Goal: Transaction & Acquisition: Purchase product/service

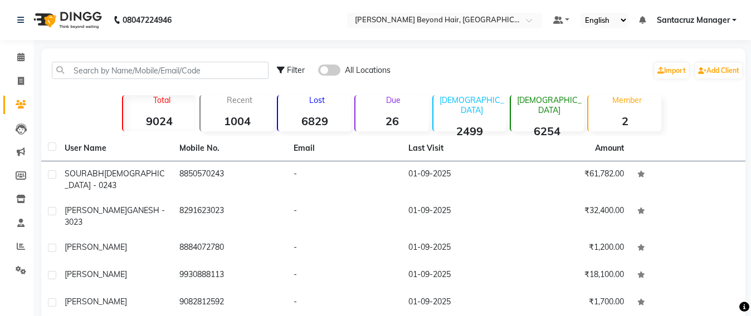
click at [100, 72] on input "text" at bounding box center [160, 70] width 217 height 17
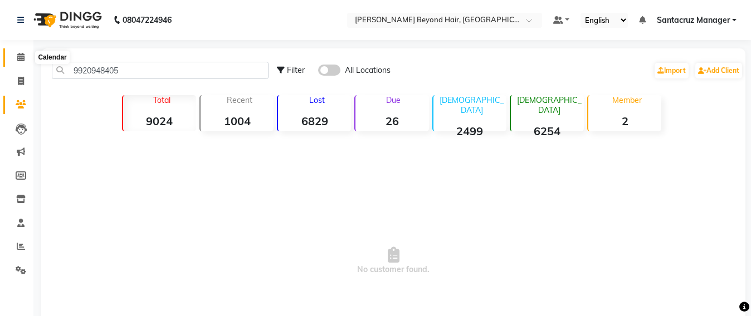
type input "9920948405"
click at [17, 53] on icon at bounding box center [20, 57] width 7 height 8
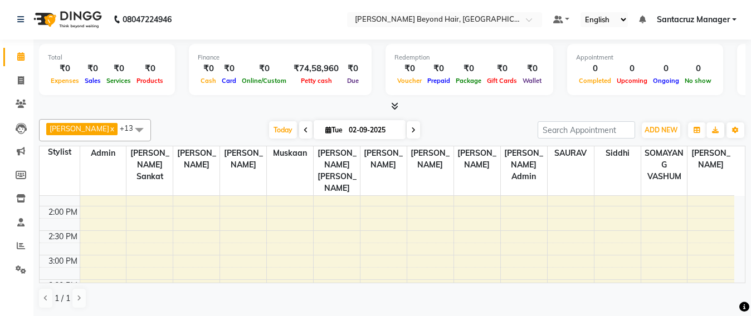
scroll to position [260, 0]
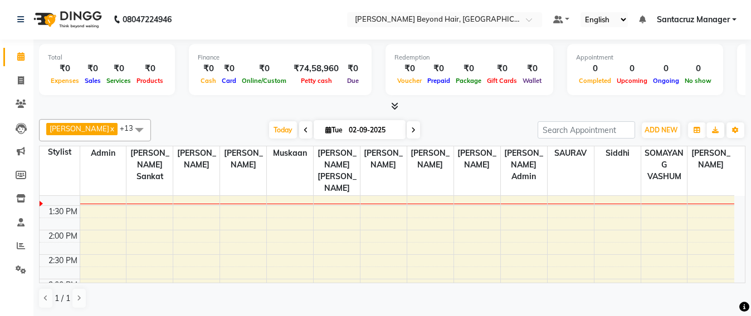
click at [411, 130] on icon at bounding box center [413, 130] width 4 height 7
type input "[DATE]"
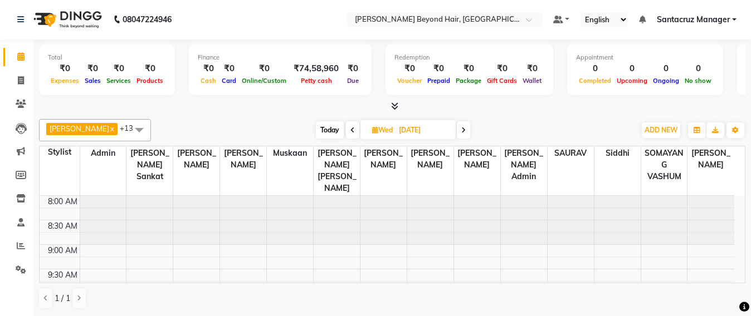
scroll to position [0, 0]
click at [372, 129] on icon at bounding box center [375, 130] width 6 height 7
select select "9"
select select "2025"
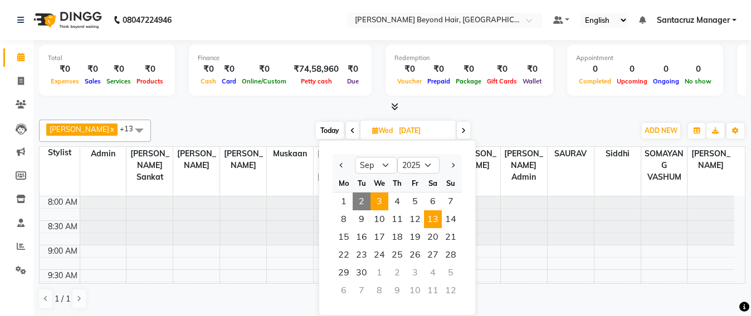
click at [436, 212] on span "13" at bounding box center [433, 220] width 18 height 18
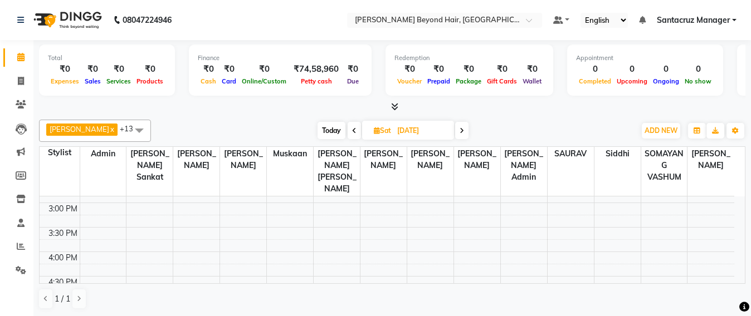
scroll to position [348, 0]
click at [460, 133] on icon at bounding box center [462, 131] width 4 height 7
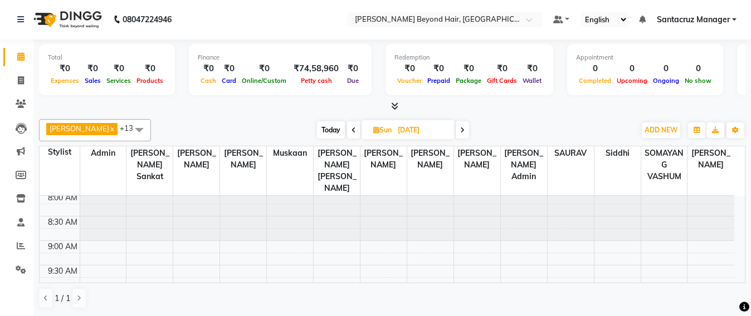
scroll to position [0, 0]
click at [347, 128] on span at bounding box center [353, 129] width 13 height 17
type input "13-09-2025"
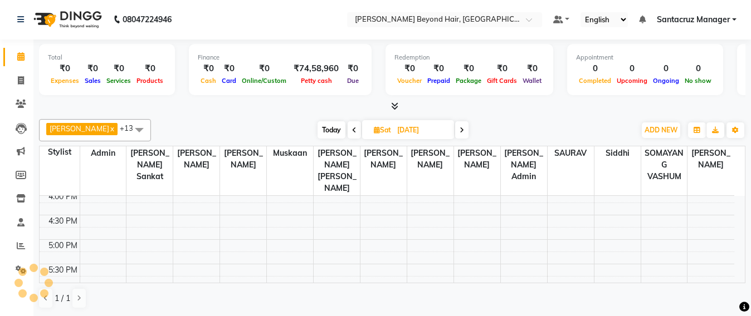
scroll to position [418, 0]
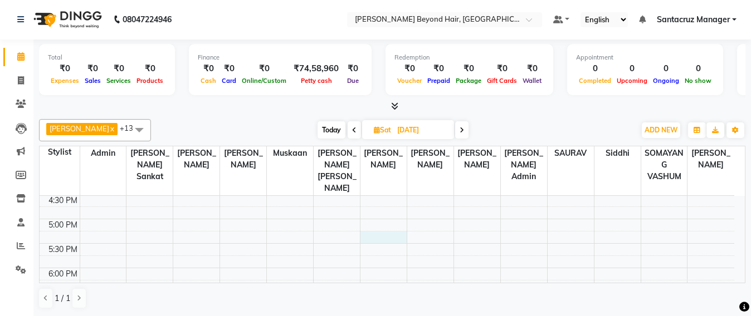
click at [395, 230] on div "8:00 AM 8:30 AM 9:00 AM 9:30 AM 10:00 AM 10:30 AM 11:00 AM 11:30 AM 12:00 PM 12…" at bounding box center [387, 96] width 695 height 637
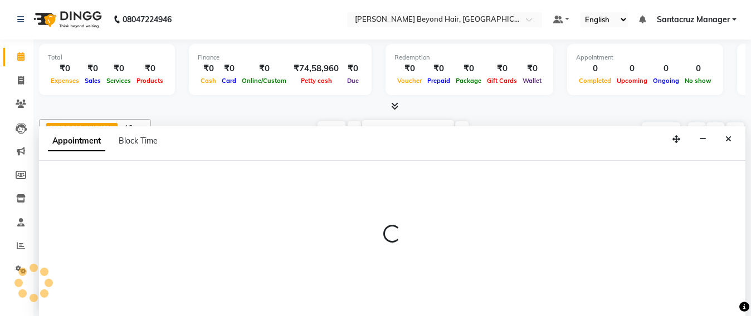
select select "48082"
select select "tentative"
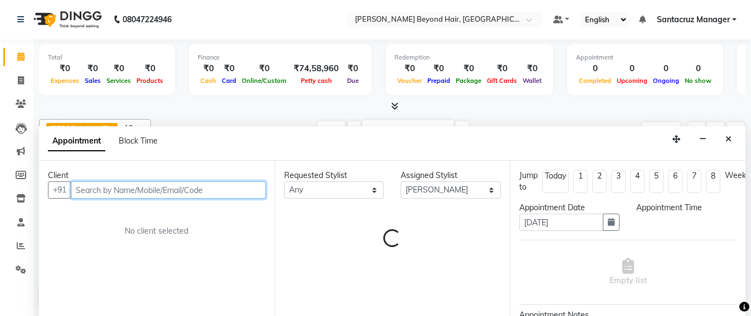
select select "1035"
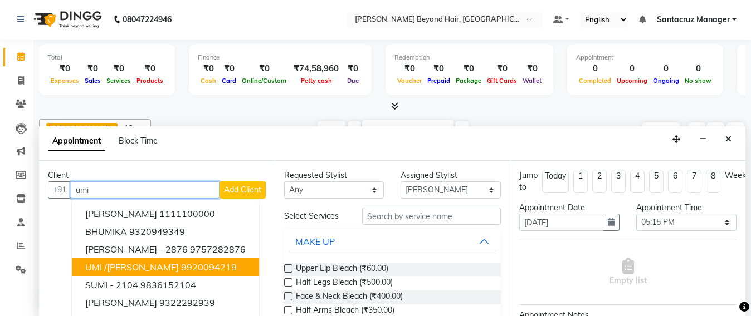
click at [126, 265] on span "UMI /JANVI" at bounding box center [132, 267] width 94 height 11
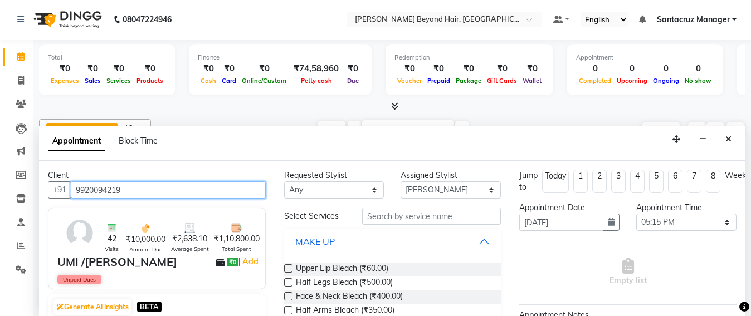
type input "9920094219"
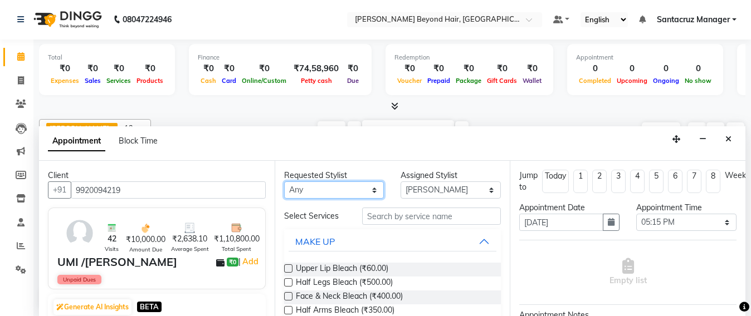
click at [315, 193] on select "Any Admin Avesh Sankat AZHER SHAIKH Jayeshree Mahtre Manisha Subodh Shedge Musk…" at bounding box center [334, 190] width 100 height 17
select select "48409"
click at [284, 182] on select "Any Admin Avesh Sankat AZHER SHAIKH Jayeshree Mahtre Manisha Subodh Shedge Musk…" at bounding box center [334, 190] width 100 height 17
select select "48409"
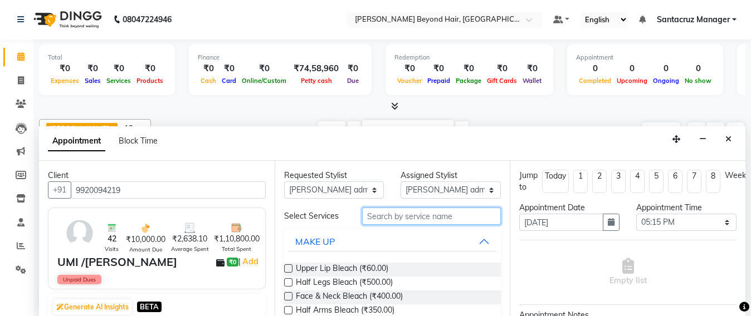
click at [371, 219] on input "text" at bounding box center [431, 216] width 139 height 17
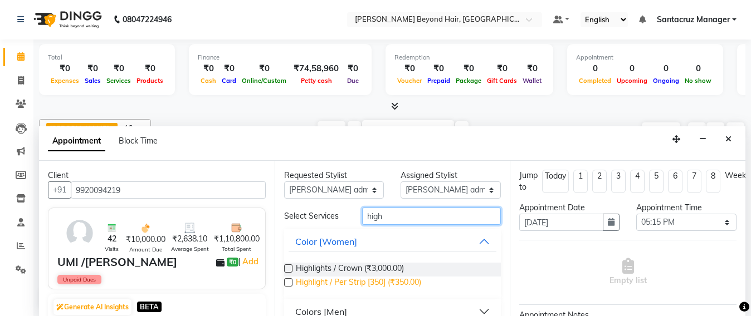
type input "high"
click at [368, 284] on span "Highlight / Per Strip [350] (₹350.00)" at bounding box center [358, 284] width 125 height 14
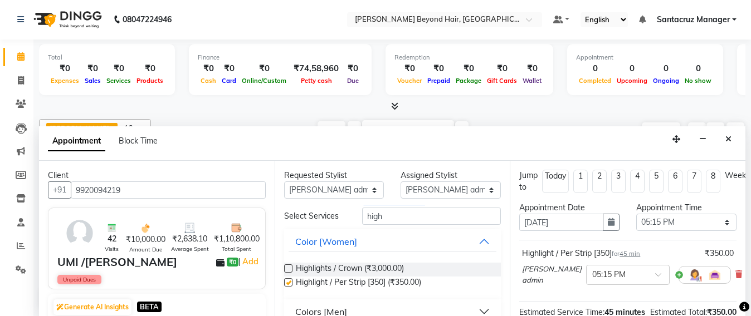
checkbox input "false"
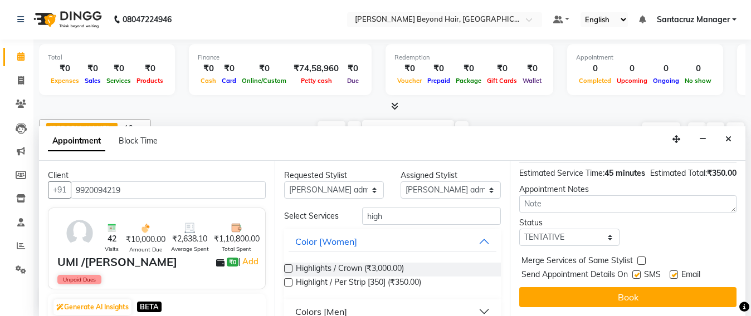
scroll to position [162, 0]
click at [604, 229] on select "Select TENTATIVE CONFIRM UPCOMING" at bounding box center [569, 237] width 100 height 17
click at [599, 232] on select "Select TENTATIVE CONFIRM UPCOMING" at bounding box center [569, 237] width 100 height 17
select select "confirm booking"
click at [519, 229] on select "Select TENTATIVE CONFIRM UPCOMING" at bounding box center [569, 237] width 100 height 17
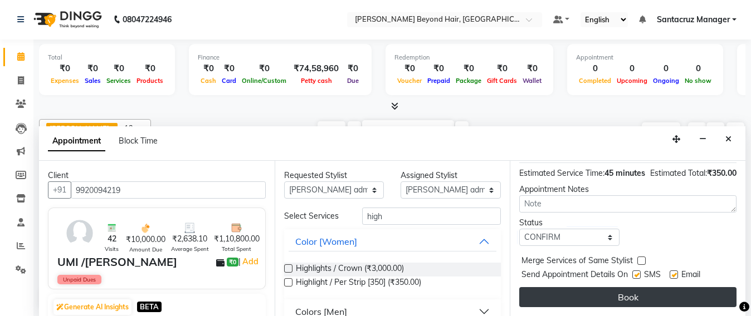
click at [593, 287] on button "Book" at bounding box center [627, 297] width 217 height 20
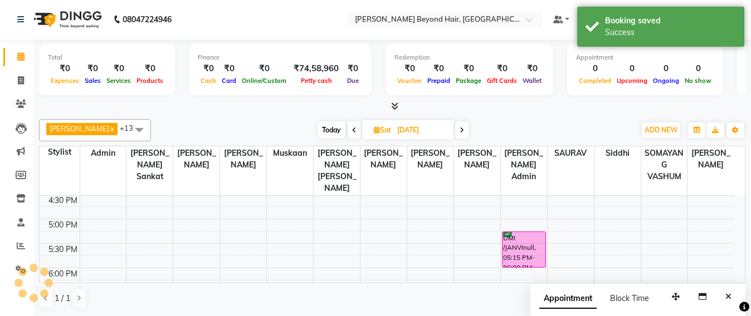
scroll to position [0, 0]
click at [352, 131] on icon at bounding box center [354, 131] width 4 height 7
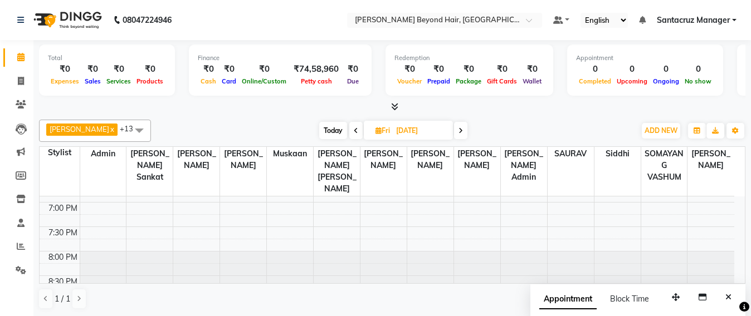
scroll to position [538, 0]
click at [349, 129] on span at bounding box center [355, 130] width 13 height 17
type input "11-09-2025"
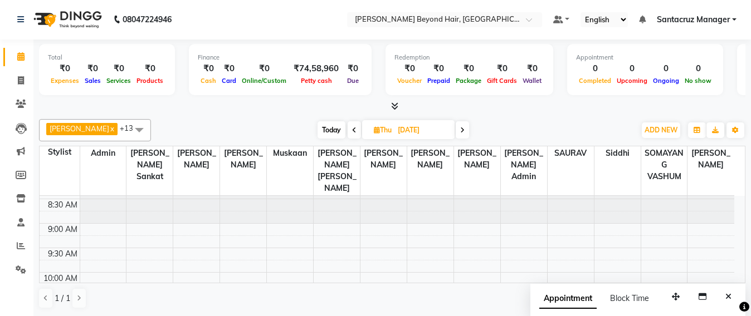
scroll to position [0, 0]
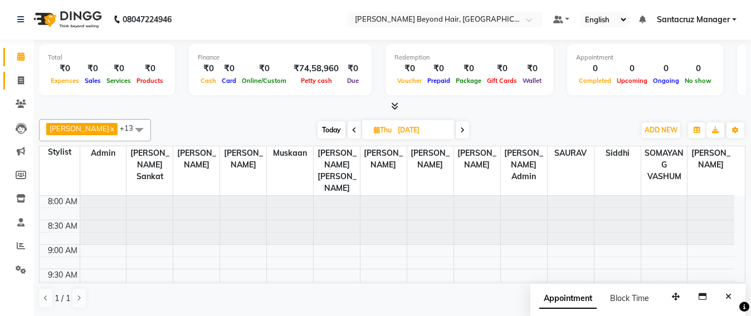
click at [9, 80] on link "Invoice" at bounding box center [16, 81] width 27 height 18
select select "service"
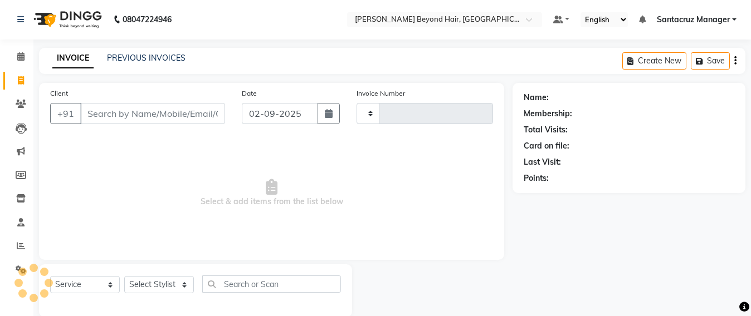
type input "6375"
select select "6357"
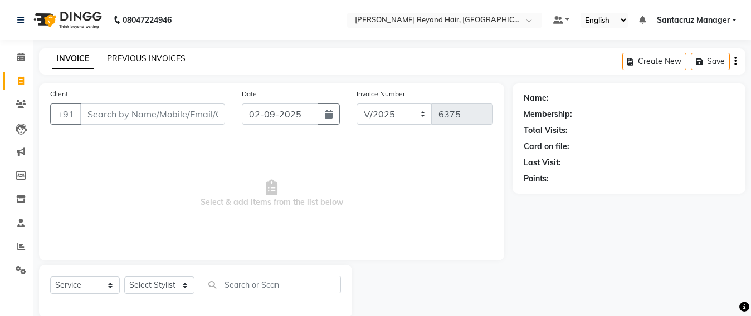
click at [159, 53] on link "PREVIOUS INVOICES" at bounding box center [146, 58] width 79 height 10
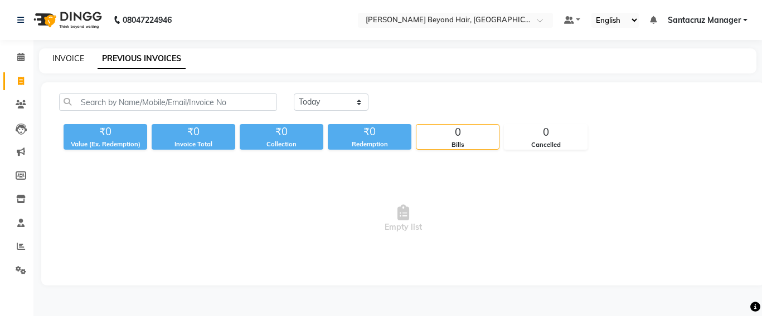
click at [67, 58] on link "INVOICE" at bounding box center [68, 58] width 32 height 10
select select "service"
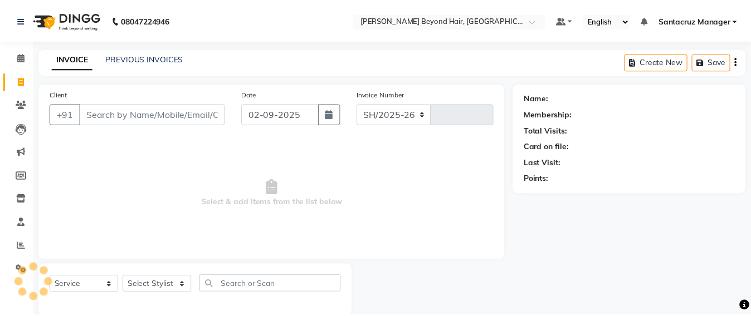
scroll to position [18, 0]
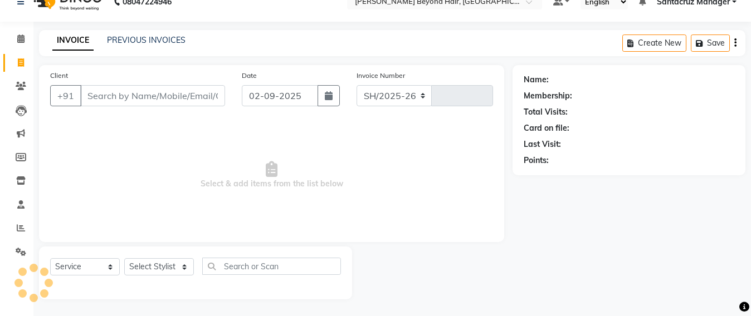
select select "6357"
type input "6375"
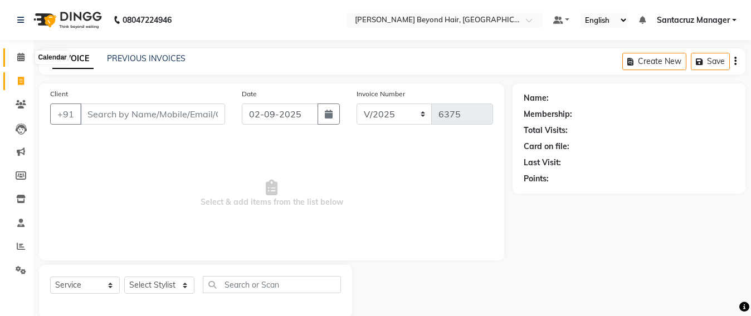
click at [21, 56] on icon at bounding box center [20, 57] width 7 height 8
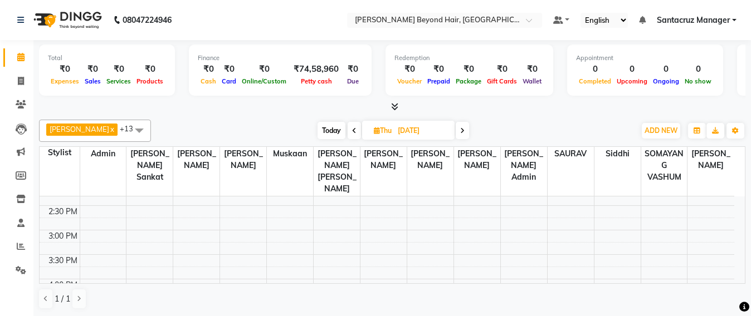
scroll to position [279, 0]
click at [264, 278] on div "8:00 AM 8:30 AM 9:00 AM 9:30 AM 10:00 AM 10:30 AM 11:00 AM 11:30 AM 12:00 PM 12…" at bounding box center [387, 236] width 695 height 637
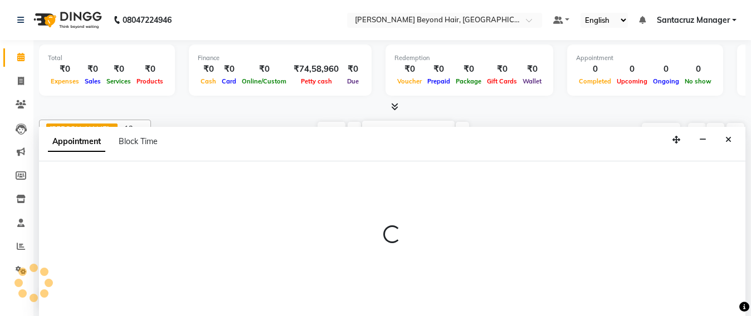
scroll to position [1, 0]
select select "82490"
select select "tentative"
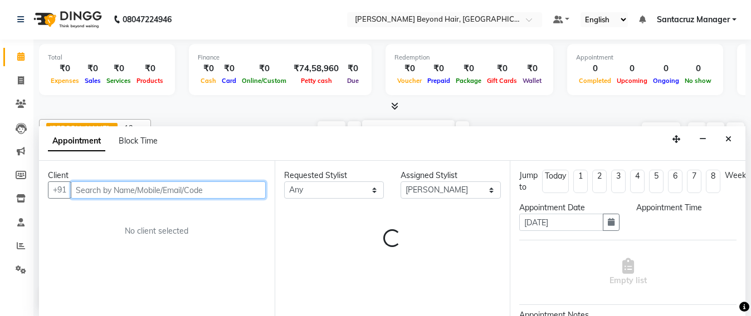
select select "930"
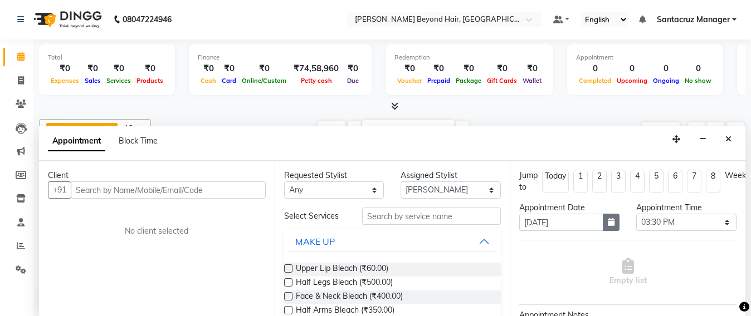
click at [608, 224] on icon "button" at bounding box center [611, 222] width 7 height 8
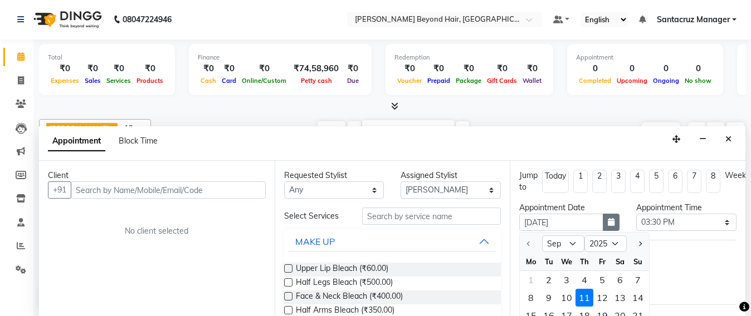
scroll to position [1, 0]
click at [547, 280] on div "2" at bounding box center [549, 279] width 18 height 18
type input "02-09-2025"
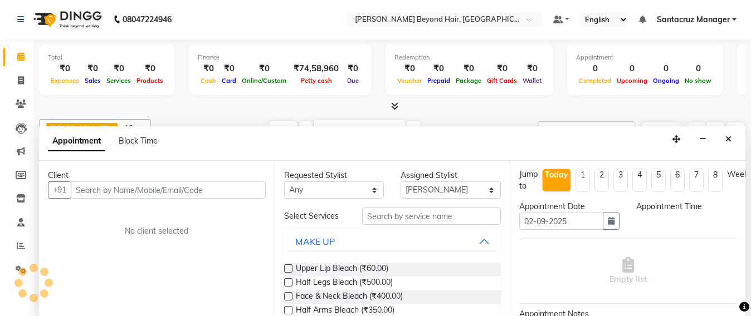
select select "930"
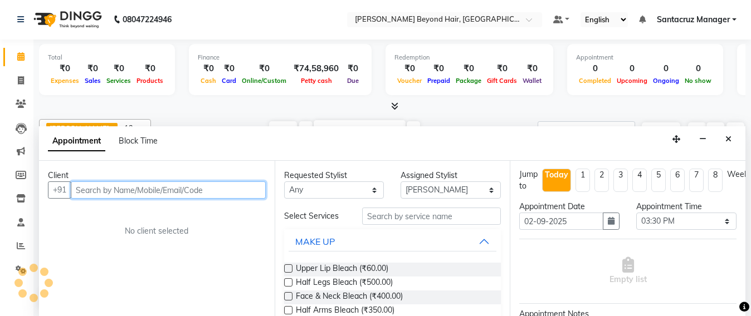
click at [100, 191] on input "text" at bounding box center [168, 190] width 195 height 17
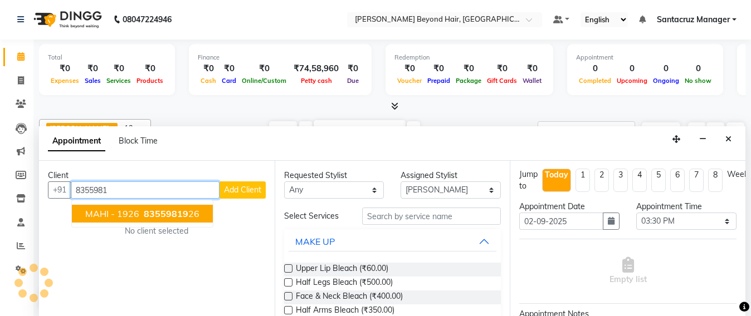
click at [126, 215] on span "MAHI - 1926" at bounding box center [112, 213] width 54 height 11
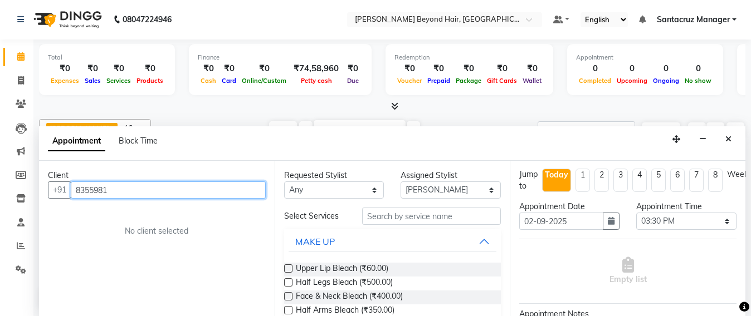
type input "8355981926"
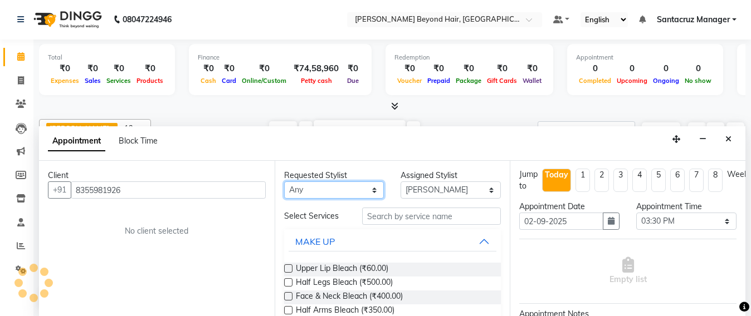
click at [349, 188] on select "Any Admin Avesh Sankat AZHER SHAIKH Jayeshree Mahtre Manisha Subodh Shedge Musk…" at bounding box center [334, 190] width 100 height 17
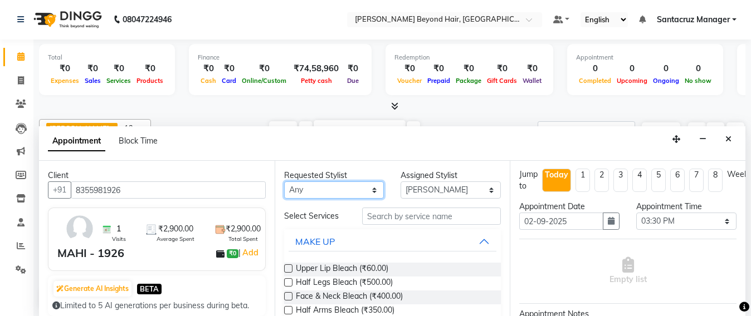
select select "47916"
click at [284, 182] on select "Any Admin Avesh Sankat AZHER SHAIKH Jayeshree Mahtre Manisha Subodh Shedge Musk…" at bounding box center [334, 190] width 100 height 17
select select "47916"
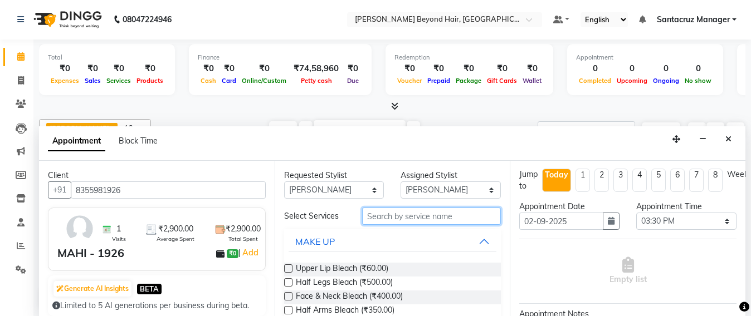
click at [402, 215] on input "text" at bounding box center [431, 216] width 139 height 17
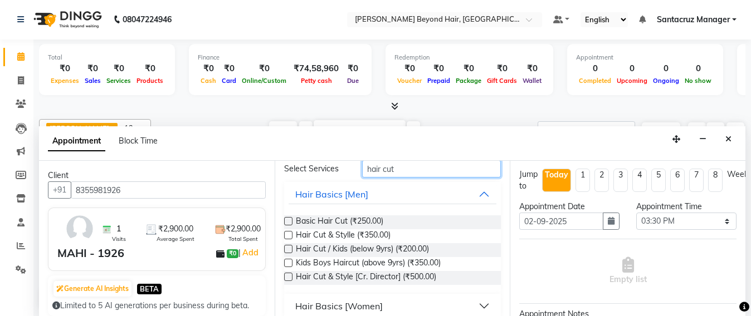
scroll to position [59, 0]
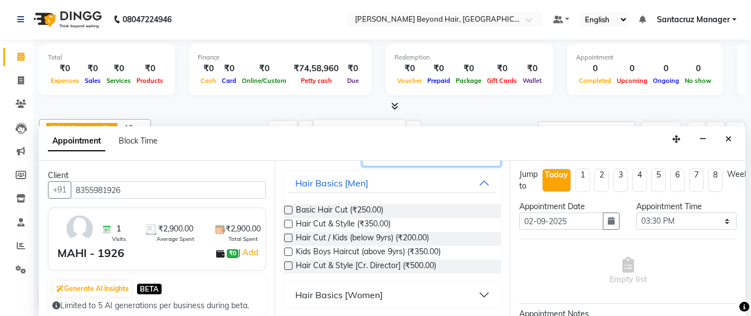
type input "hair cut"
click at [358, 296] on div "Hair Basics [Women]" at bounding box center [338, 295] width 87 height 13
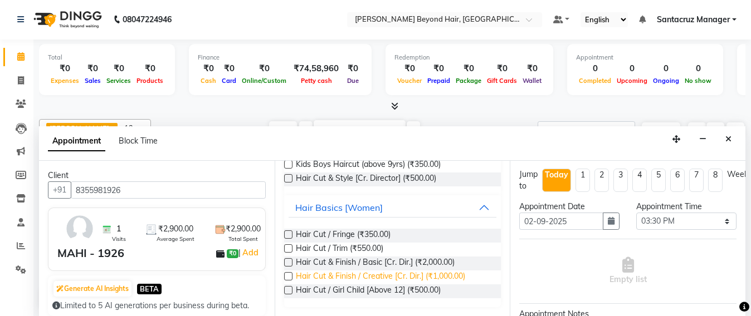
click at [376, 272] on span "Hair Cut & Finish / Creative [Cr. Dir.] (₹1,000.00)" at bounding box center [380, 278] width 169 height 14
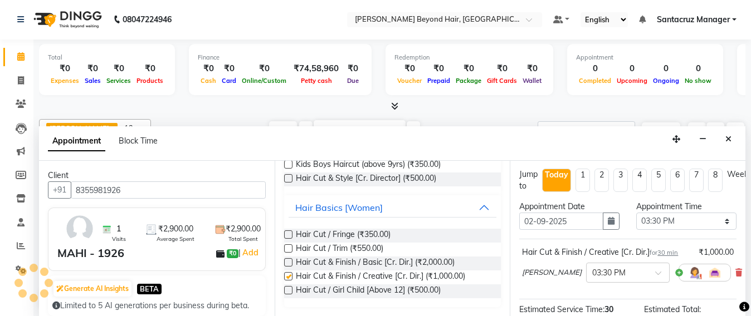
checkbox input "false"
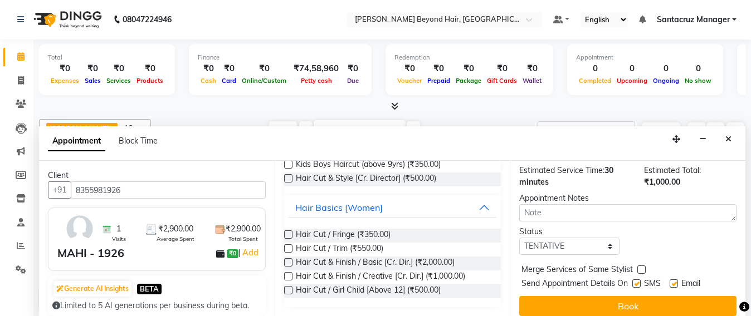
scroll to position [173, 0]
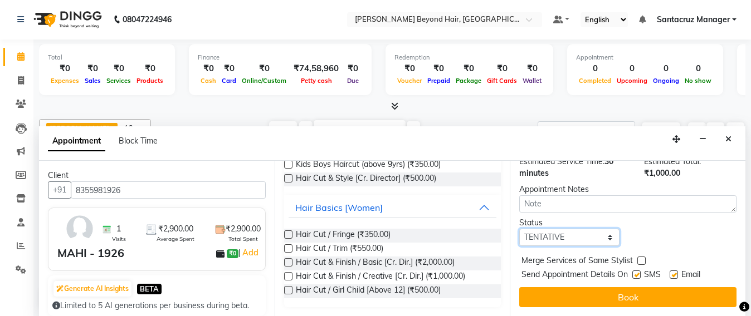
click at [607, 229] on select "Select TENTATIVE CONFIRM CHECK-IN UPCOMING" at bounding box center [569, 237] width 100 height 17
select select "confirm booking"
click at [519, 229] on select "Select TENTATIVE CONFIRM CHECK-IN UPCOMING" at bounding box center [569, 237] width 100 height 17
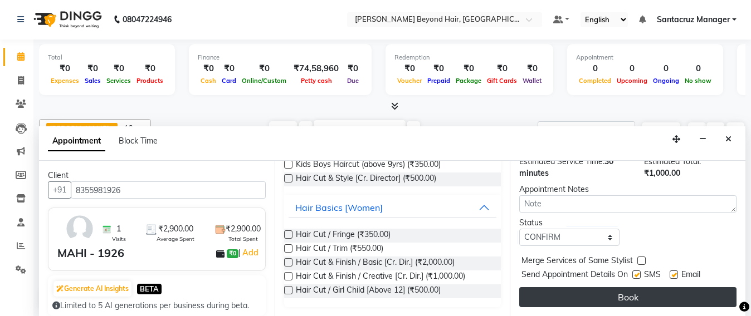
click at [610, 287] on button "Book" at bounding box center [627, 297] width 217 height 20
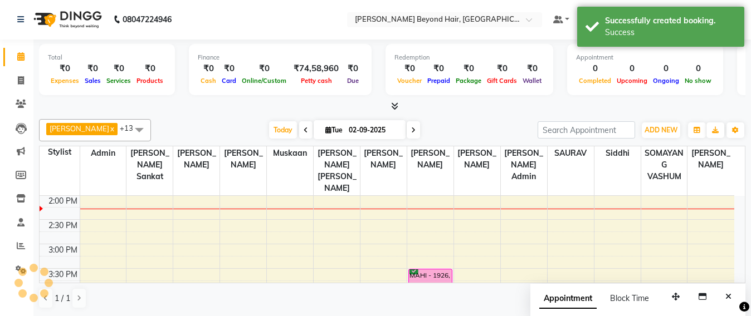
scroll to position [0, 0]
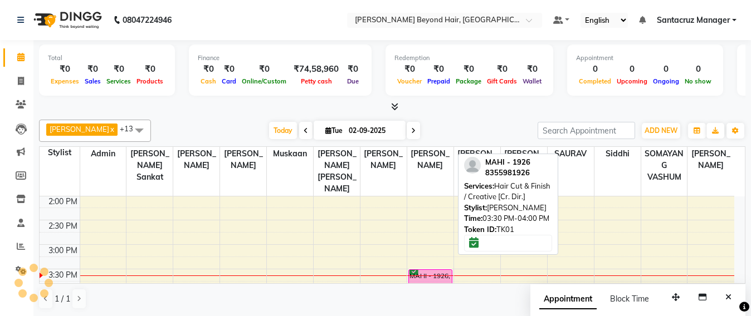
click at [439, 272] on div "MAHI - 1926, TK01, 03:30 PM-04:00 PM, Hair Cut & Finish / Creative [Cr. Dir.]" at bounding box center [430, 281] width 43 height 23
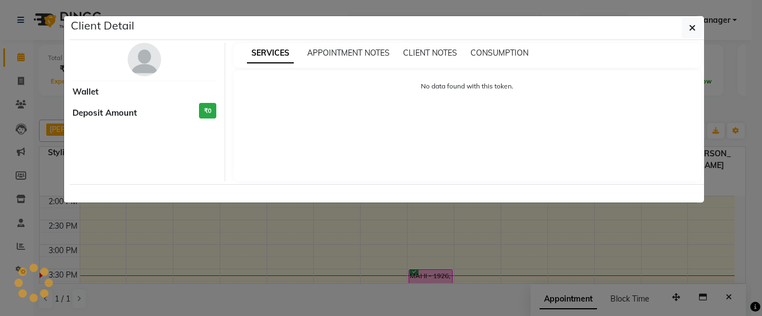
select select "6"
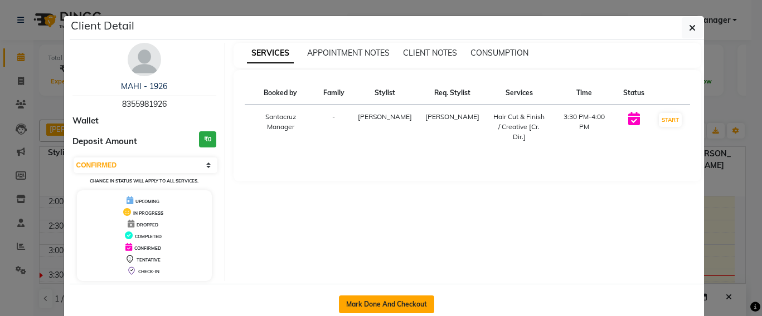
click at [394, 305] on button "Mark Done And Checkout" at bounding box center [386, 305] width 95 height 18
select select "service"
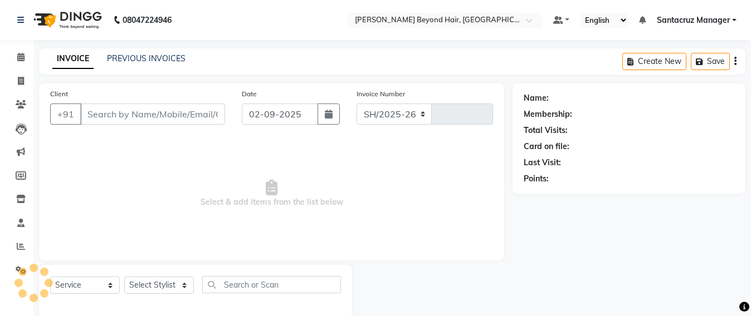
select select "6357"
type input "6375"
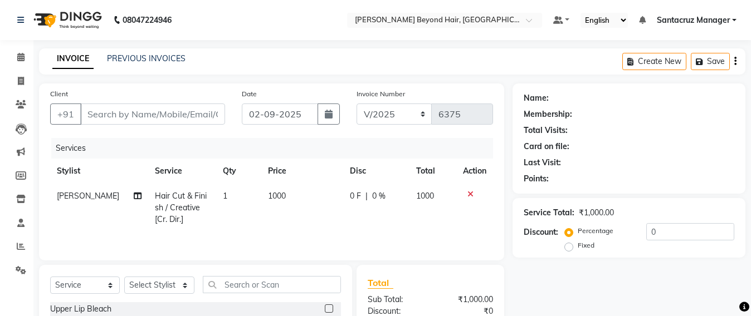
type input "8355981926"
select select "47916"
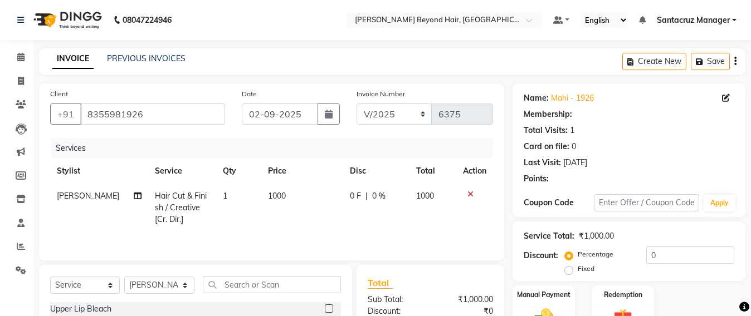
click at [76, 201] on span "[PERSON_NAME]" at bounding box center [88, 196] width 62 height 10
select select "47916"
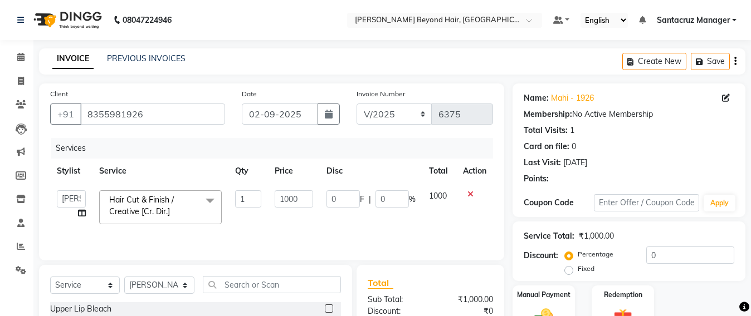
click at [81, 201] on select "Admin Avesh Sankat AZHER SHAIKH Jayeshree Mahtre Manisha Subodh Shedge Muskaan …" at bounding box center [71, 199] width 29 height 17
click at [70, 201] on select "Admin Avesh Sankat AZHER SHAIKH Jayeshree Mahtre Manisha Subodh Shedge Muskaan …" at bounding box center [71, 199] width 29 height 17
select select "59106"
click at [707, 65] on button "Save" at bounding box center [710, 61] width 39 height 17
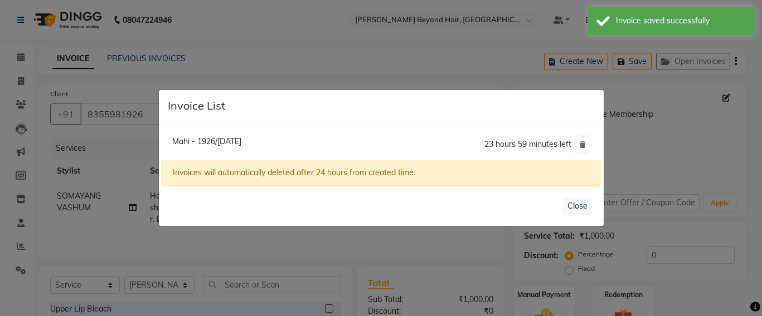
click at [381, 50] on ngb-modal-window "Invoice List Mahi - 1926/02 September 2025 23 hours 59 minutes left Invoices wi…" at bounding box center [381, 158] width 762 height 316
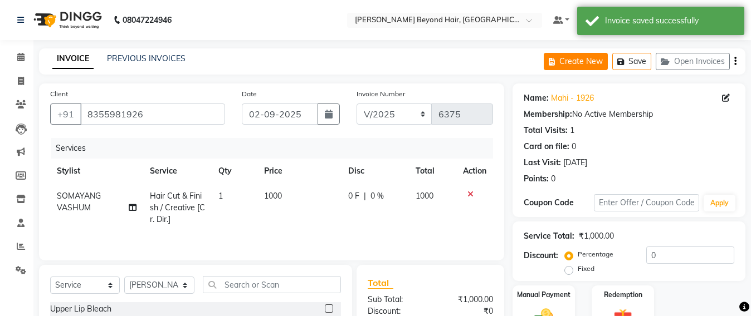
click at [582, 62] on button "Create New" at bounding box center [576, 61] width 64 height 17
select select "service"
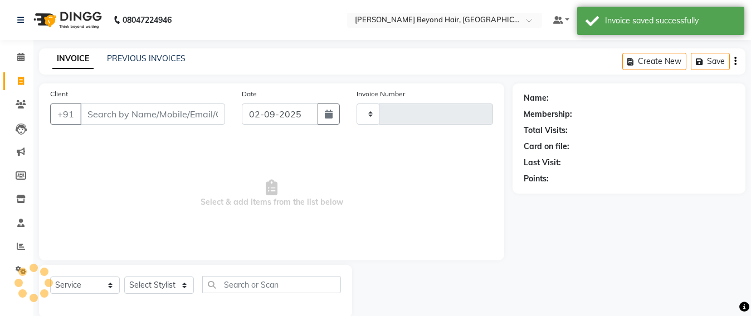
scroll to position [18, 0]
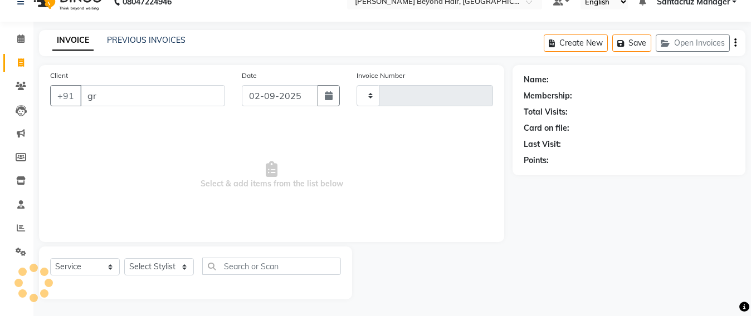
type input "gri"
type input "6375"
select select "6357"
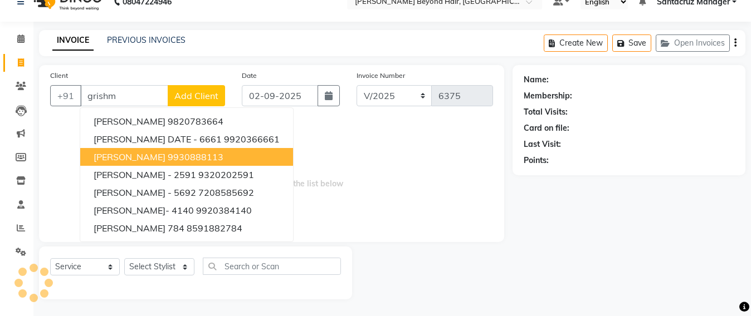
click at [193, 158] on ngb-highlight "9930888113" at bounding box center [196, 157] width 56 height 11
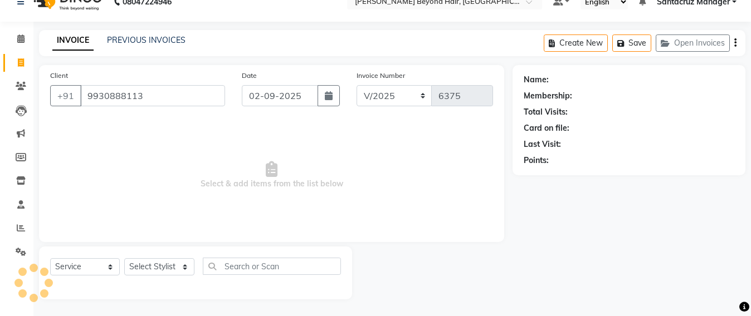
type input "9930888113"
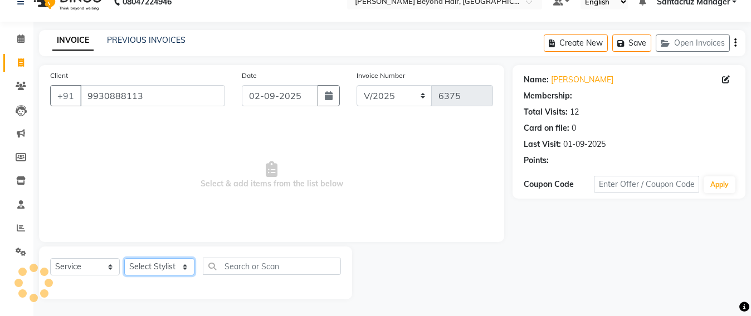
drag, startPoint x: 154, startPoint y: 268, endPoint x: 154, endPoint y: 262, distance: 6.1
click at [154, 268] on select "Select Stylist Admin [PERSON_NAME] Sankat [PERSON_NAME] [PERSON_NAME] [PERSON_N…" at bounding box center [159, 267] width 70 height 17
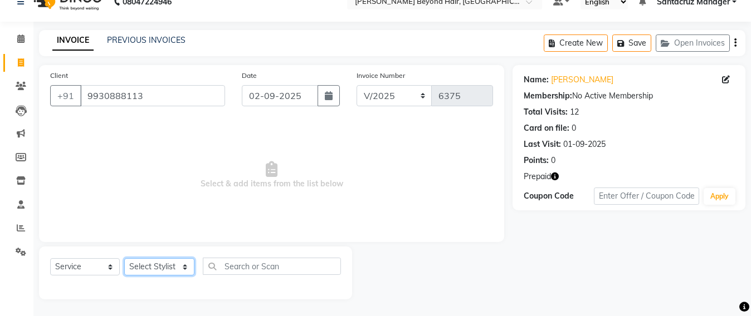
select select "48409"
click at [124, 259] on select "Select Stylist Admin [PERSON_NAME] Sankat [PERSON_NAME] [PERSON_NAME] [PERSON_N…" at bounding box center [159, 267] width 70 height 17
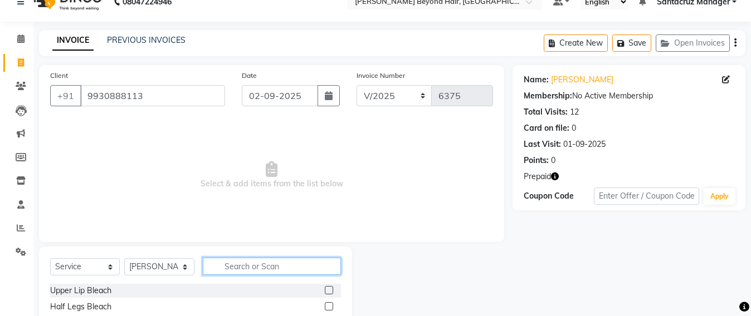
click at [233, 269] on input "text" at bounding box center [272, 266] width 138 height 17
type input "eye"
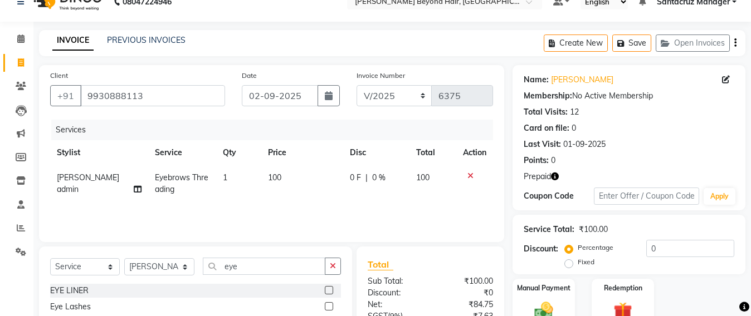
checkbox input "false"
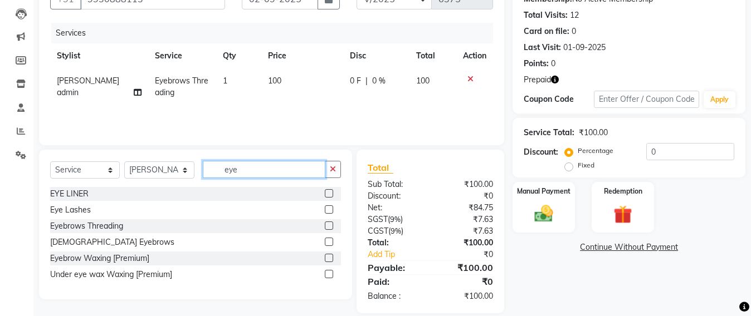
click at [264, 170] on input "eye" at bounding box center [264, 169] width 123 height 17
type input "e"
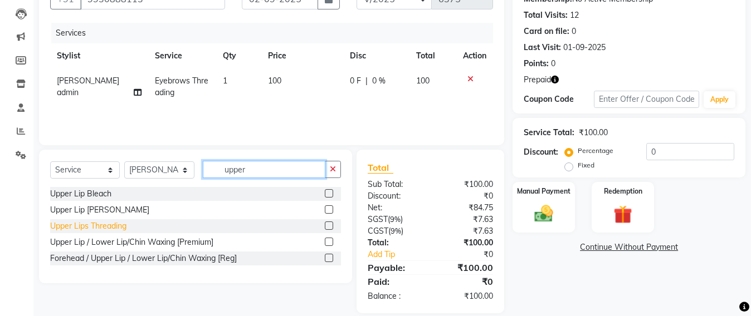
type input "upper"
click at [84, 227] on div "Upper Lips Threading" at bounding box center [88, 227] width 76 height 12
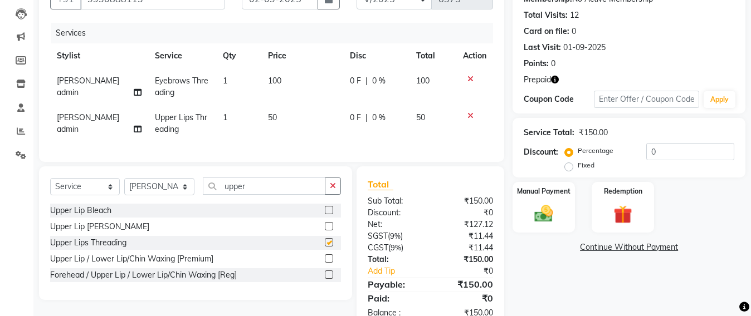
checkbox input "false"
click at [171, 196] on select "Select Stylist Admin [PERSON_NAME] Sankat [PERSON_NAME] [PERSON_NAME] [PERSON_N…" at bounding box center [159, 186] width 70 height 17
select select "47907"
click at [124, 189] on select "Select Stylist Admin [PERSON_NAME] Sankat [PERSON_NAME] [PERSON_NAME] [PERSON_N…" at bounding box center [159, 186] width 70 height 17
click at [267, 189] on input "upper" at bounding box center [264, 186] width 123 height 17
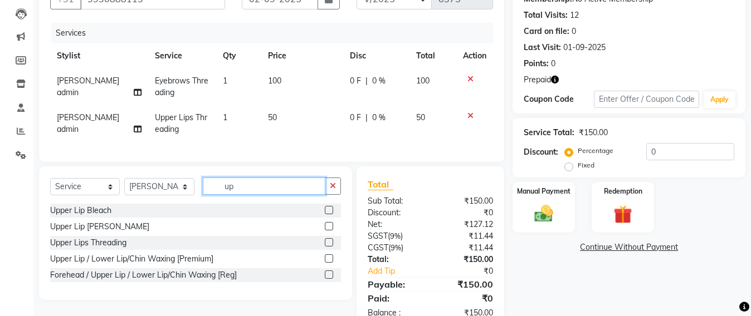
type input "u"
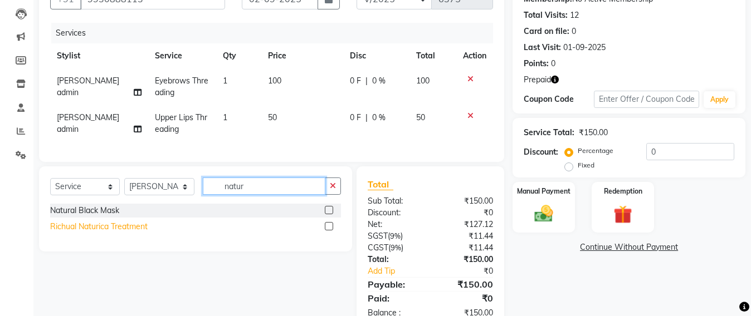
type input "natur"
click at [114, 233] on div "Richual Naturica Treatment" at bounding box center [99, 227] width 98 height 12
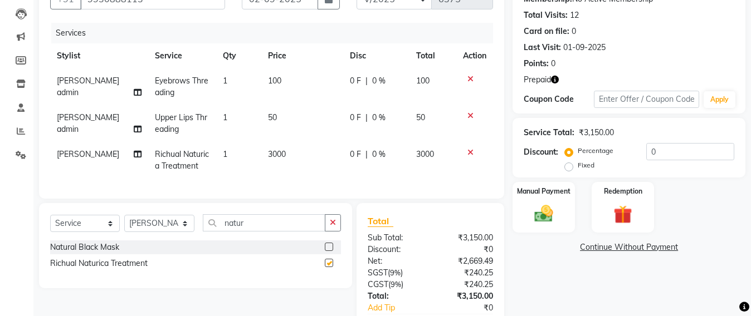
checkbox input "false"
click at [287, 155] on td "3000" at bounding box center [302, 160] width 82 height 37
select select "47907"
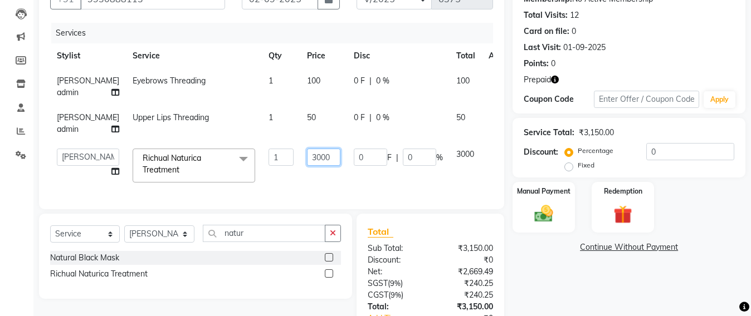
click at [309, 166] on input "3000" at bounding box center [323, 157] width 33 height 17
type input "3500"
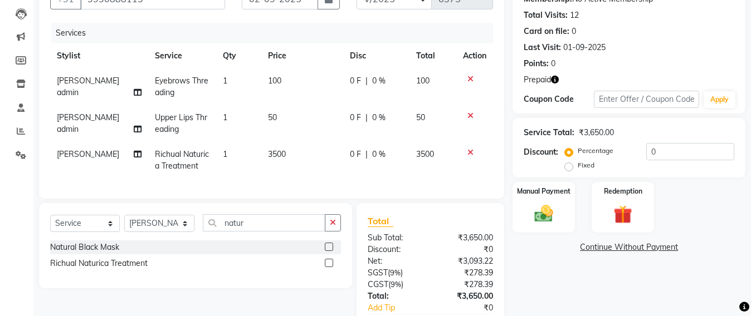
click at [295, 213] on div "Client +91 9930888113 Date 02-09-2025 Invoice Number SH/2025-26 V/2025 V/2025-2…" at bounding box center [272, 167] width 482 height 399
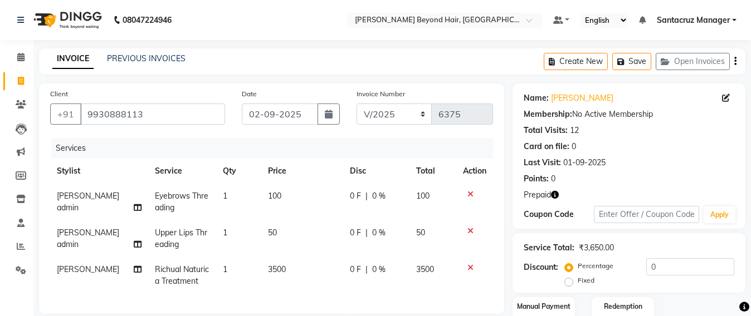
click at [469, 270] on icon at bounding box center [470, 268] width 6 height 8
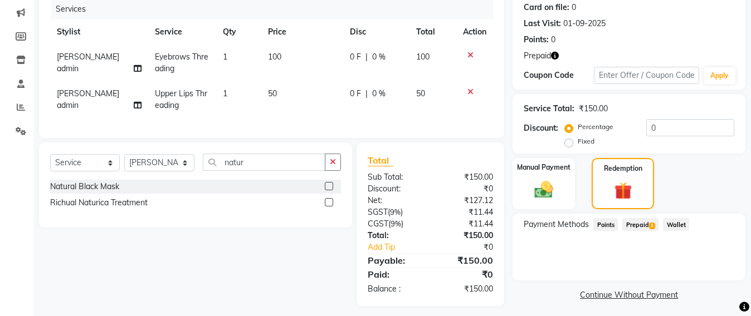
click at [626, 223] on span "Prepaid 1" at bounding box center [640, 224] width 36 height 13
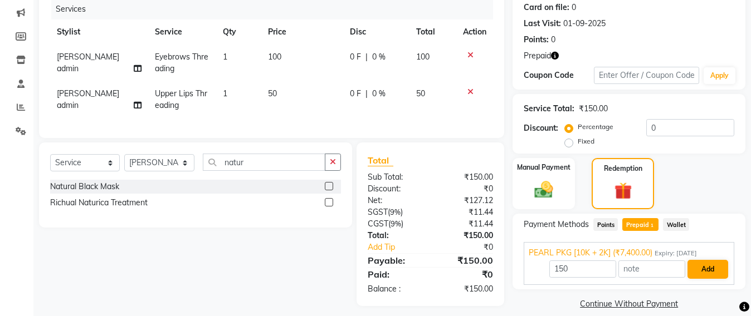
scroll to position [157, 0]
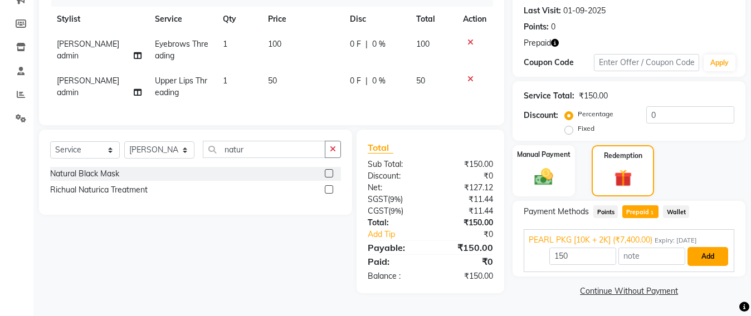
click at [708, 250] on button "Add" at bounding box center [708, 256] width 41 height 19
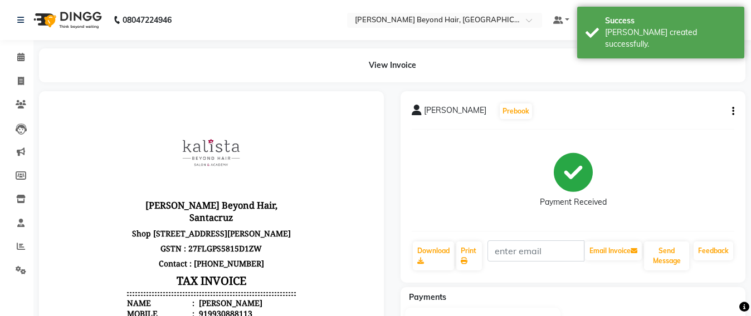
scroll to position [279, 0]
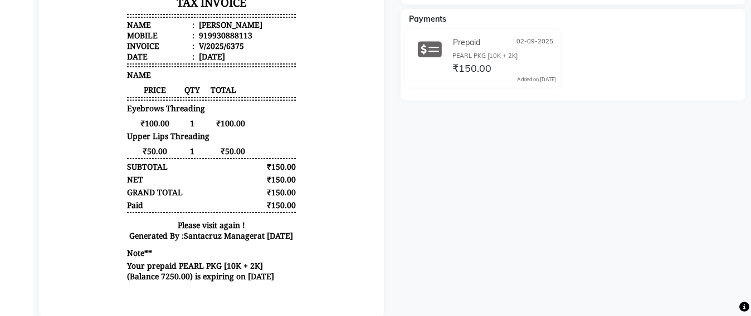
select select "service"
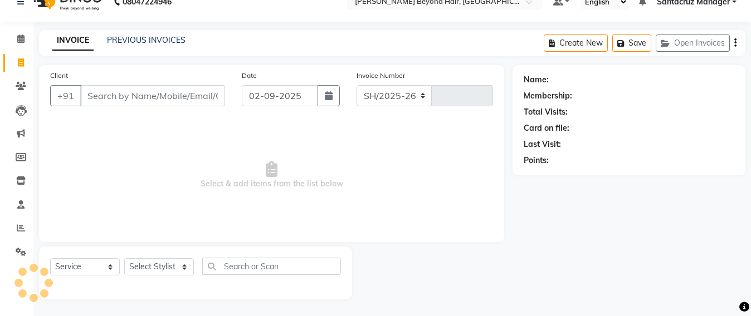
scroll to position [18, 0]
select select "6357"
type input "6376"
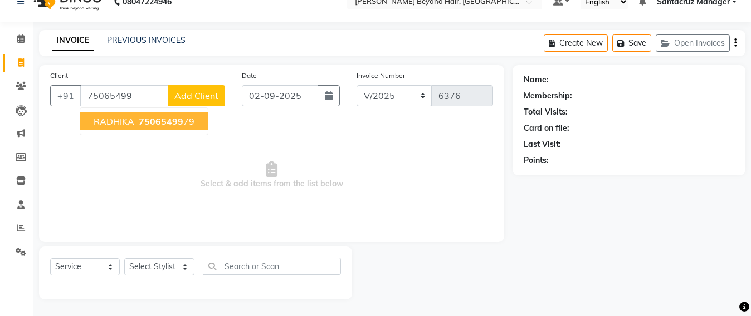
click at [125, 126] on span "RADHIKA" at bounding box center [114, 121] width 41 height 11
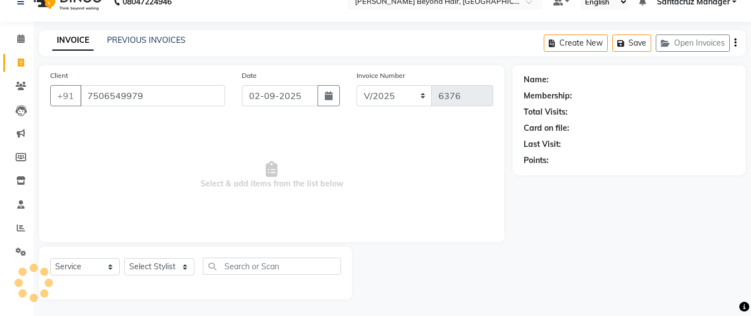
type input "7506549979"
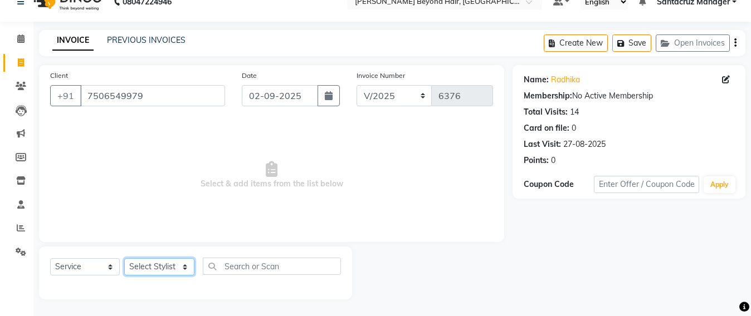
drag, startPoint x: 171, startPoint y: 269, endPoint x: 171, endPoint y: 260, distance: 8.4
click at [171, 269] on select "Select Stylist Admin [PERSON_NAME] Sankat [PERSON_NAME] [PERSON_NAME] [PERSON_N…" at bounding box center [159, 267] width 70 height 17
select select "48409"
click at [124, 259] on select "Select Stylist Admin [PERSON_NAME] Sankat [PERSON_NAME] [PERSON_NAME] [PERSON_N…" at bounding box center [159, 267] width 70 height 17
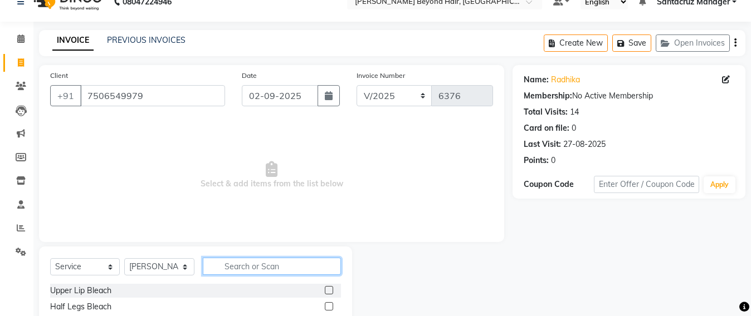
click at [233, 267] on input "text" at bounding box center [272, 266] width 138 height 17
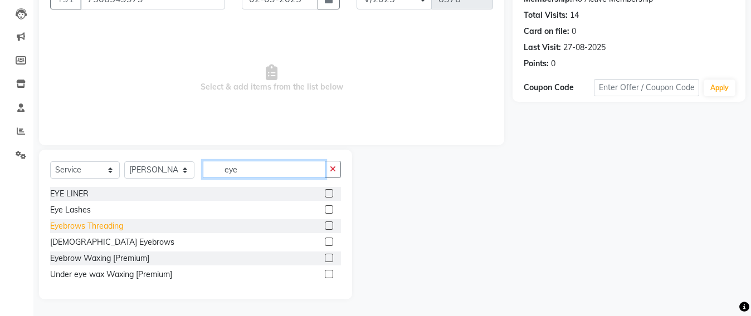
type input "eye"
click at [94, 227] on div "Eyebrows Threading" at bounding box center [86, 227] width 73 height 12
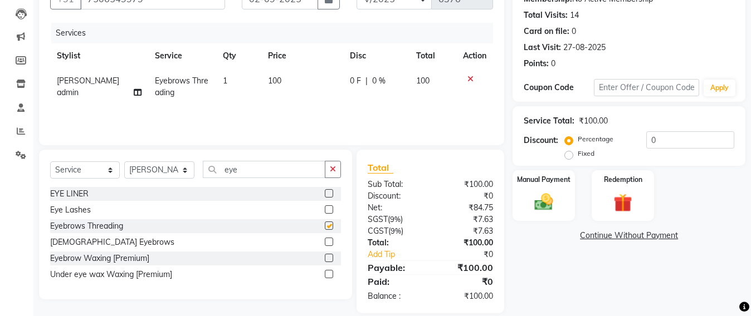
checkbox input "false"
click at [253, 162] on input "eye" at bounding box center [264, 169] width 123 height 17
type input "e"
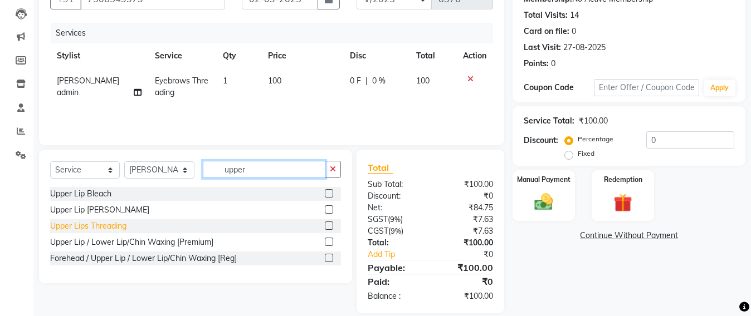
type input "upper"
click at [111, 224] on div "Upper Lips Threading" at bounding box center [88, 227] width 76 height 12
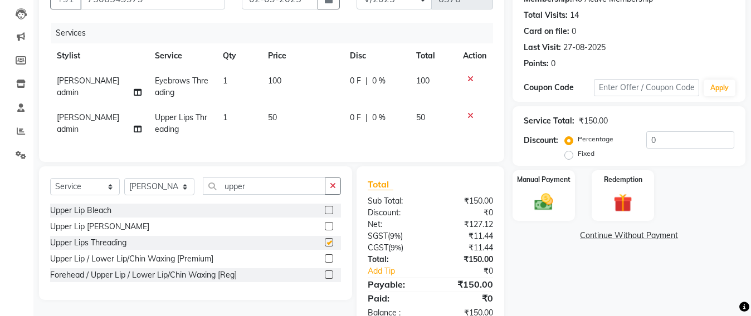
checkbox input "false"
click at [259, 195] on input "upper" at bounding box center [264, 186] width 123 height 17
click at [160, 196] on select "Select Stylist Admin [PERSON_NAME] Sankat [PERSON_NAME] [PERSON_NAME] [PERSON_N…" at bounding box center [159, 186] width 70 height 17
select select "47907"
click at [124, 189] on select "Select Stylist Admin [PERSON_NAME] Sankat [PERSON_NAME] [PERSON_NAME] [PERSON_N…" at bounding box center [159, 186] width 70 height 17
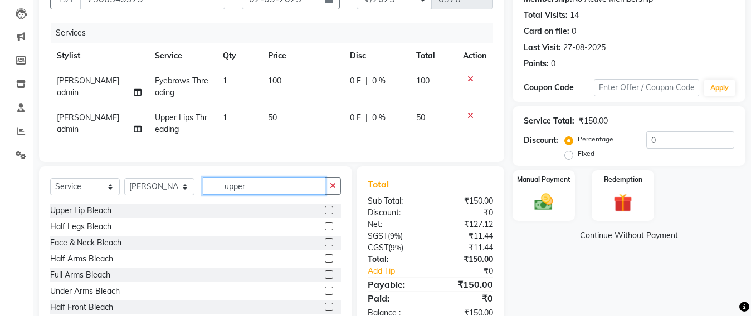
click at [259, 192] on input "upper" at bounding box center [264, 186] width 123 height 17
type input "u"
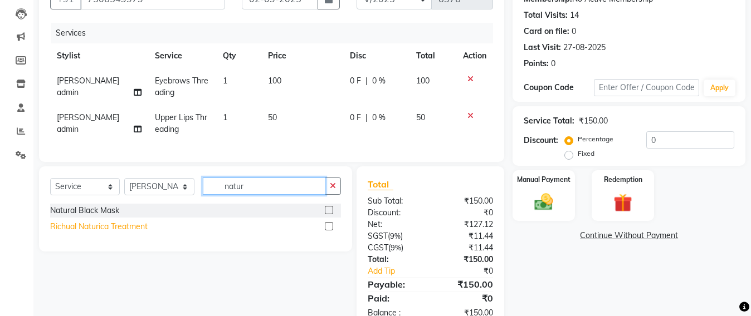
type input "natur"
click at [145, 233] on div "Richual Naturica Treatment" at bounding box center [99, 227] width 98 height 12
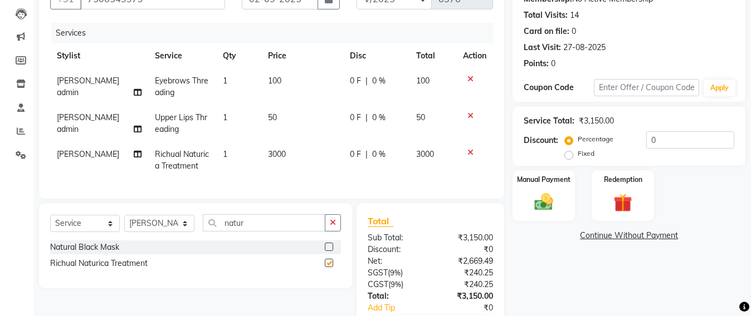
checkbox input "false"
click at [282, 154] on td "3000" at bounding box center [302, 160] width 82 height 37
select select "47907"
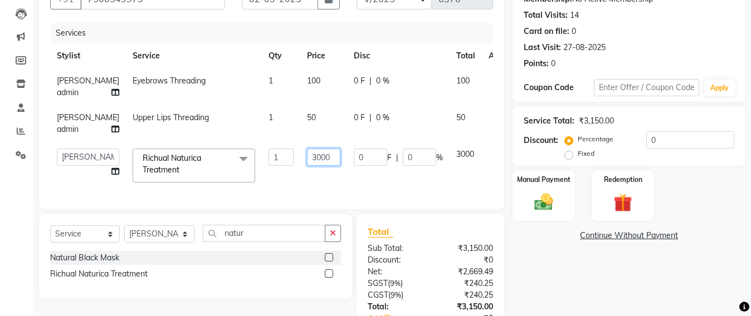
click at [307, 166] on input "3000" at bounding box center [323, 157] width 33 height 17
type input "3"
type input "3500"
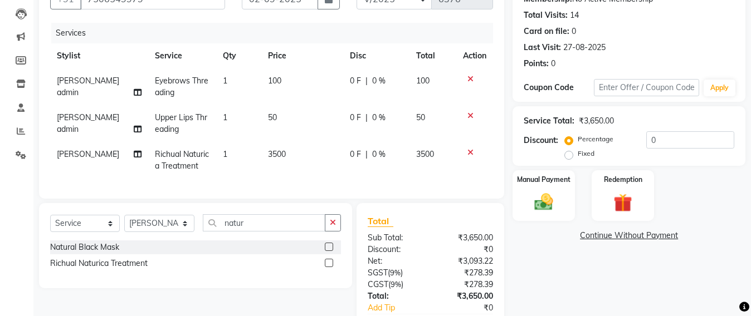
click at [299, 199] on div "Client +91 7506549979 Date 02-09-2025 Invoice Number SH/2025-26 V/2025 V/2025-2…" at bounding box center [271, 83] width 465 height 231
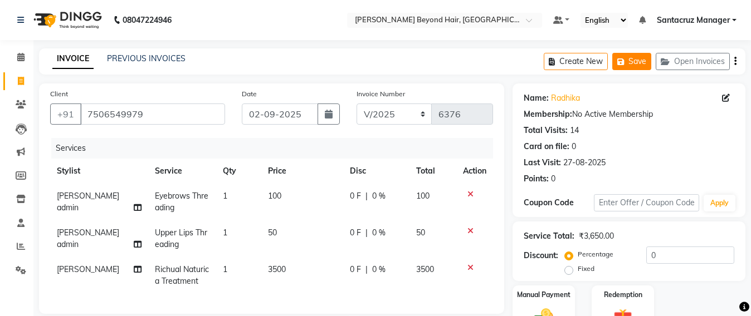
click at [629, 66] on button "Save" at bounding box center [631, 61] width 39 height 17
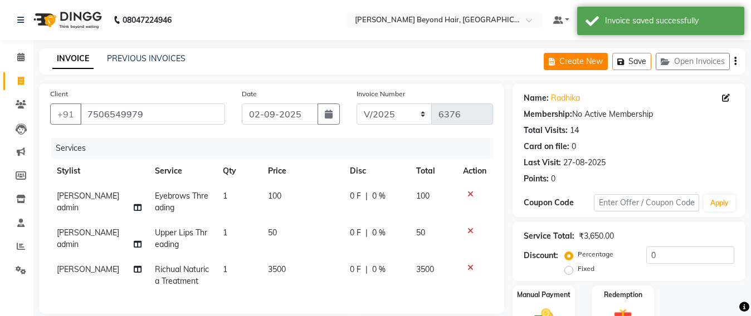
click at [581, 62] on button "Create New" at bounding box center [576, 61] width 64 height 17
select select "service"
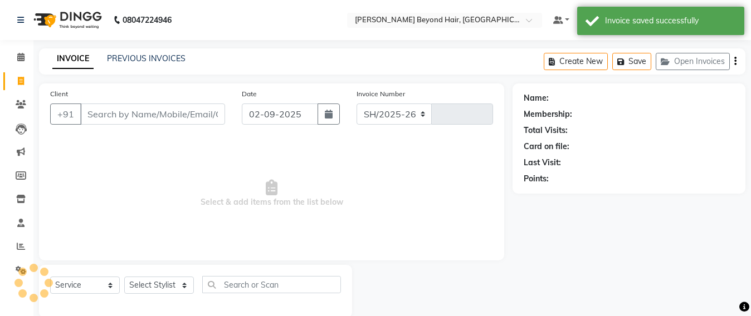
scroll to position [18, 0]
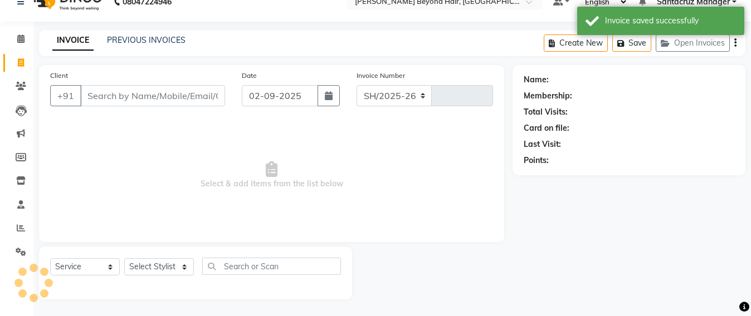
select select "6357"
type input "6376"
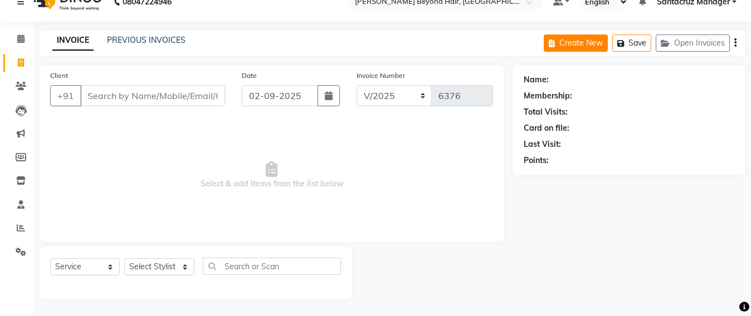
click at [558, 45] on icon "button" at bounding box center [554, 44] width 11 height 8
select select "service"
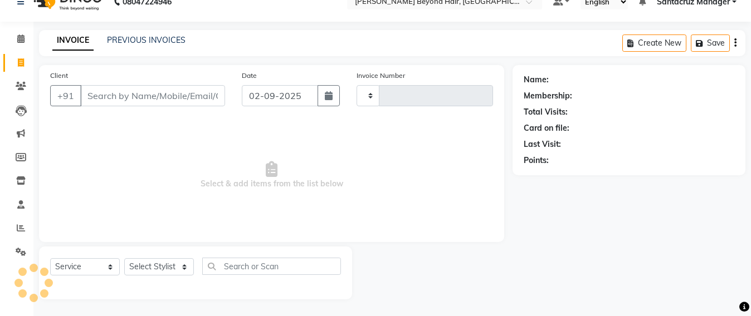
click at [138, 96] on input "Client" at bounding box center [152, 95] width 145 height 21
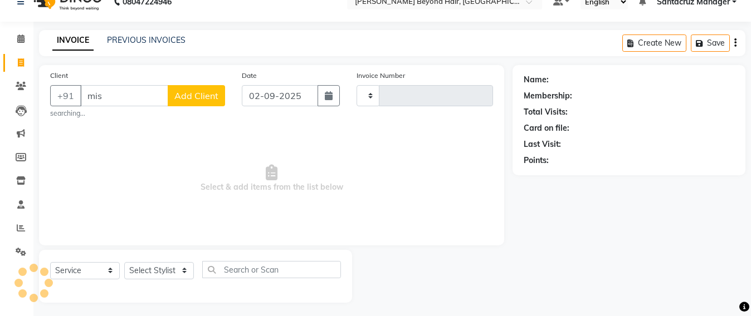
type input "mish"
type input "6376"
select select "6357"
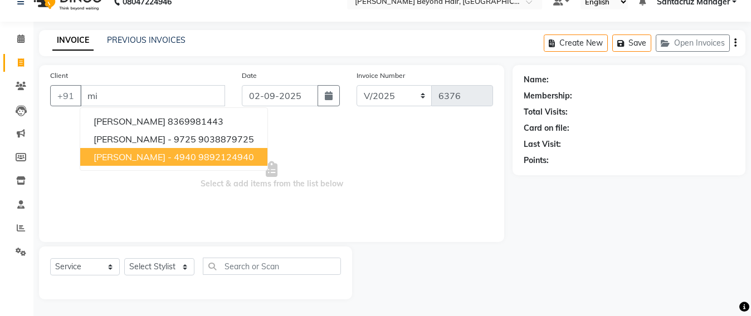
type input "m"
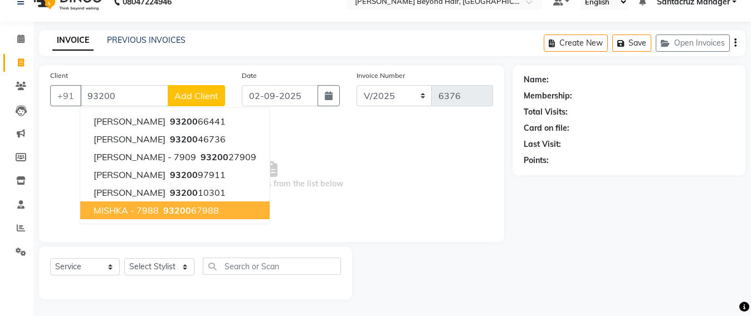
click at [135, 206] on span "MISHKA - 7988" at bounding box center [126, 210] width 65 height 11
type input "9320067988"
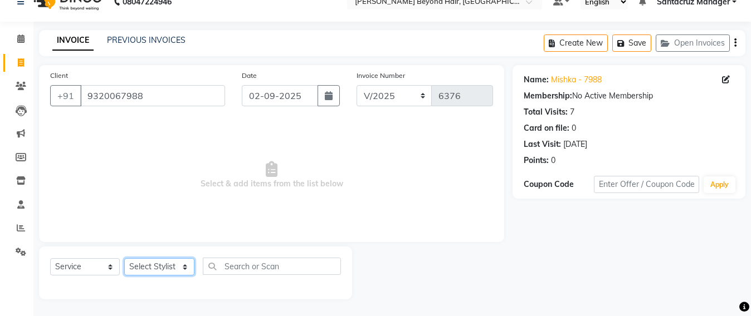
click at [151, 270] on select "Select Stylist Admin [PERSON_NAME] Sankat [PERSON_NAME] [PERSON_NAME] [PERSON_N…" at bounding box center [159, 267] width 70 height 17
select select "47842"
click at [124, 259] on select "Select Stylist Admin [PERSON_NAME] Sankat [PERSON_NAME] [PERSON_NAME] [PERSON_N…" at bounding box center [159, 267] width 70 height 17
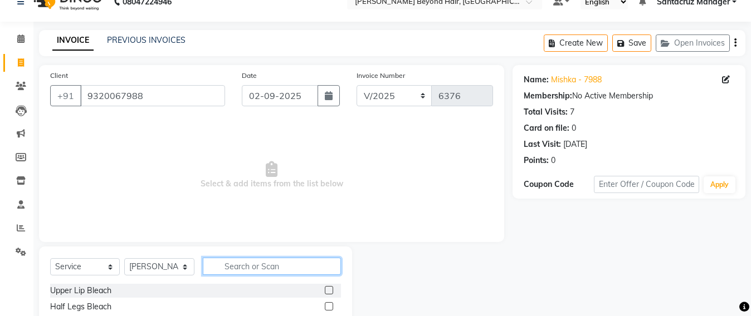
click at [222, 268] on input "text" at bounding box center [272, 266] width 138 height 17
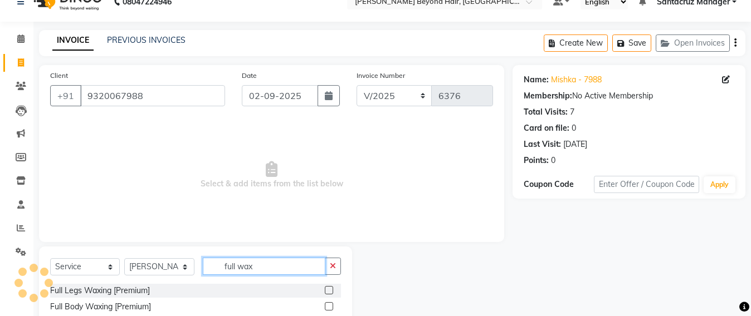
scroll to position [130, 0]
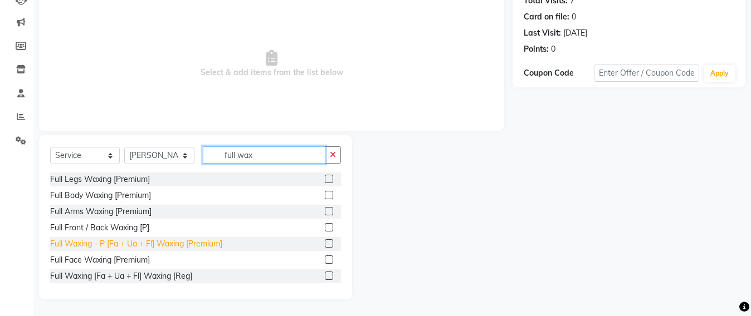
type input "full wax"
click at [95, 242] on div "Full Waxing - P [Fa + Ua + Fl] Waxing [Premium]" at bounding box center [136, 244] width 172 height 12
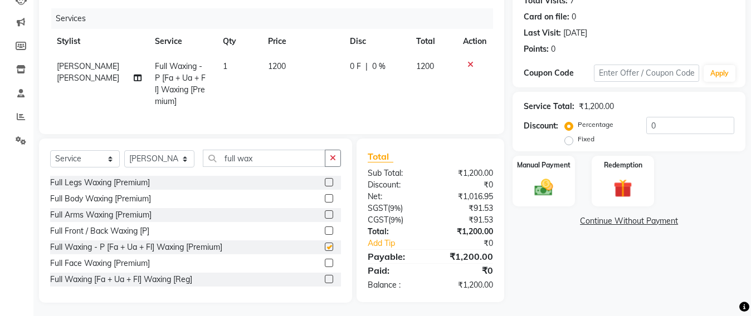
checkbox input "false"
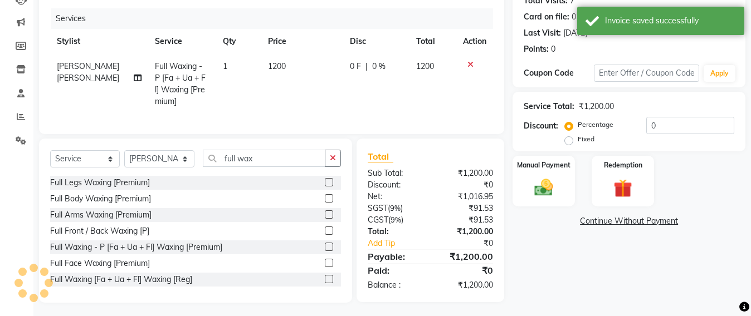
scroll to position [0, 0]
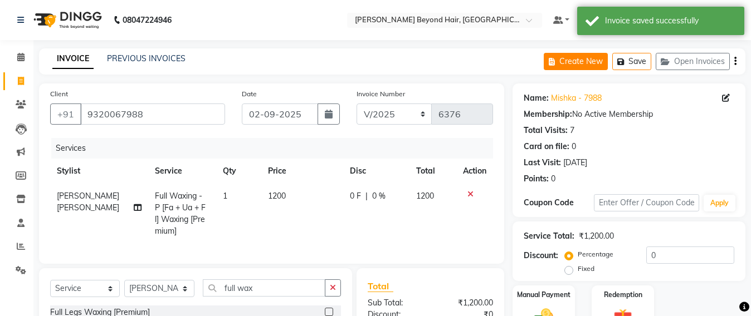
click at [572, 64] on button "Create New" at bounding box center [576, 61] width 64 height 17
select select "service"
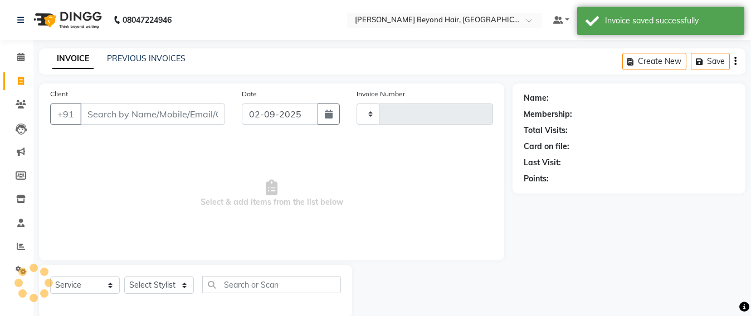
scroll to position [18, 0]
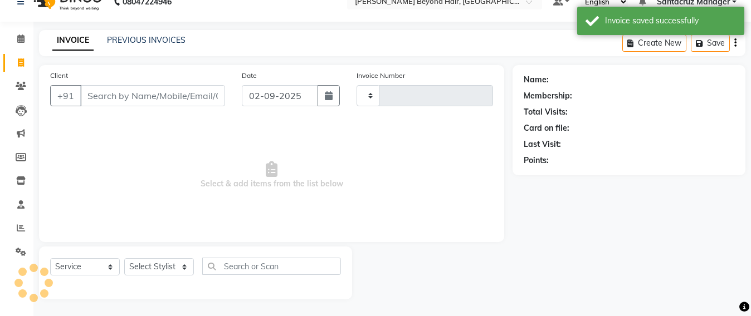
type input "6376"
select select "6357"
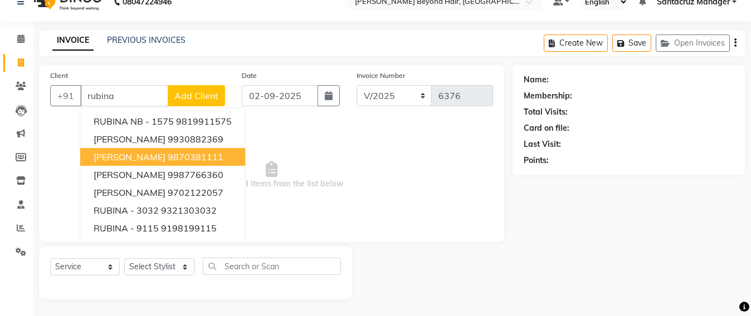
click at [218, 162] on ngb-highlight "9870381111" at bounding box center [196, 157] width 56 height 11
type input "9870381111"
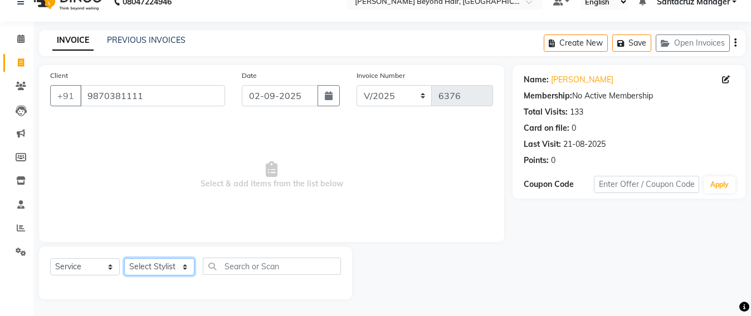
click at [166, 270] on select "Select Stylist Admin [PERSON_NAME] Sankat [PERSON_NAME] [PERSON_NAME] [PERSON_N…" at bounding box center [159, 267] width 70 height 17
select select "84296"
click at [124, 259] on select "Select Stylist Admin [PERSON_NAME] Sankat [PERSON_NAME] [PERSON_NAME] [PERSON_N…" at bounding box center [159, 267] width 70 height 17
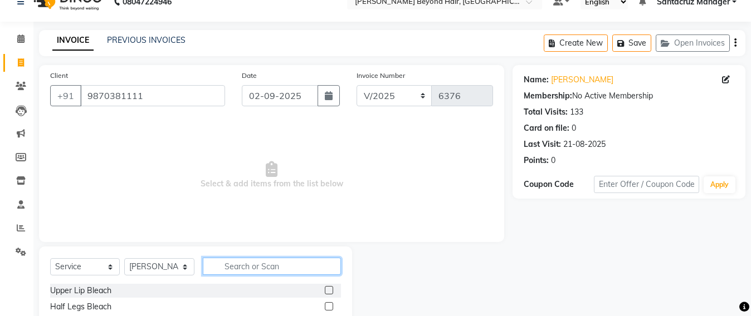
click at [238, 261] on input "text" at bounding box center [272, 266] width 138 height 17
type input "wash"
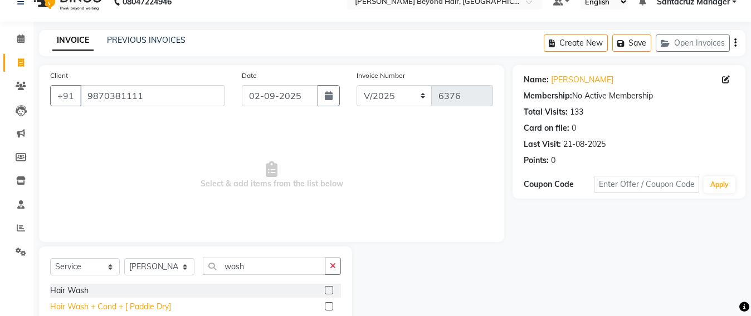
click at [145, 312] on div "Hair Wash + Cond + [ Paddle Dry]" at bounding box center [110, 307] width 121 height 12
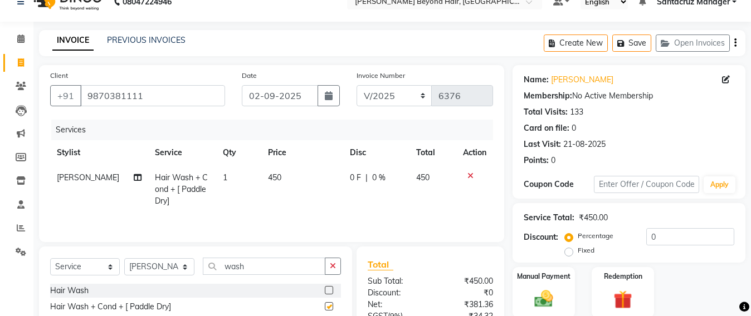
checkbox input "false"
click at [266, 267] on input "wash" at bounding box center [264, 266] width 123 height 17
type input "w"
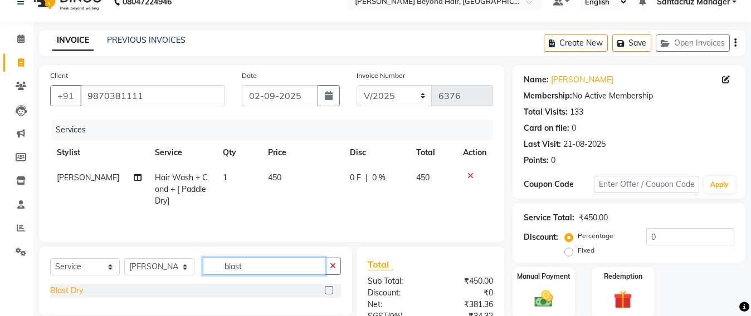
type input "blast"
click at [79, 296] on div "Blast Dry" at bounding box center [66, 291] width 33 height 12
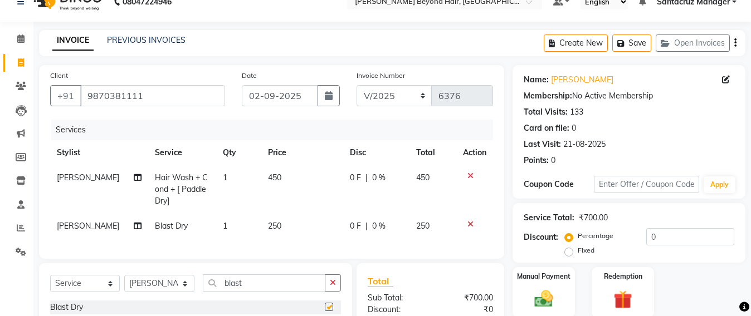
checkbox input "false"
click at [635, 38] on button "Save" at bounding box center [631, 43] width 39 height 17
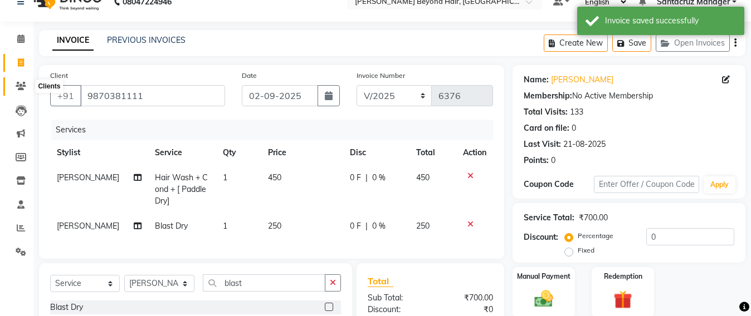
click at [16, 89] on icon at bounding box center [21, 86] width 11 height 8
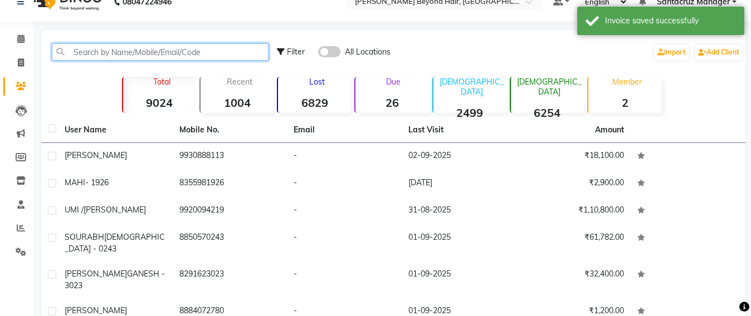
click at [150, 56] on input "text" at bounding box center [160, 51] width 217 height 17
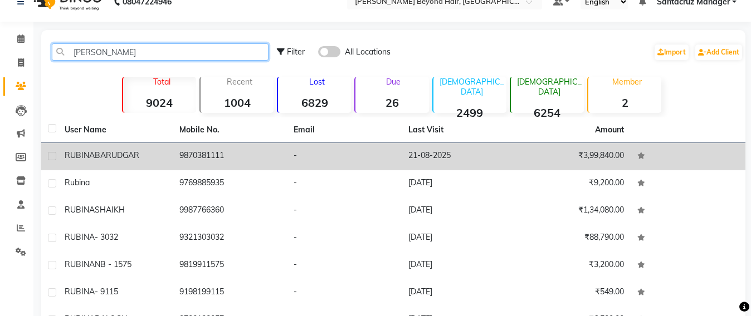
type input "rubin"
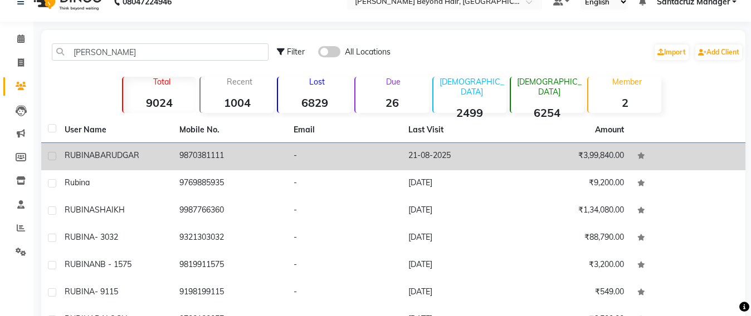
click at [189, 150] on td "9870381111" at bounding box center [230, 156] width 115 height 27
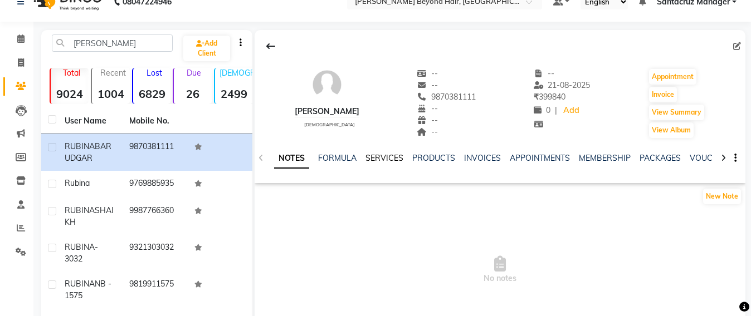
click at [378, 155] on link "SERVICES" at bounding box center [384, 158] width 38 height 10
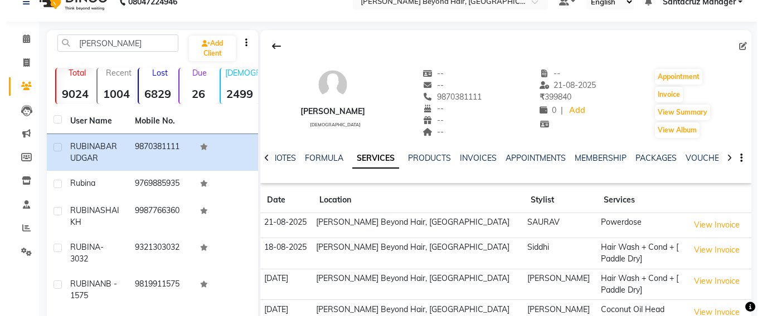
scroll to position [158, 0]
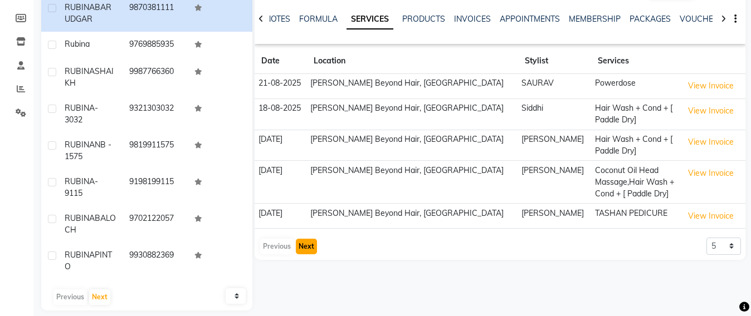
click at [308, 252] on button "Next" at bounding box center [306, 247] width 21 height 16
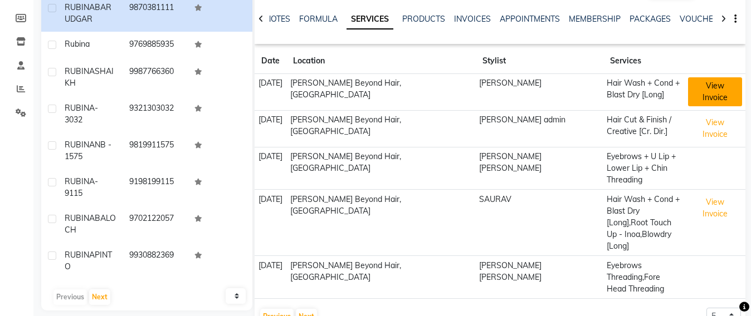
click at [699, 92] on button "View Invoice" at bounding box center [714, 91] width 53 height 29
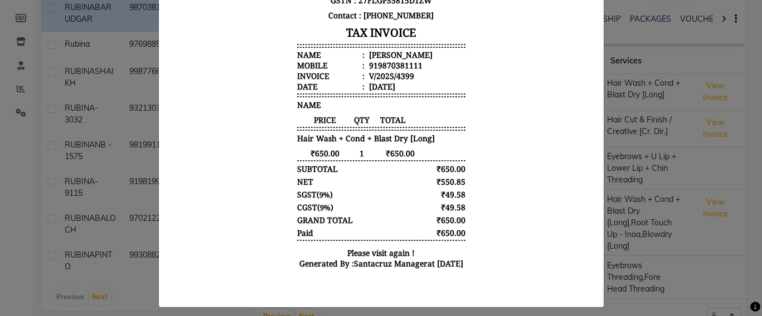
scroll to position [231, 0]
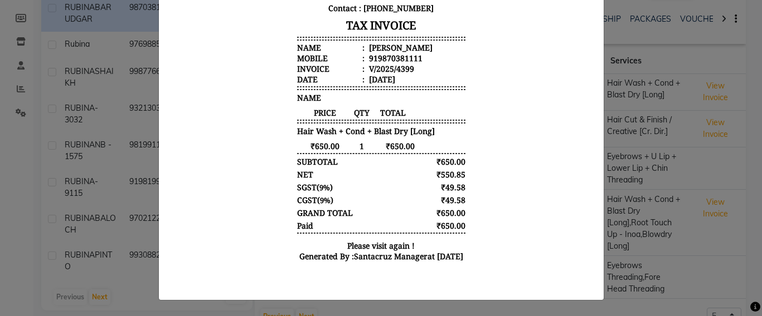
click at [723, 60] on ngb-modal-window "INVOICE View Invoice Close" at bounding box center [381, 158] width 762 height 316
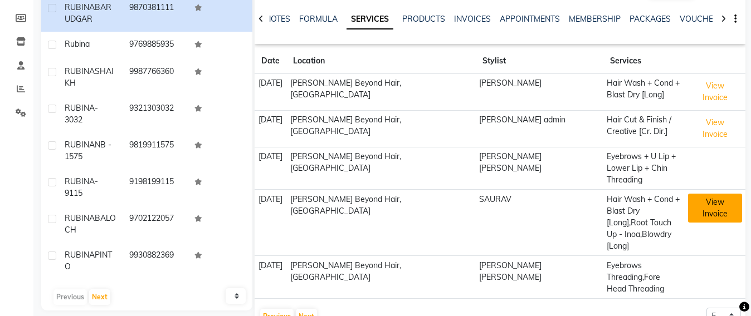
click at [716, 194] on button "View Invoice" at bounding box center [714, 208] width 53 height 29
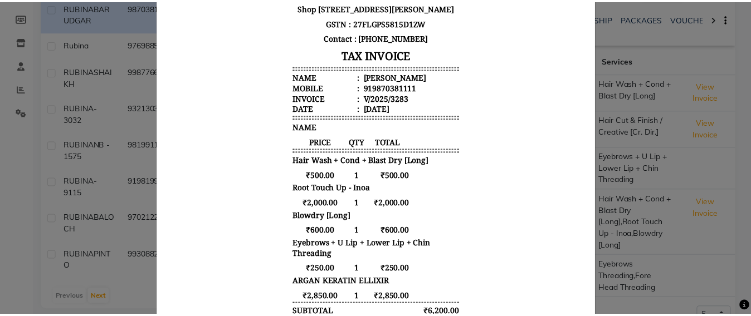
scroll to position [209, 0]
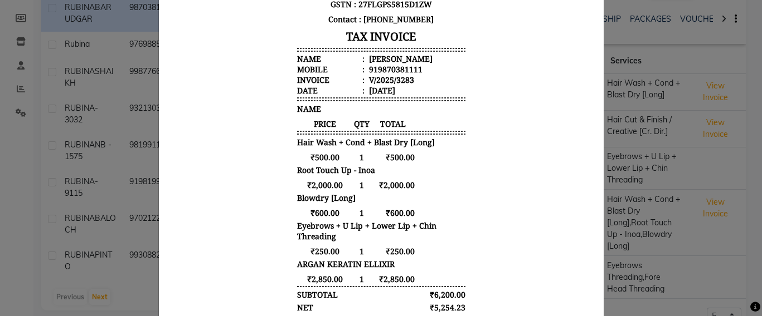
click at [714, 155] on ngb-modal-window "INVOICE View Invoice Close" at bounding box center [381, 158] width 762 height 316
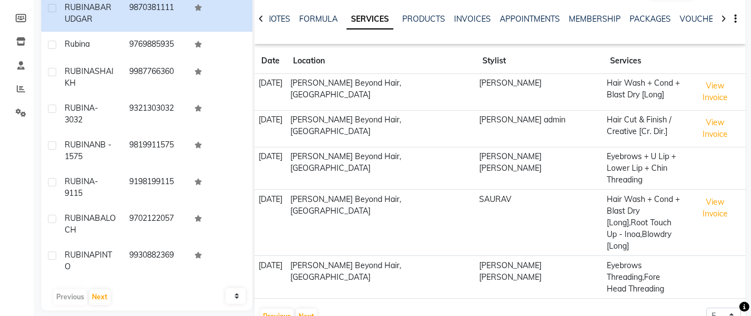
scroll to position [0, 0]
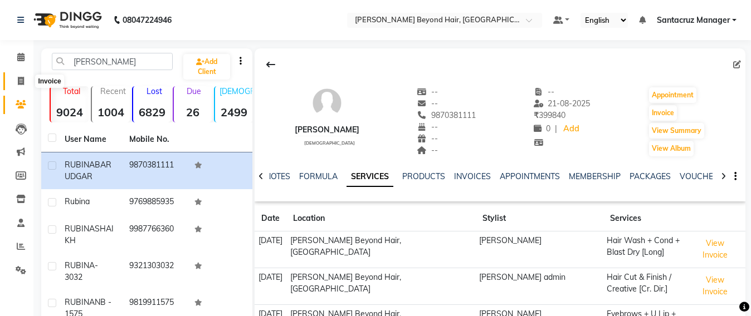
click at [18, 80] on icon at bounding box center [21, 81] width 6 height 8
select select "service"
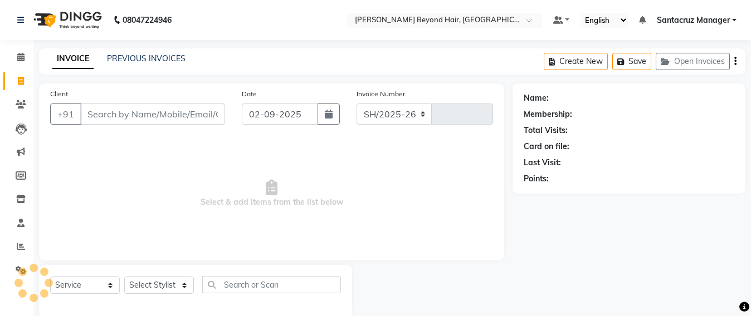
select select "6357"
type input "6376"
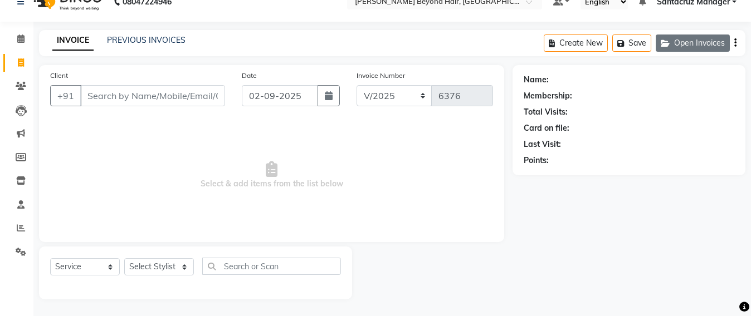
click at [682, 47] on button "Open Invoices" at bounding box center [693, 43] width 74 height 17
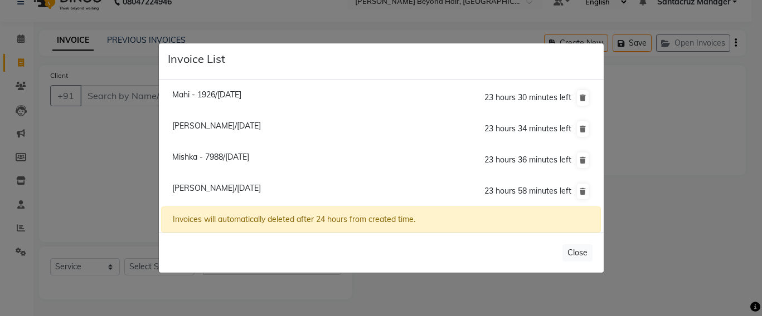
click at [204, 186] on span "[PERSON_NAME]/[DATE]" at bounding box center [216, 188] width 89 height 10
type input "9870381111"
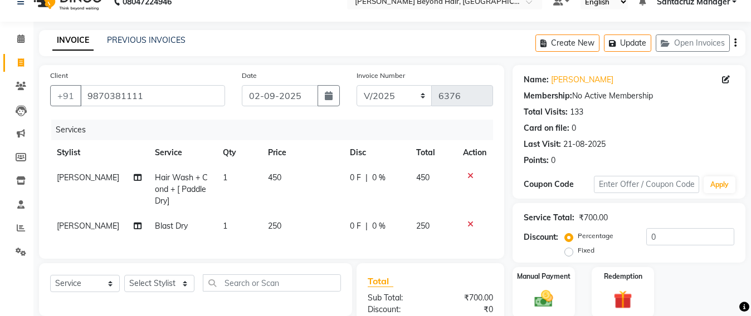
click at [188, 224] on td "Blast Dry" at bounding box center [182, 226] width 68 height 25
select select "84296"
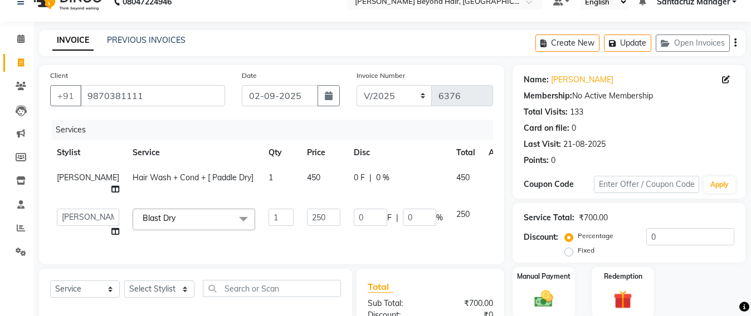
click at [171, 231] on span "Blast Dry x" at bounding box center [194, 220] width 123 height 22
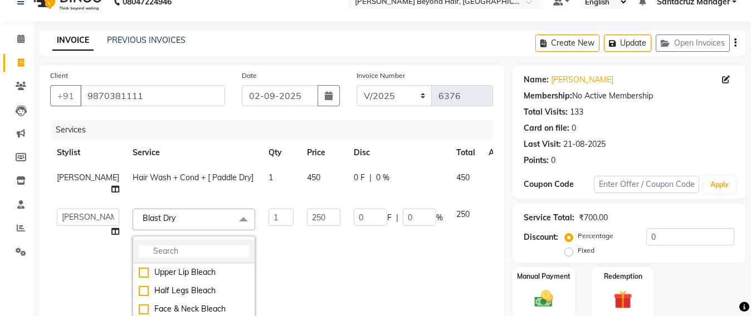
click at [141, 257] on input "multiselect-search" at bounding box center [194, 252] width 110 height 12
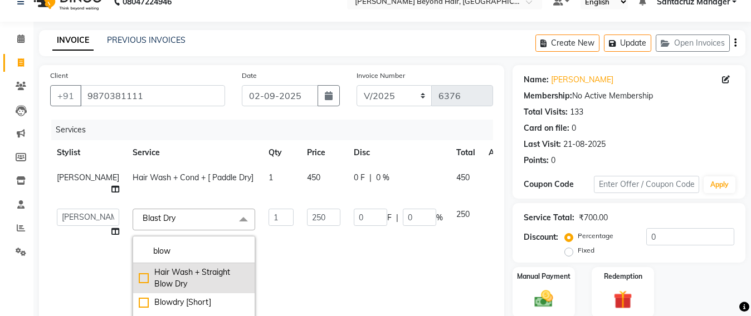
type input "blow"
click at [139, 288] on div "Hair Wash + Straight Blow Dry" at bounding box center [194, 278] width 110 height 23
checkbox input "true"
type input "750"
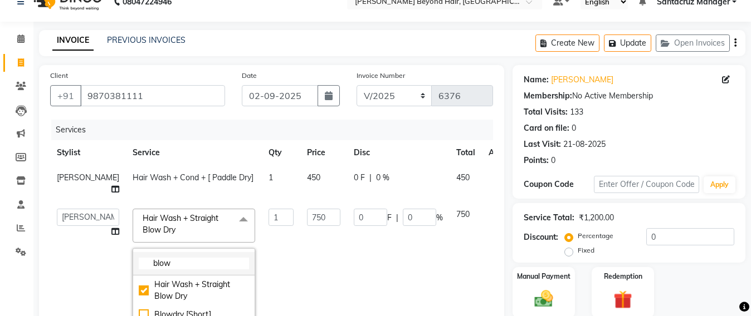
click at [147, 270] on input "blow" at bounding box center [194, 264] width 110 height 12
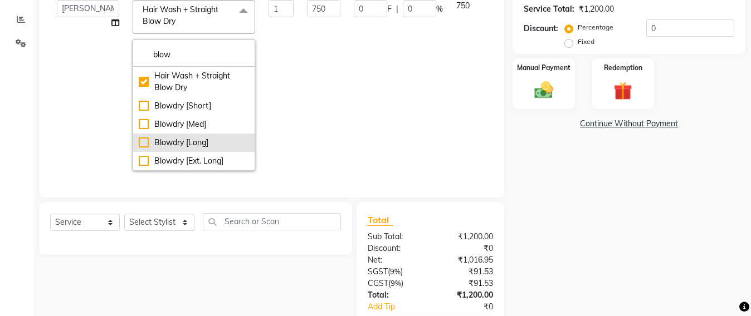
click at [139, 137] on div "Blowdry [Long]" at bounding box center [194, 143] width 110 height 12
checkbox input "false"
checkbox input"] "true"
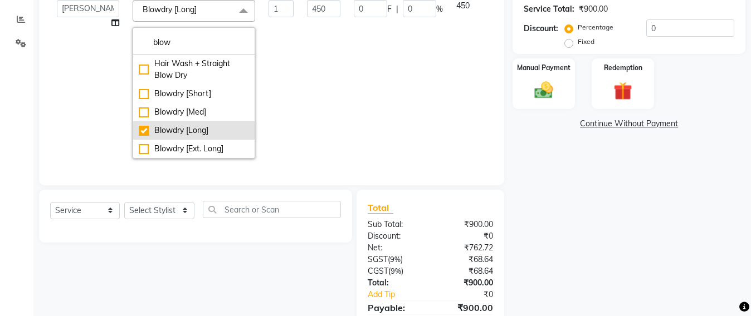
scroll to position [0, 0]
click at [307, 17] on input "450" at bounding box center [323, 8] width 33 height 17
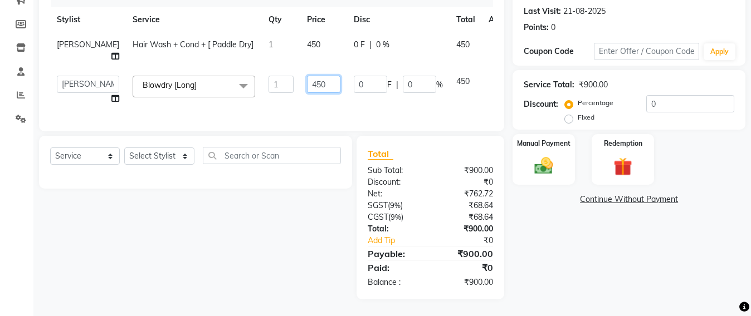
scroll to position [174, 0]
type input "4"
type input "500"
click at [314, 91] on td "500" at bounding box center [323, 90] width 47 height 42
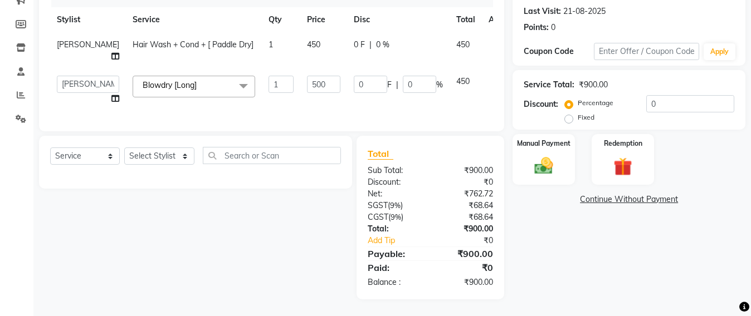
select select "84296"
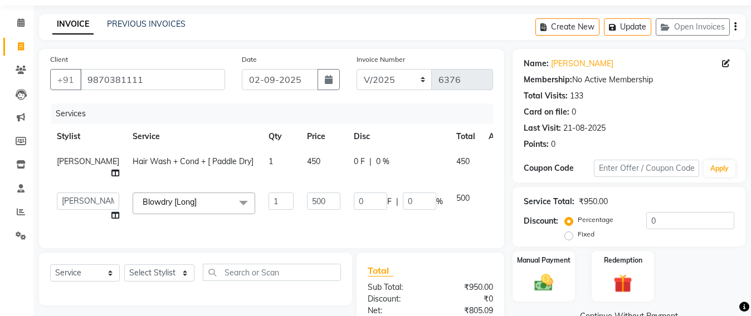
click at [300, 159] on td "450" at bounding box center [323, 167] width 47 height 37
select select "84296"
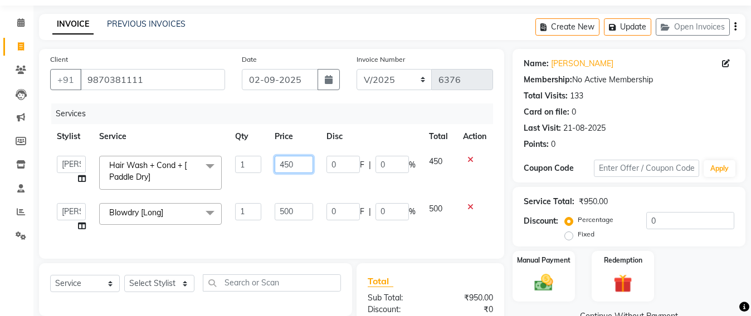
click at [307, 161] on input "450" at bounding box center [294, 164] width 38 height 17
type input "4"
type input "500"
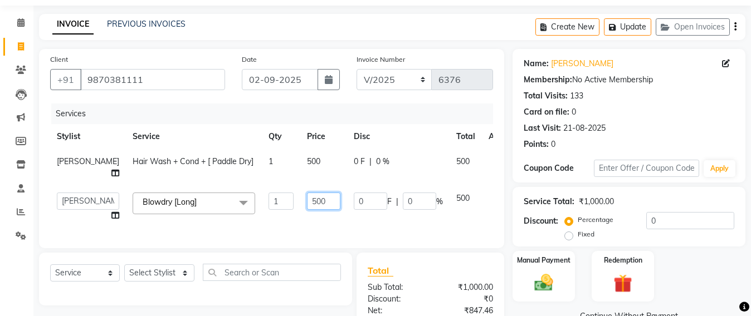
click at [307, 210] on input "500" at bounding box center [323, 201] width 33 height 17
type input "5"
type input "600"
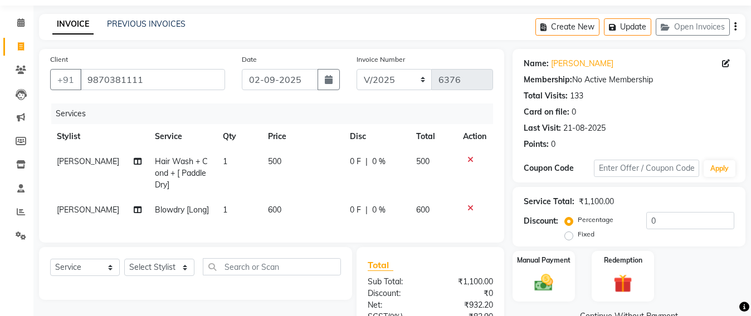
click at [296, 243] on div "Client +91 9870381111 Date 02-09-2025 Invoice Number SH/2025-26 V/2025 V/2025-2…" at bounding box center [271, 146] width 465 height 194
click at [638, 25] on button "Update" at bounding box center [627, 26] width 47 height 17
click at [635, 28] on button "Update" at bounding box center [627, 26] width 47 height 17
click at [687, 24] on button "Open Invoices" at bounding box center [693, 26] width 74 height 17
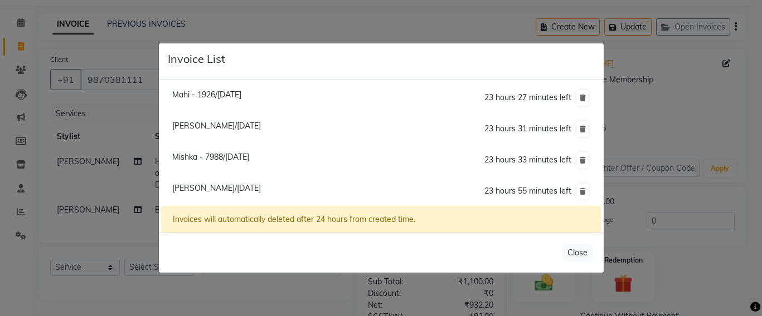
click at [194, 157] on span "Mishka - 7988/02 September 2025" at bounding box center [210, 157] width 77 height 10
type input "9320067988"
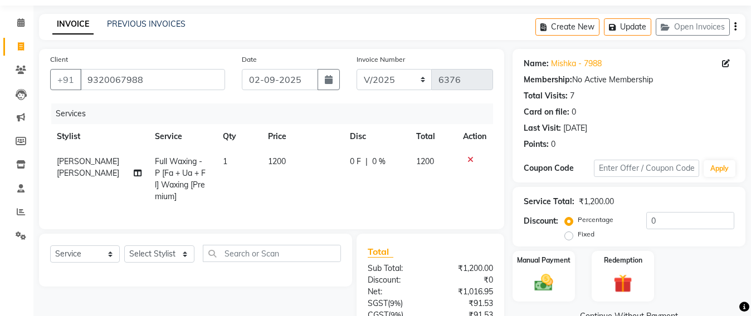
scroll to position [143, 0]
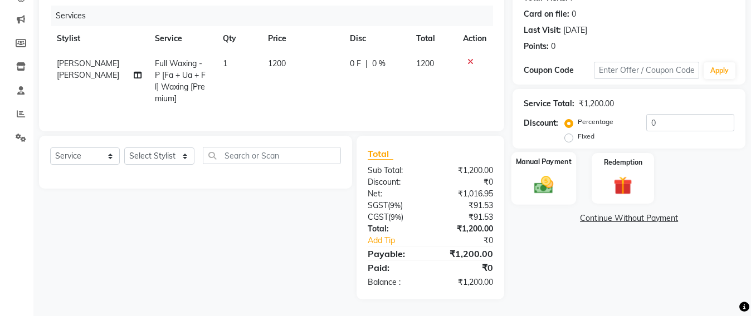
click at [541, 176] on img at bounding box center [543, 185] width 31 height 22
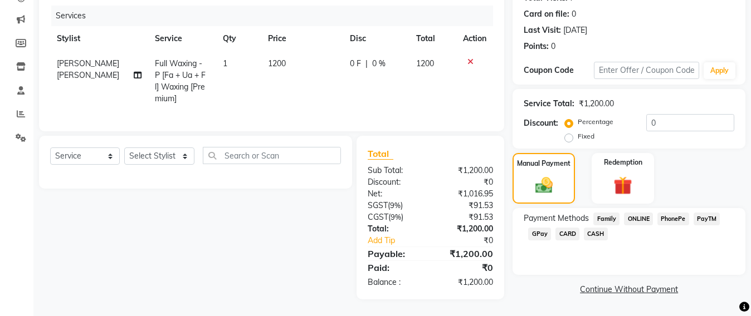
click at [710, 213] on span "PayTM" at bounding box center [707, 219] width 27 height 13
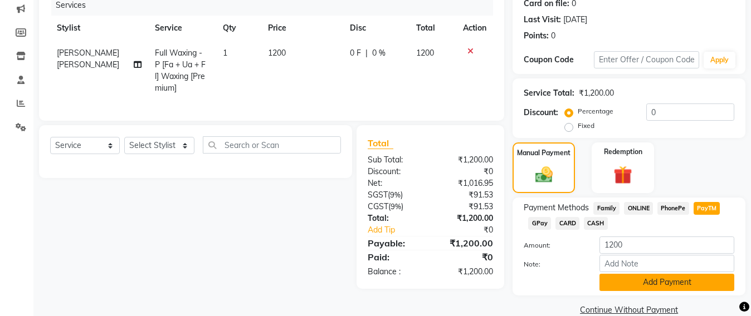
click at [652, 282] on button "Add Payment" at bounding box center [666, 282] width 135 height 17
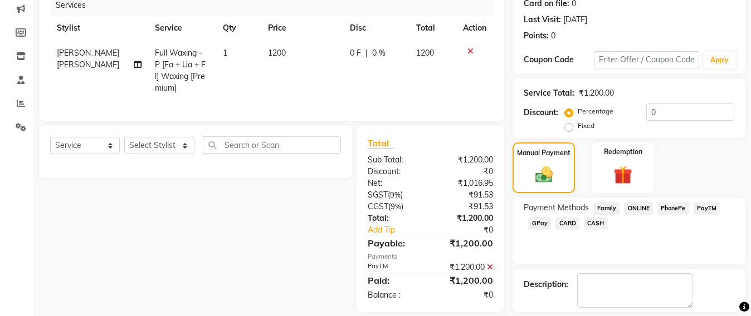
scroll to position [194, 0]
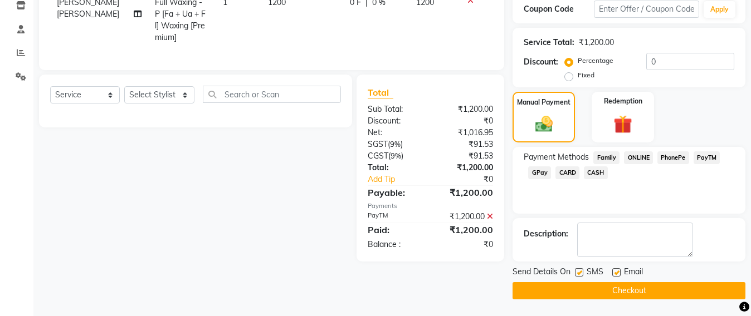
click at [635, 296] on button "Checkout" at bounding box center [629, 290] width 233 height 17
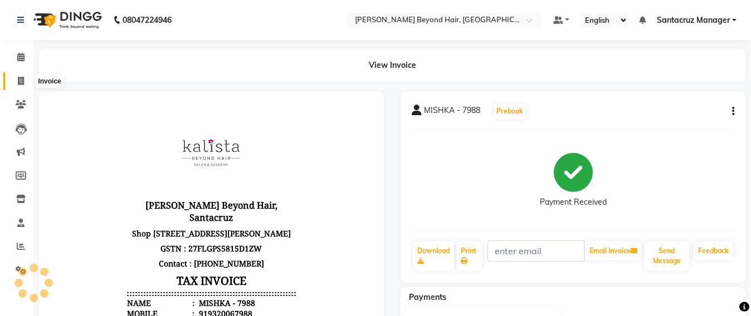
click at [22, 85] on span at bounding box center [21, 81] width 20 height 13
select select "service"
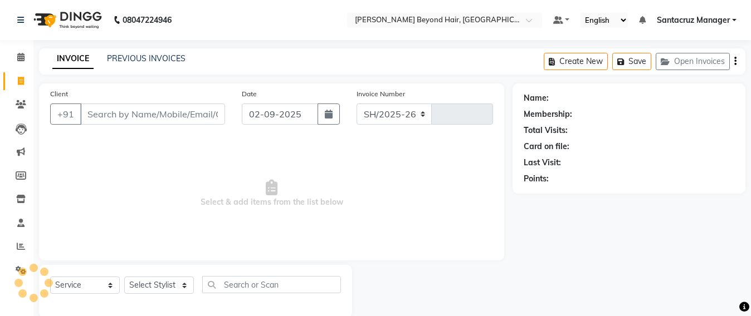
select select "6357"
type input "6377"
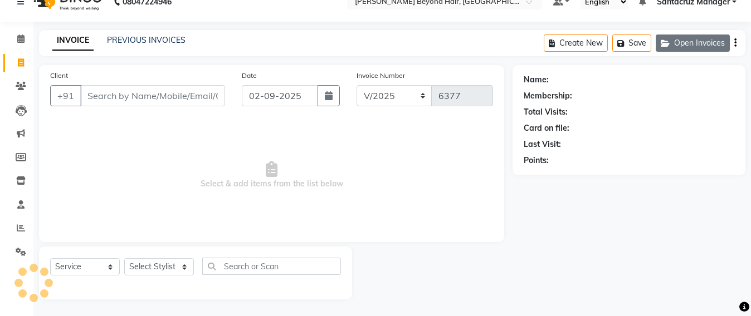
click at [709, 46] on button "Open Invoices" at bounding box center [693, 43] width 74 height 17
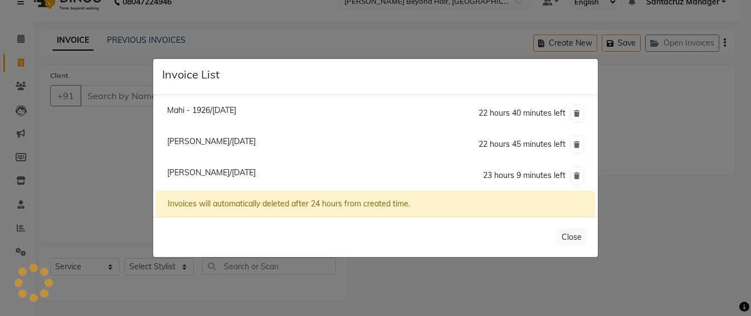
click at [216, 170] on span "[PERSON_NAME]/[DATE]" at bounding box center [211, 173] width 89 height 10
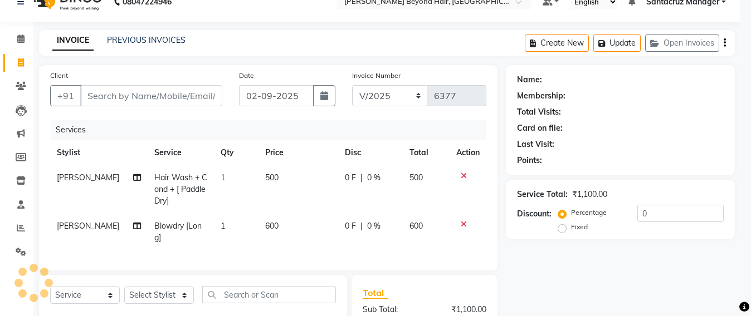
type input "9870381111"
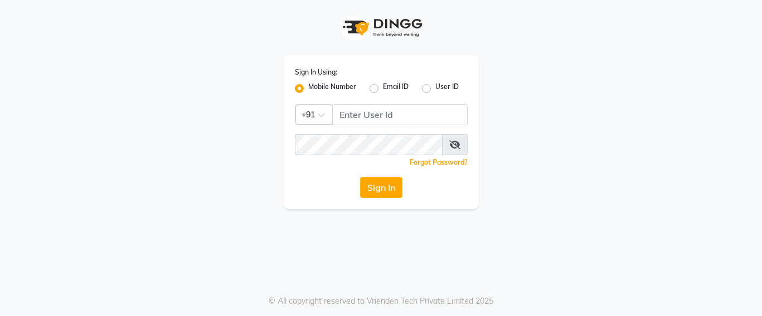
click at [355, 103] on div "Sign In Using: Mobile Number Email ID User ID Country Code × +91 Remember me Fo…" at bounding box center [381, 132] width 195 height 154
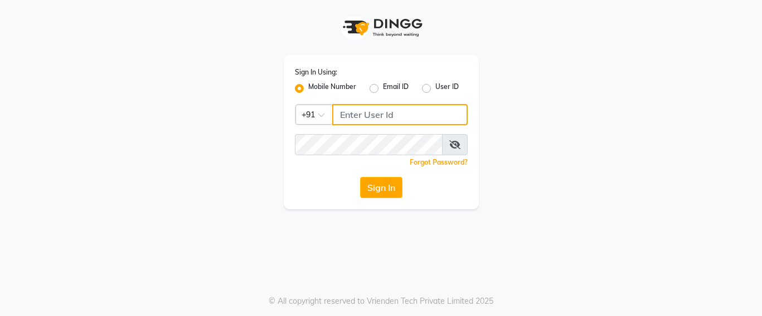
click at [445, 114] on input "Username" at bounding box center [399, 114] width 135 height 21
type input "7666797294"
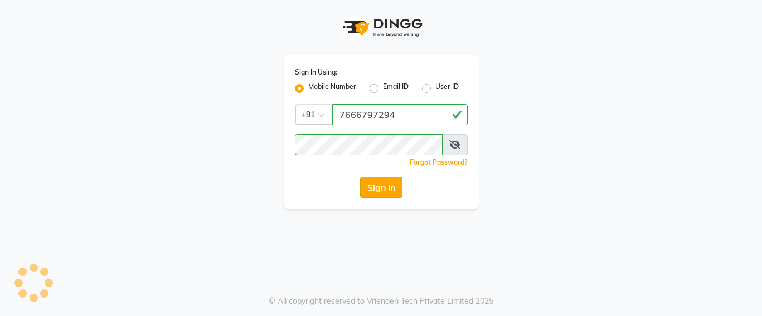
click at [387, 191] on button "Sign In" at bounding box center [381, 187] width 42 height 21
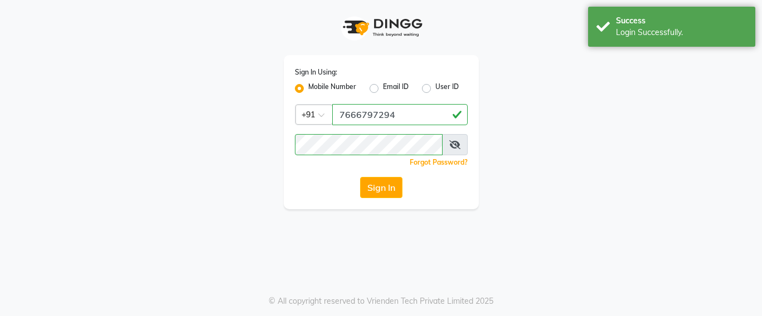
select select "service"
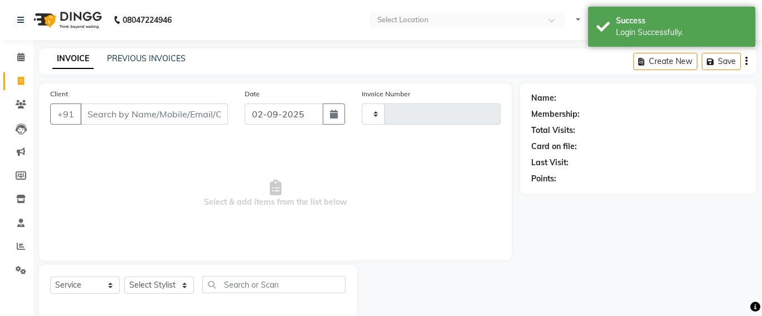
select select "en"
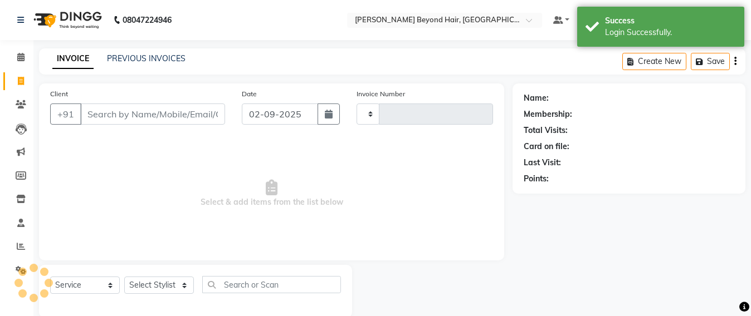
type input "6377"
select select "6357"
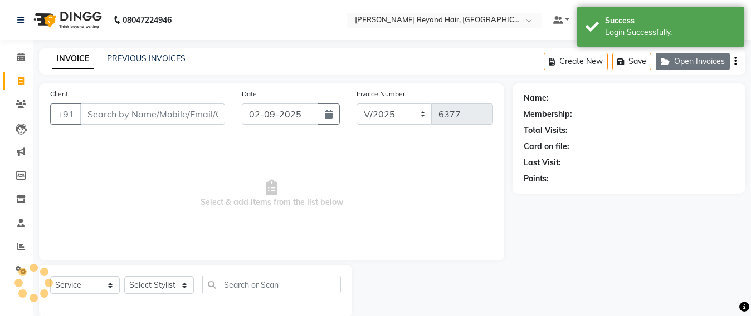
click at [707, 65] on button "Open Invoices" at bounding box center [693, 61] width 74 height 17
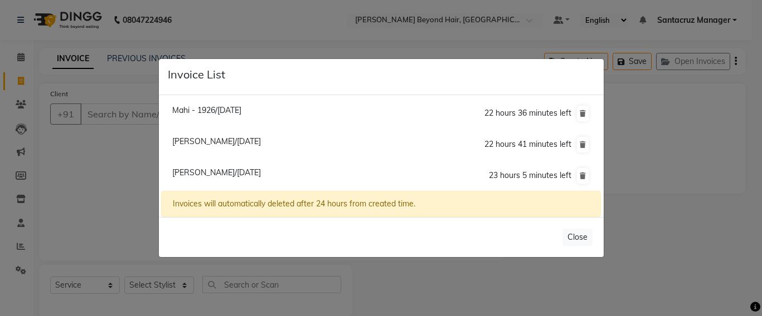
click at [254, 172] on span "[PERSON_NAME]/[DATE]" at bounding box center [216, 173] width 89 height 10
type input "9870381111"
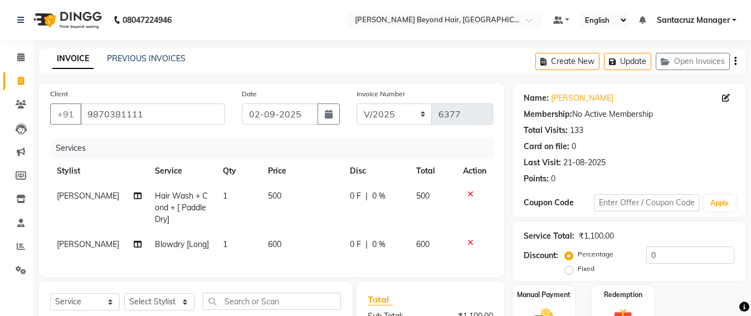
click at [275, 249] on span "600" at bounding box center [274, 245] width 13 height 10
select select "84296"
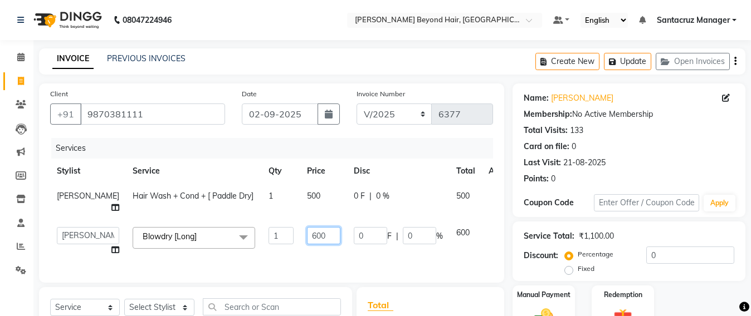
click at [307, 245] on input "600" at bounding box center [323, 235] width 33 height 17
type input "6"
type input "500"
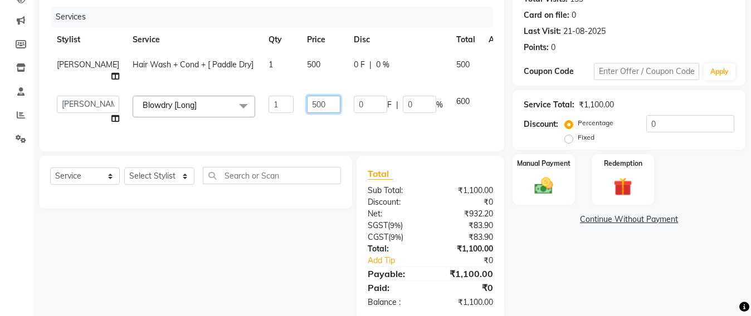
scroll to position [139, 0]
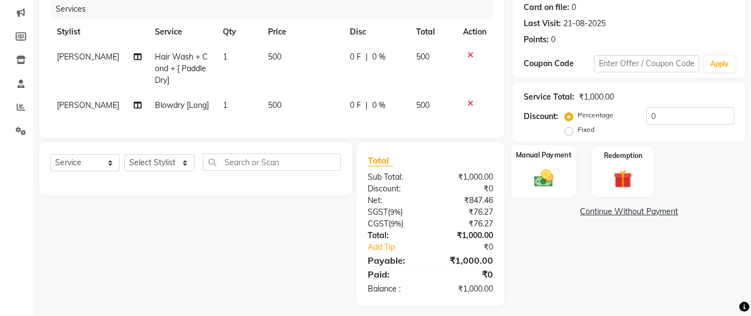
click at [539, 188] on img at bounding box center [543, 178] width 31 height 22
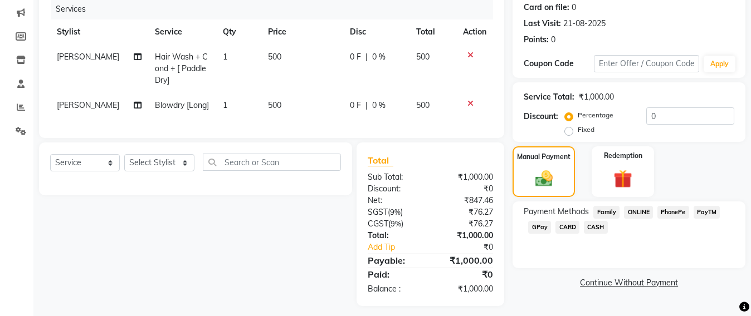
click at [593, 226] on span "CASH" at bounding box center [596, 227] width 24 height 13
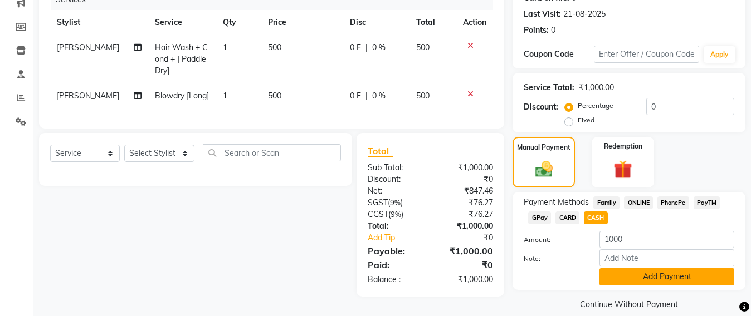
scroll to position [162, 0]
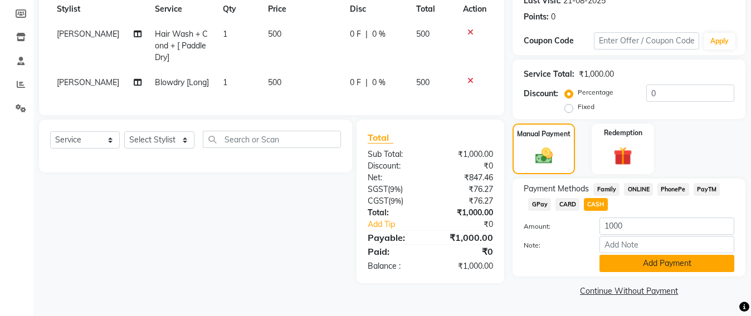
click at [652, 266] on button "Add Payment" at bounding box center [666, 263] width 135 height 17
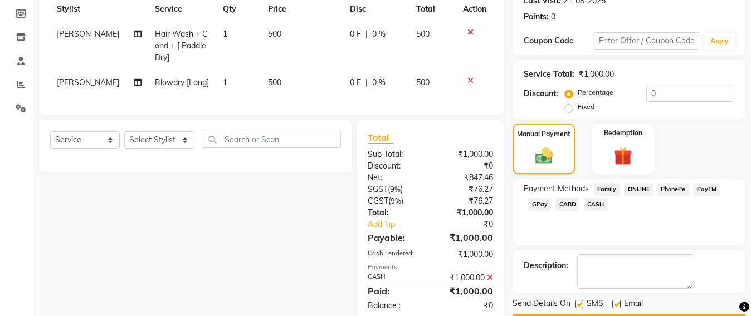
scroll to position [196, 0]
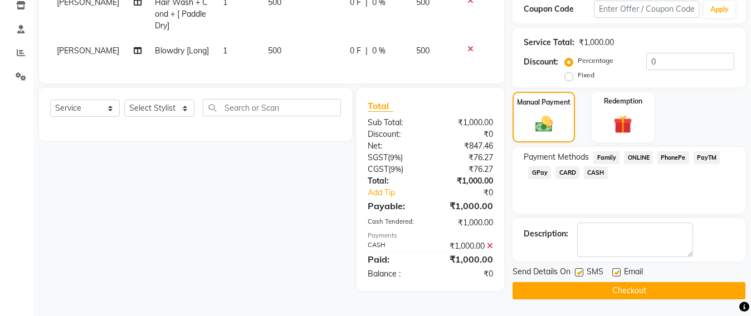
click at [642, 293] on button "Checkout" at bounding box center [629, 290] width 233 height 17
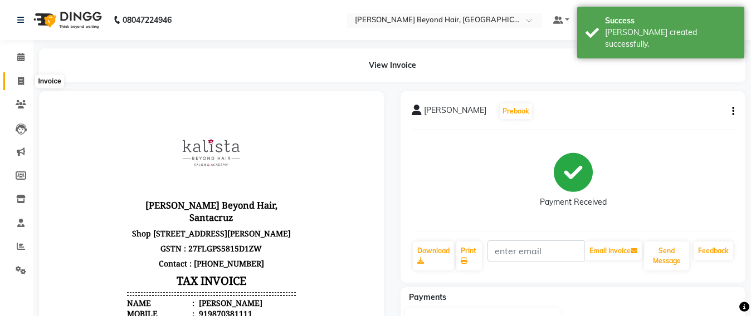
click at [11, 85] on span at bounding box center [21, 81] width 20 height 13
select select "service"
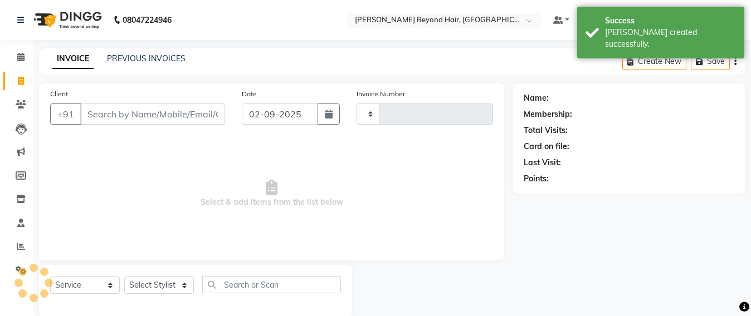
scroll to position [18, 0]
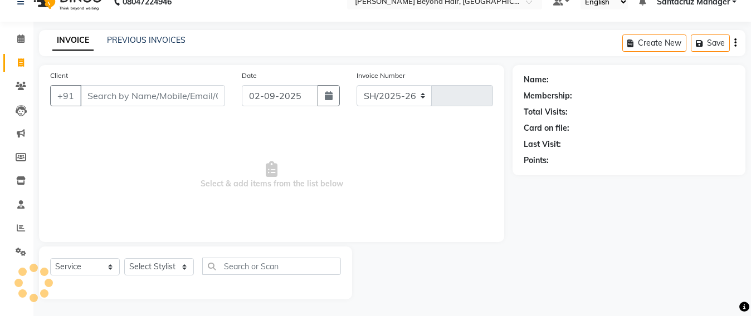
select select "6357"
type input "6378"
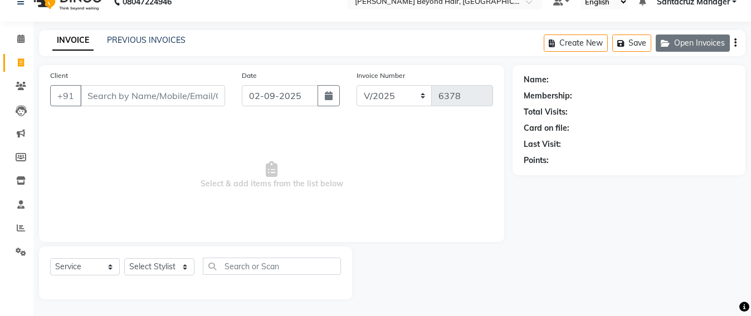
click at [680, 45] on button "Open Invoices" at bounding box center [693, 43] width 74 height 17
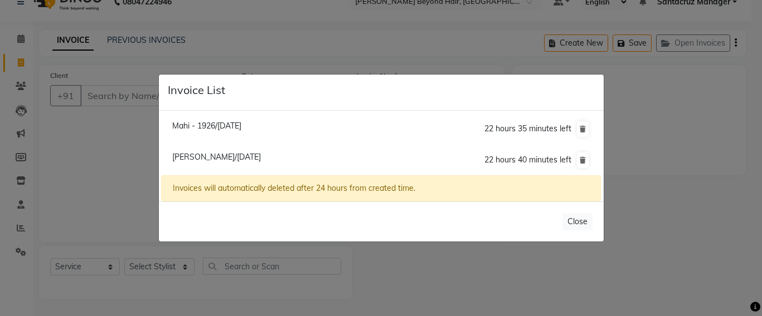
click at [252, 157] on span "[PERSON_NAME]/[DATE]" at bounding box center [216, 157] width 89 height 10
type input "7506549979"
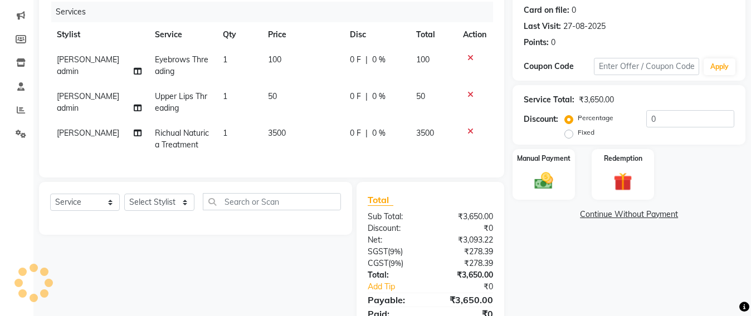
scroll to position [158, 0]
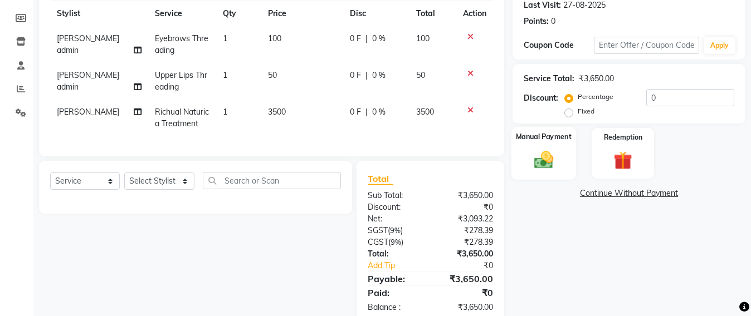
click at [546, 160] on img at bounding box center [543, 160] width 31 height 22
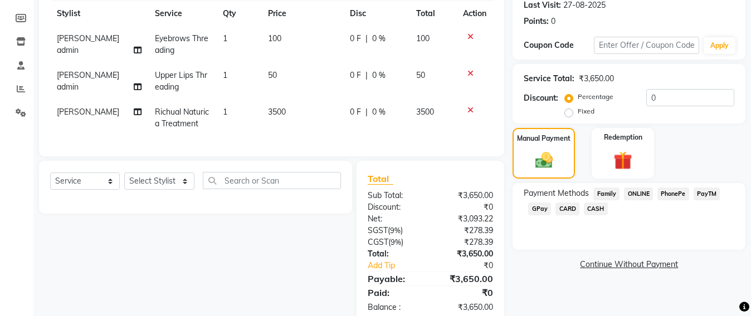
click at [538, 207] on span "GPay" at bounding box center [539, 209] width 23 height 13
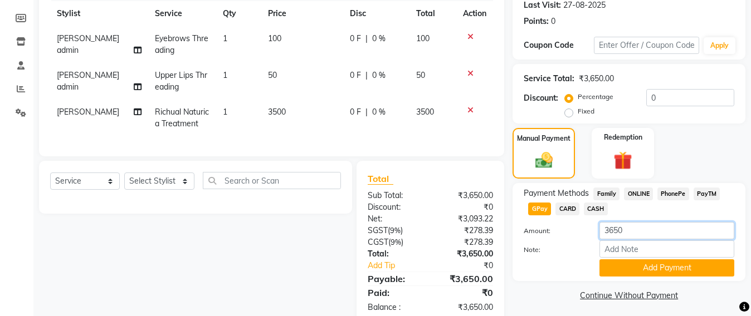
click at [642, 234] on input "3650" at bounding box center [666, 230] width 135 height 17
type input "3"
type input "2000"
click at [641, 264] on button "Add Payment" at bounding box center [666, 268] width 135 height 17
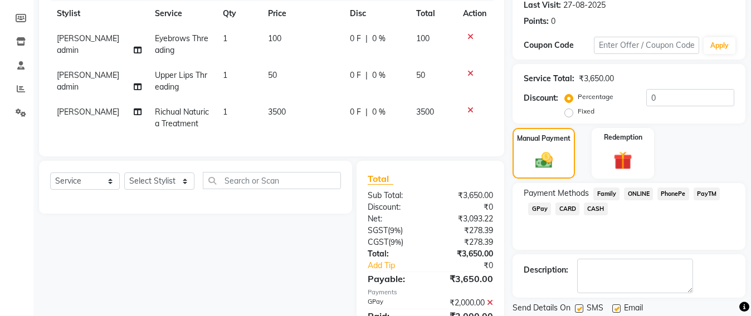
click at [570, 208] on span "CARD" at bounding box center [567, 209] width 24 height 13
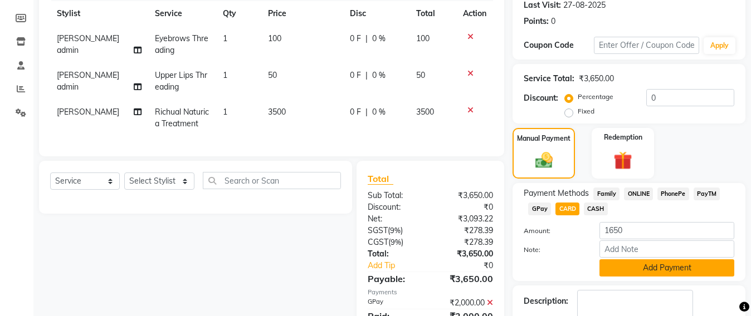
click at [651, 269] on button "Add Payment" at bounding box center [666, 268] width 135 height 17
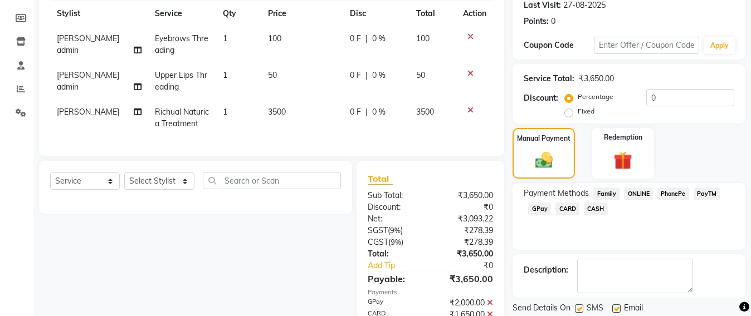
click at [568, 209] on span "CARD" at bounding box center [567, 209] width 24 height 13
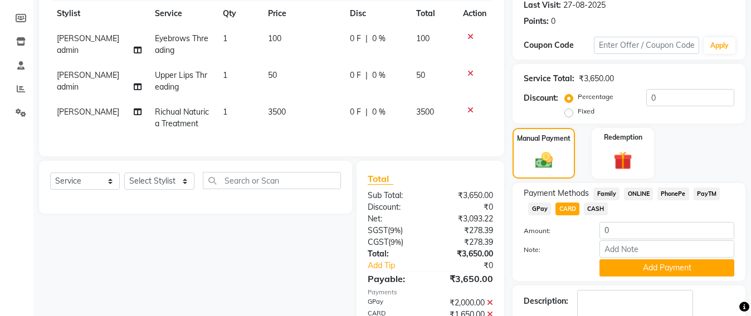
scroll to position [227, 0]
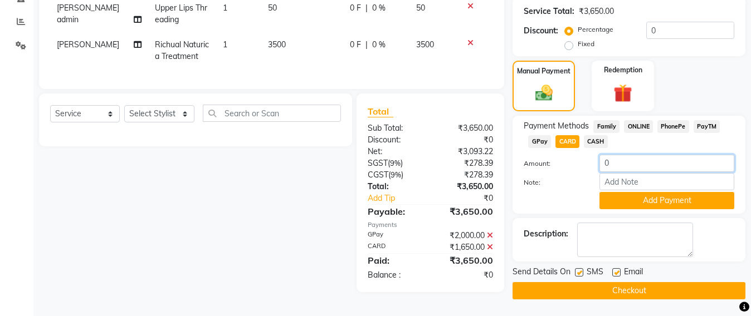
click at [625, 163] on input "0" at bounding box center [666, 163] width 135 height 17
click at [490, 240] on icon at bounding box center [490, 236] width 6 height 8
click at [491, 240] on icon at bounding box center [490, 236] width 6 height 8
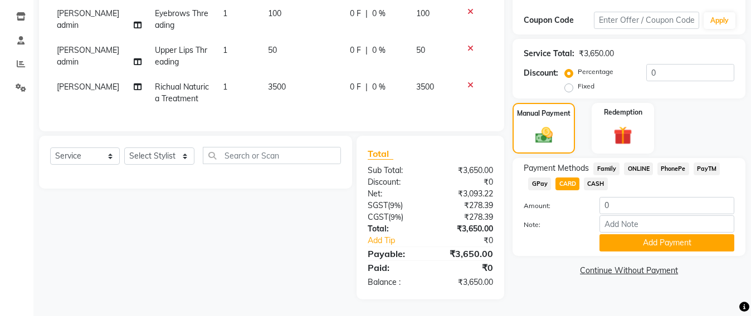
scroll to position [193, 0]
click at [630, 198] on input "0" at bounding box center [666, 205] width 135 height 17
click at [621, 132] on img at bounding box center [622, 136] width 31 height 24
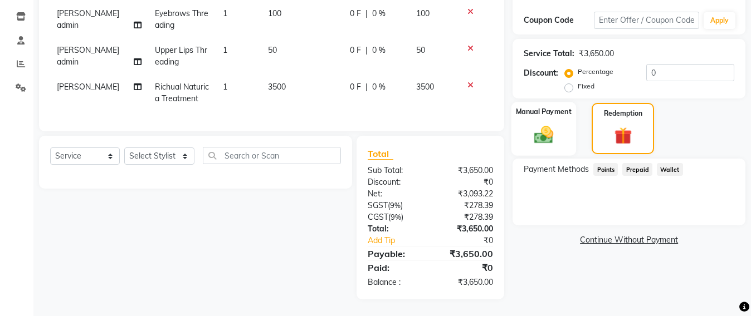
click at [538, 128] on img at bounding box center [543, 135] width 31 height 22
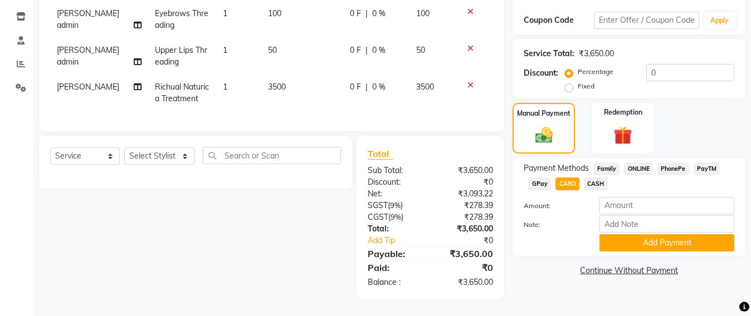
click at [425, 95] on td "3500" at bounding box center [433, 93] width 47 height 37
select select "47907"
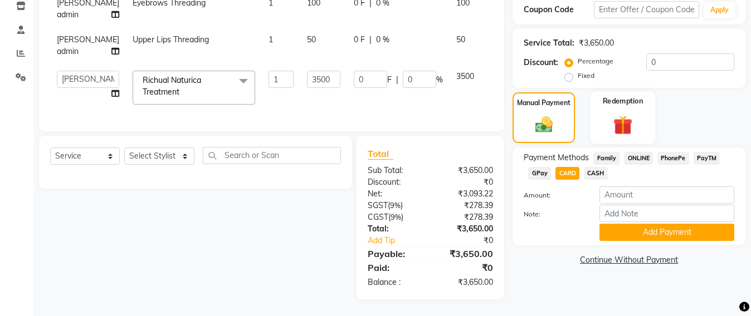
click at [626, 115] on img at bounding box center [622, 125] width 31 height 24
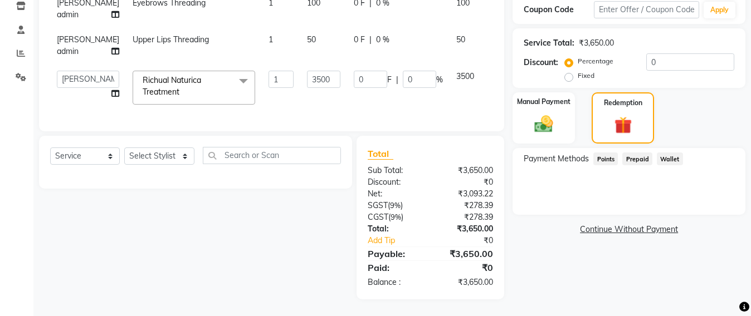
scroll to position [227, 0]
click at [555, 113] on img at bounding box center [543, 124] width 31 height 22
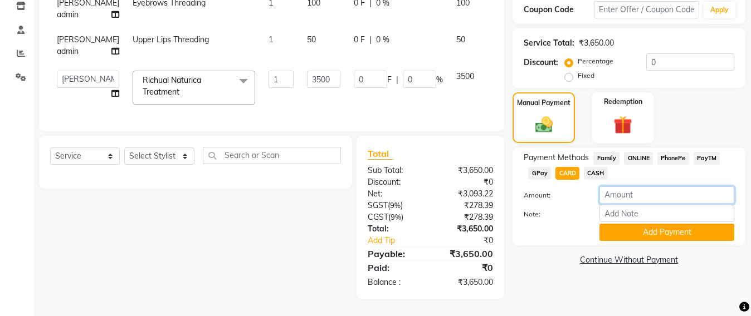
click at [610, 187] on input "number" at bounding box center [666, 195] width 135 height 17
click at [656, 187] on input "number" at bounding box center [666, 195] width 135 height 17
click at [389, 94] on td "0 F | 0 %" at bounding box center [398, 87] width 103 height 47
click at [536, 167] on span "GPay" at bounding box center [539, 173] width 23 height 13
click at [652, 187] on input "3650" at bounding box center [666, 195] width 135 height 17
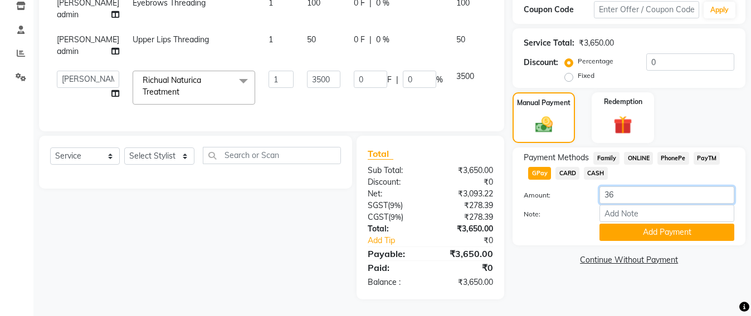
type input "3"
type input "2000"
click at [650, 224] on button "Add Payment" at bounding box center [666, 232] width 135 height 17
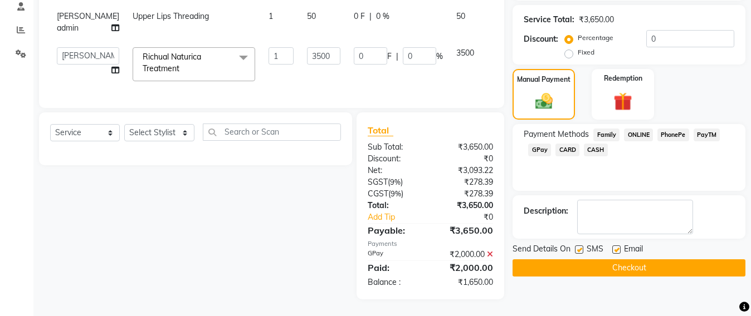
click at [560, 144] on span "CARD" at bounding box center [567, 150] width 24 height 13
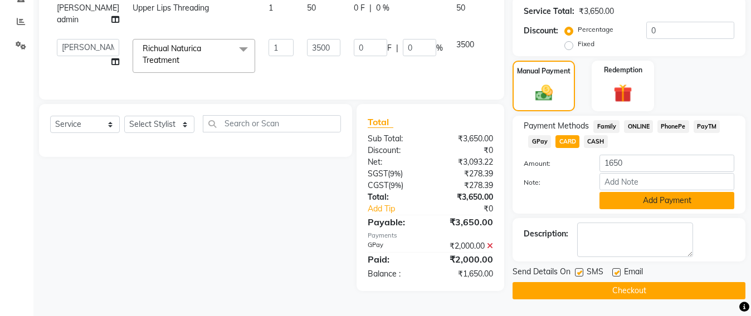
click at [655, 198] on button "Add Payment" at bounding box center [666, 200] width 135 height 17
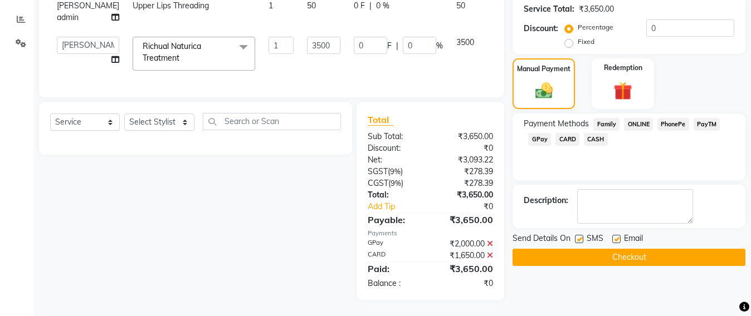
click at [625, 258] on button "Checkout" at bounding box center [629, 257] width 233 height 17
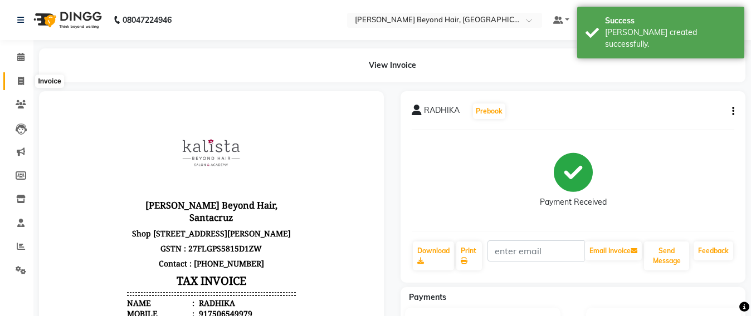
click at [18, 81] on icon at bounding box center [21, 81] width 6 height 8
select select "service"
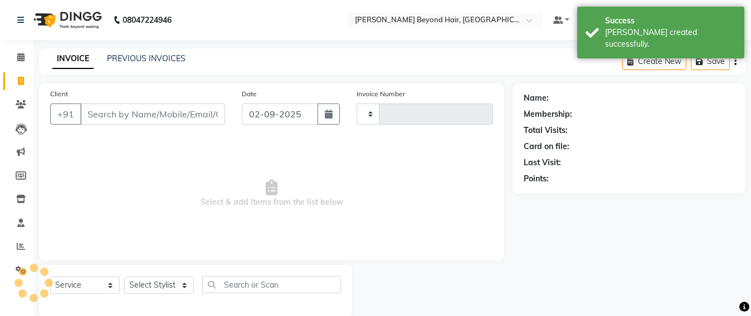
scroll to position [18, 0]
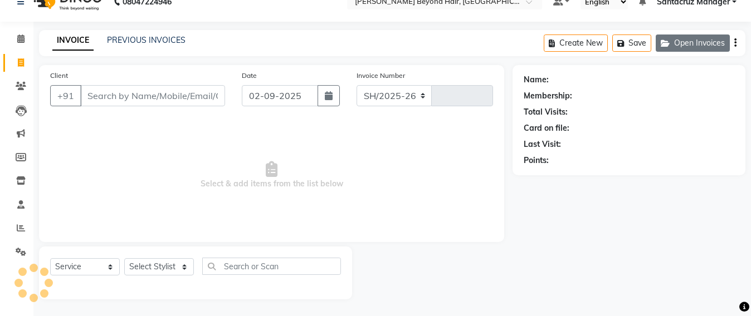
select select "6357"
type input "6379"
click at [709, 39] on button "Open Invoices" at bounding box center [693, 43] width 74 height 17
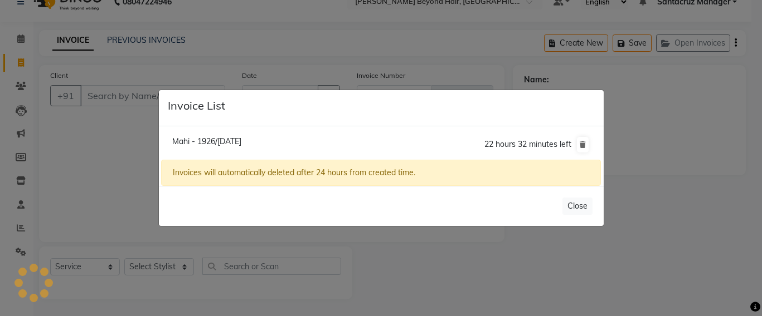
click at [214, 137] on span "Mahi - 1926/[DATE]" at bounding box center [206, 142] width 69 height 10
type input "8355981926"
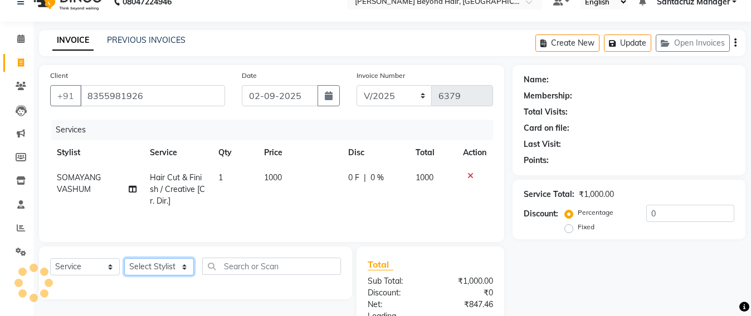
drag, startPoint x: 154, startPoint y: 274, endPoint x: 167, endPoint y: 144, distance: 130.5
click at [153, 274] on select "Select Stylist" at bounding box center [159, 267] width 70 height 17
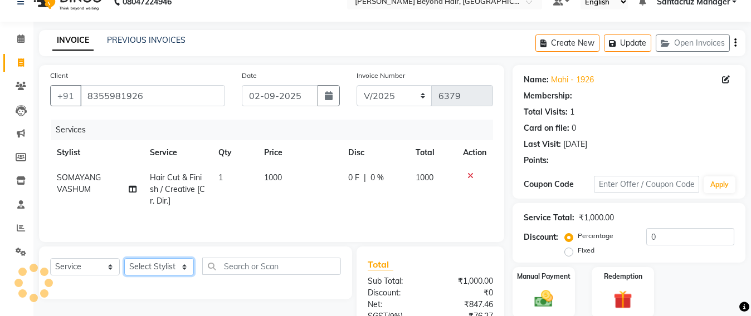
click at [124, 261] on select "Select Stylist" at bounding box center [159, 267] width 70 height 17
click at [155, 269] on select "Select Stylist" at bounding box center [159, 267] width 70 height 17
select select "48409"
click at [124, 261] on select "Select Stylist Admin [PERSON_NAME] Sankat [PERSON_NAME] [PERSON_NAME] [PERSON_N…" at bounding box center [159, 267] width 70 height 17
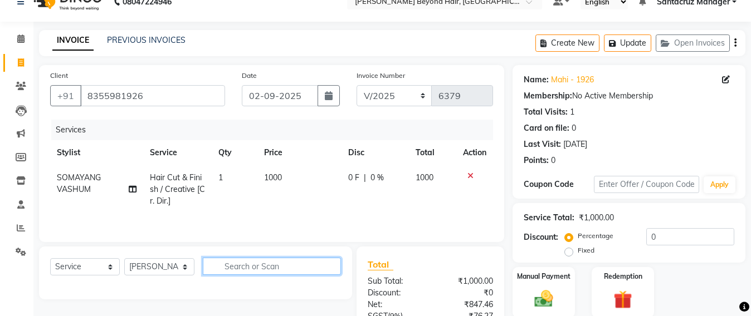
click at [235, 264] on input "text" at bounding box center [272, 266] width 138 height 17
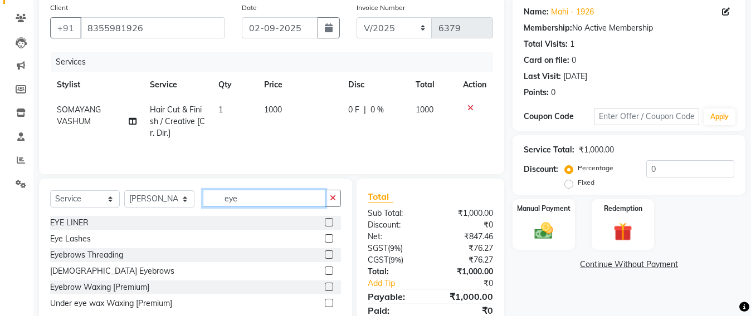
scroll to position [88, 0]
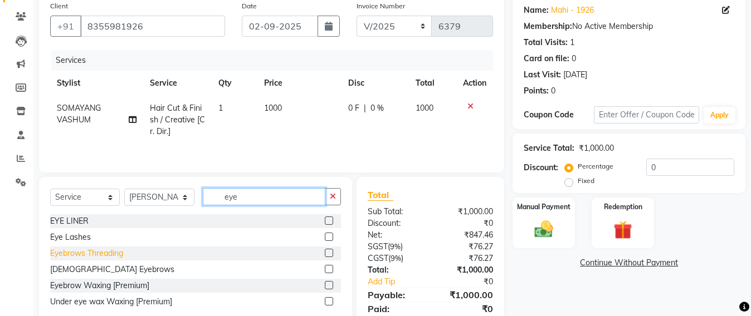
type input "eye"
click at [108, 255] on div "Eyebrows Threading" at bounding box center [86, 254] width 73 height 12
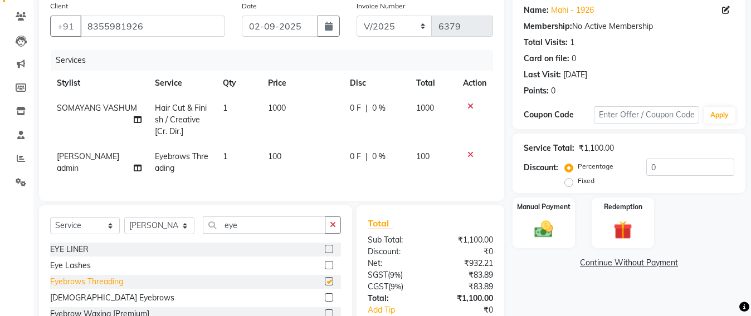
checkbox input "false"
click at [544, 227] on img at bounding box center [543, 229] width 31 height 22
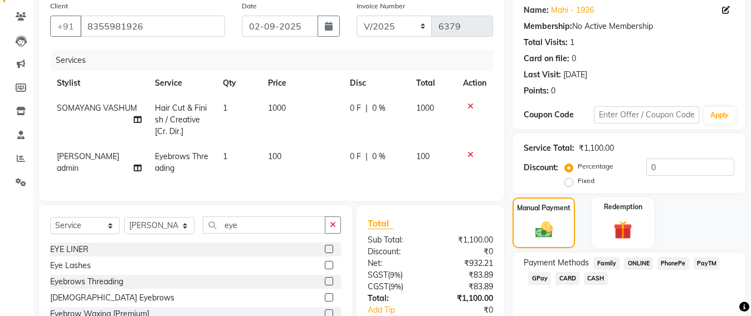
click at [569, 272] on span "CARD" at bounding box center [567, 278] width 24 height 13
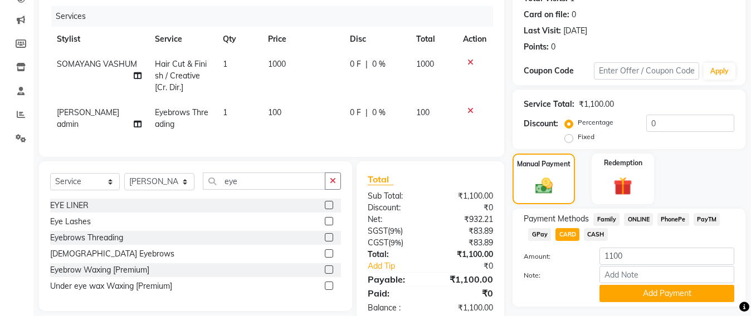
scroll to position [168, 0]
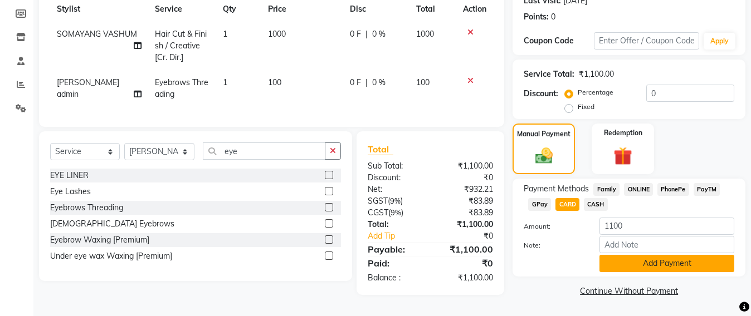
click at [668, 255] on button "Add Payment" at bounding box center [666, 263] width 135 height 17
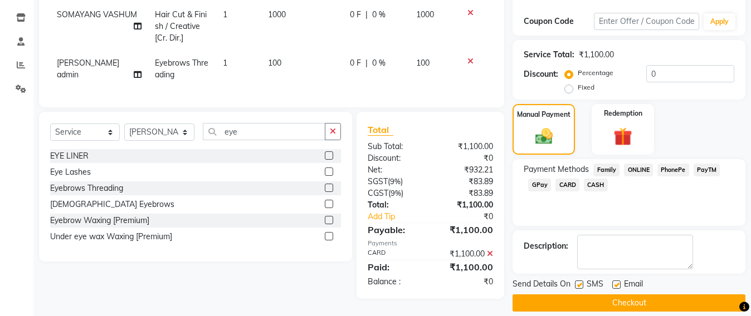
scroll to position [194, 0]
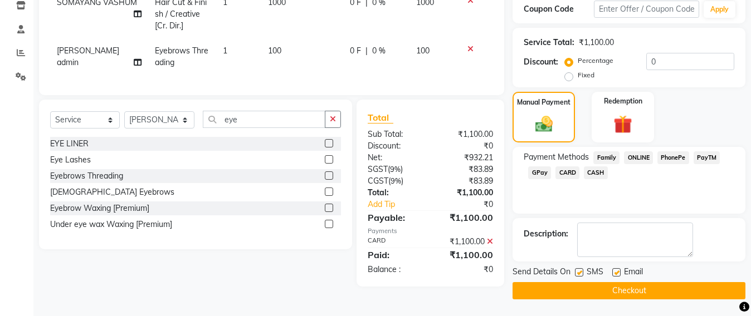
click at [617, 295] on button "Checkout" at bounding box center [629, 290] width 233 height 17
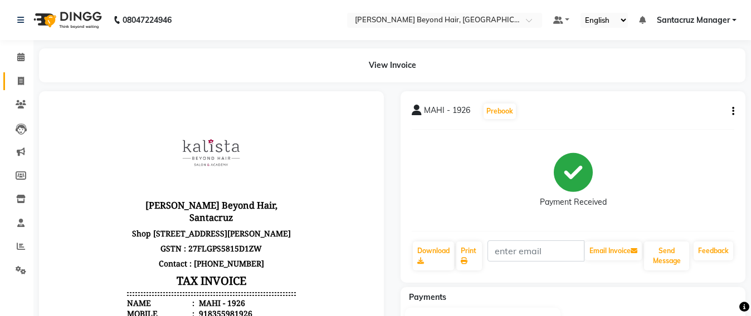
click at [8, 84] on link "Invoice" at bounding box center [16, 81] width 27 height 18
select select "service"
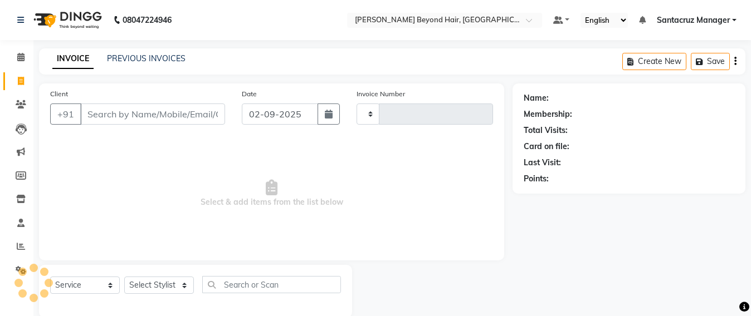
scroll to position [18, 0]
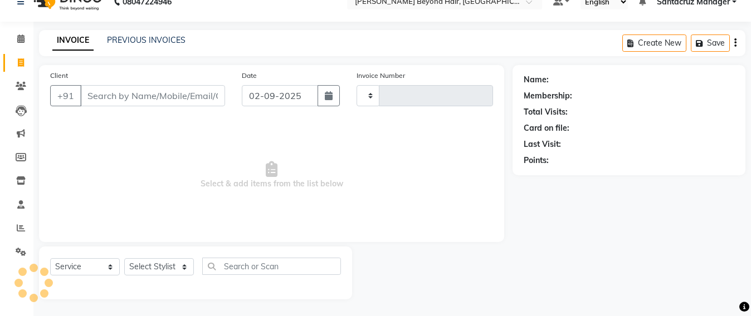
type input "6380"
select select "6357"
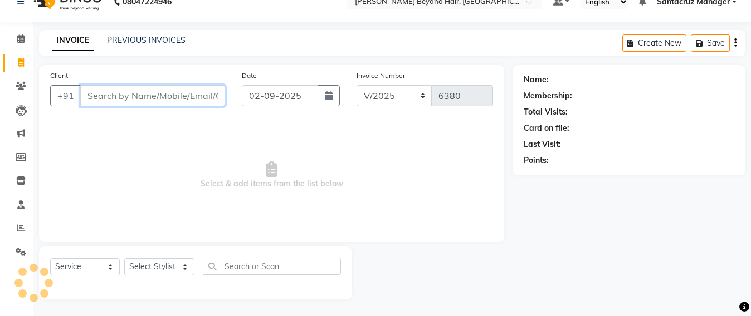
scroll to position [0, 0]
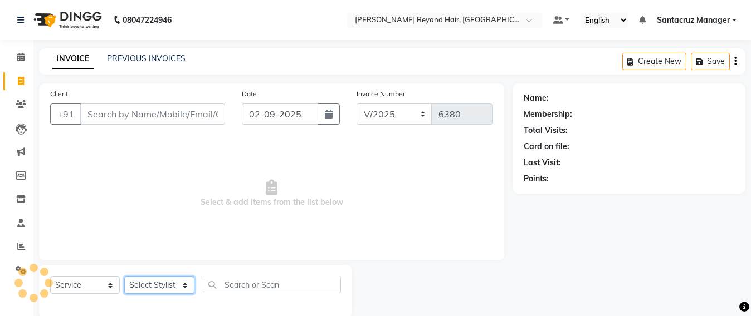
click at [149, 289] on select "Select Stylist Admin [PERSON_NAME] Sankat [PERSON_NAME] [PERSON_NAME] [PERSON_N…" at bounding box center [159, 285] width 70 height 17
select select "48409"
click at [124, 277] on select "Select Stylist Admin [PERSON_NAME] Sankat [PERSON_NAME] [PERSON_NAME] [PERSON_N…" at bounding box center [159, 285] width 70 height 17
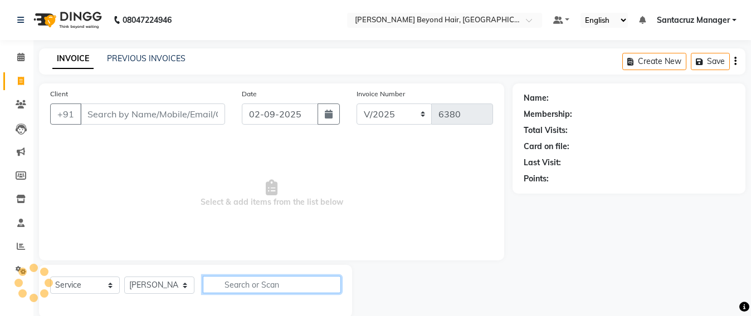
click at [231, 280] on input "text" at bounding box center [272, 284] width 138 height 17
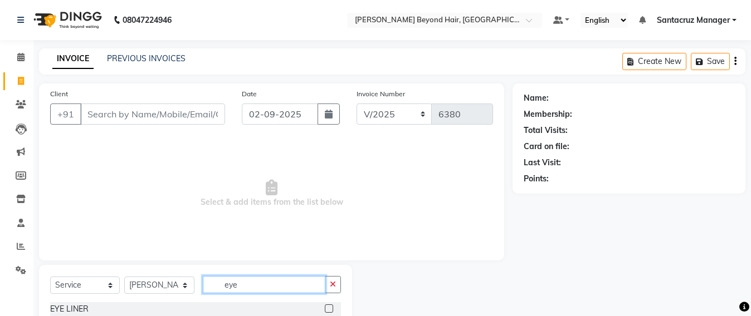
scroll to position [115, 0]
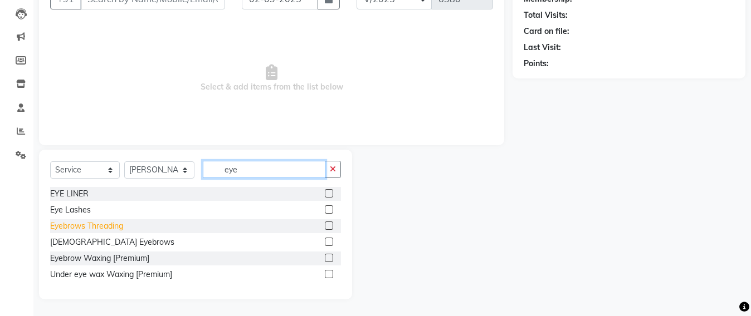
type input "eye"
click at [99, 227] on div "Eyebrows Threading" at bounding box center [86, 227] width 73 height 12
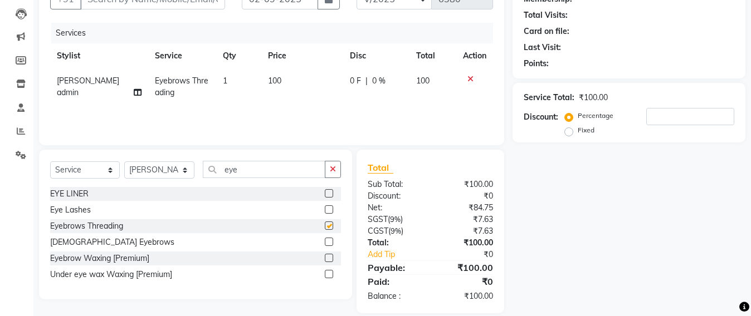
checkbox input "false"
click at [180, 176] on select "Select Stylist Admin [PERSON_NAME] Sankat [PERSON_NAME] [PERSON_NAME] [PERSON_N…" at bounding box center [159, 170] width 70 height 17
select select "47916"
click at [124, 162] on select "Select Stylist Admin [PERSON_NAME] Sankat [PERSON_NAME] [PERSON_NAME] [PERSON_N…" at bounding box center [159, 170] width 70 height 17
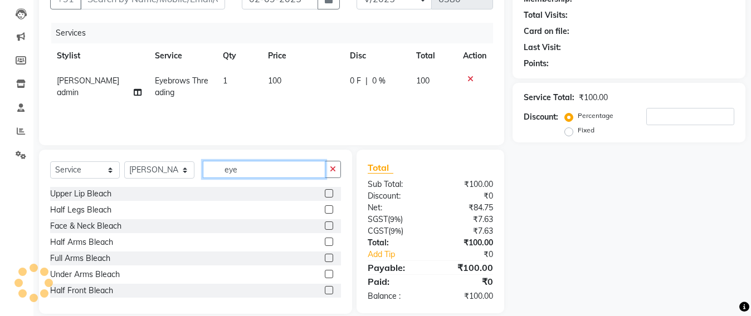
click at [264, 174] on input "eye" at bounding box center [264, 169] width 123 height 17
type input "e"
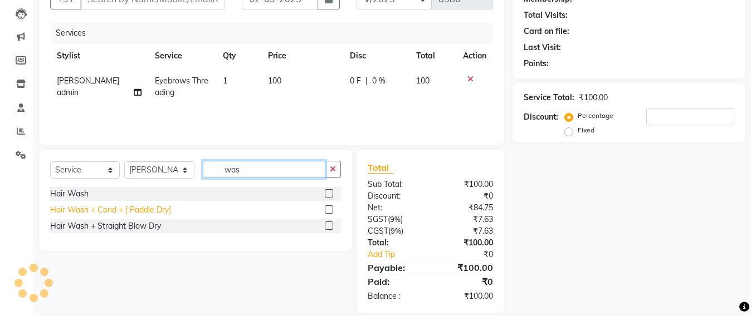
type input "was"
click at [168, 208] on div "Hair Wash + Cond + [ Paddle Dry]" at bounding box center [110, 210] width 121 height 12
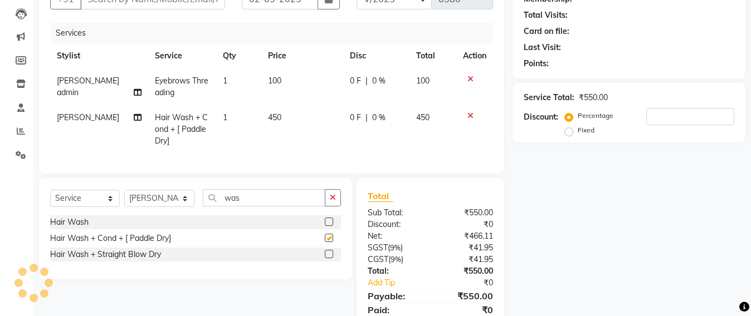
checkbox input "false"
click at [155, 205] on select "Select Stylist Admin [PERSON_NAME] Sankat [PERSON_NAME] [PERSON_NAME] [PERSON_N…" at bounding box center [159, 198] width 70 height 17
select select "82490"
click at [124, 201] on select "Select Stylist Admin [PERSON_NAME] Sankat [PERSON_NAME] [PERSON_NAME] [PERSON_N…" at bounding box center [159, 198] width 70 height 17
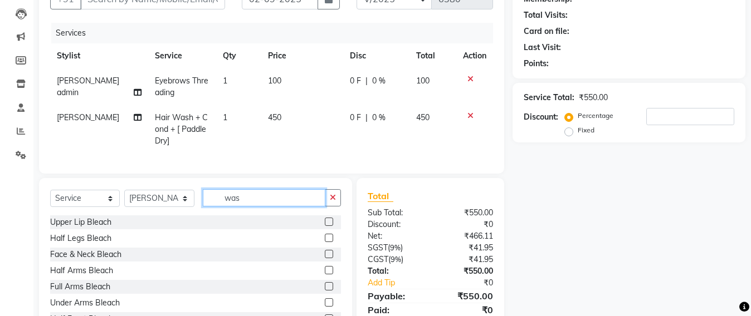
click at [252, 207] on input "was" at bounding box center [264, 197] width 123 height 17
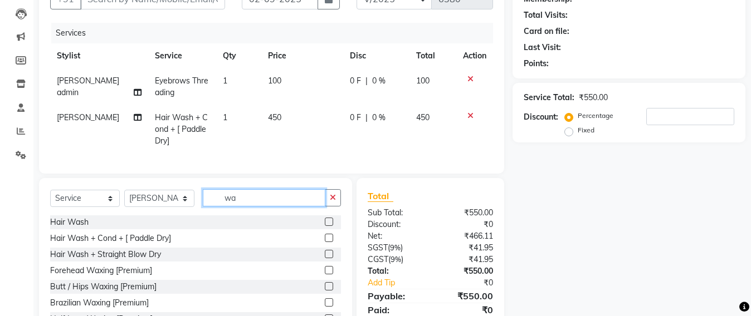
type input "w"
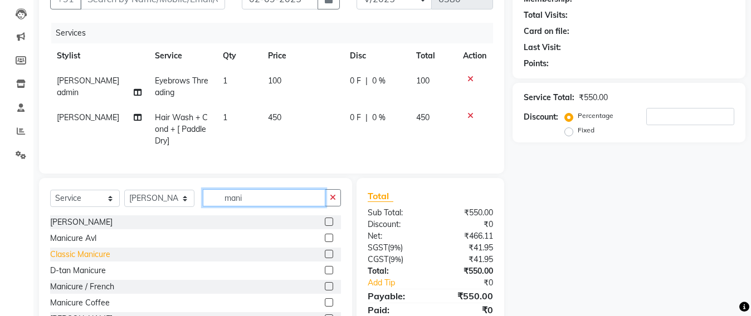
type input "mani"
click at [82, 261] on div "Classic Manicure" at bounding box center [80, 255] width 60 height 12
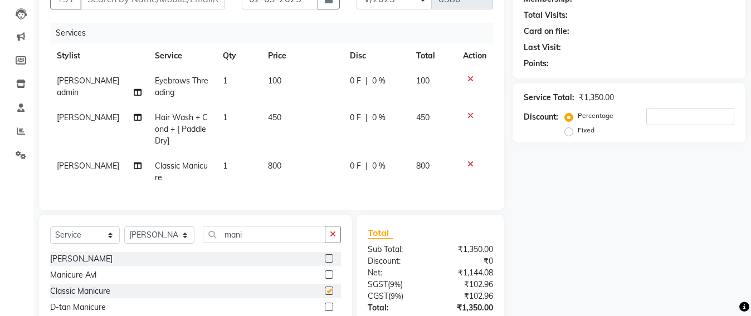
checkbox input "false"
click at [148, 244] on select "Select Stylist Admin [PERSON_NAME] Sankat [PERSON_NAME] [PERSON_NAME] [PERSON_N…" at bounding box center [159, 235] width 70 height 17
select select "48082"
click at [124, 237] on select "Select Stylist Admin [PERSON_NAME] Sankat [PERSON_NAME] [PERSON_NAME] [PERSON_N…" at bounding box center [159, 235] width 70 height 17
click at [256, 242] on input "mani" at bounding box center [264, 234] width 123 height 17
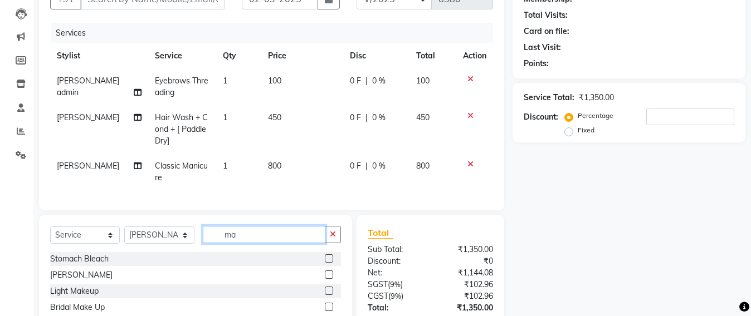
type input "m"
type input "ped"
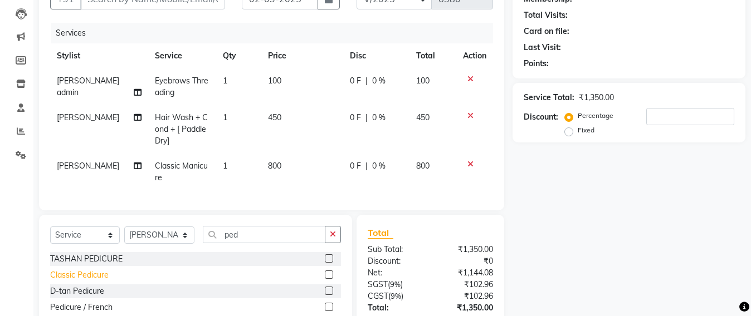
click at [88, 281] on div "Classic Pedicure" at bounding box center [79, 276] width 59 height 12
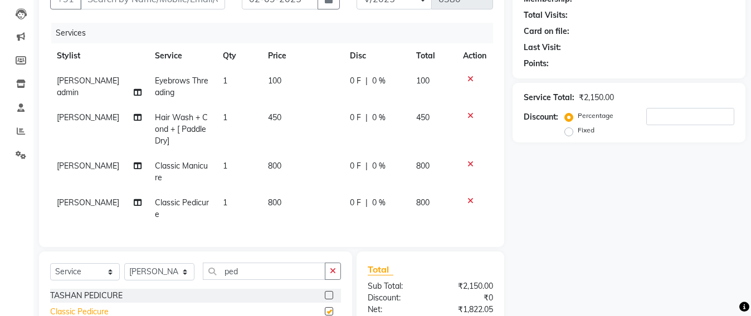
checkbox input "false"
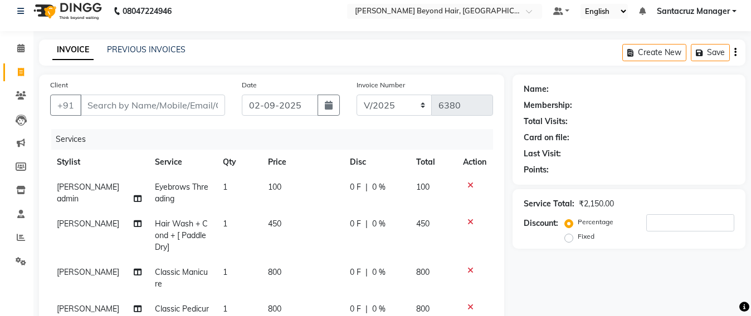
scroll to position [0, 0]
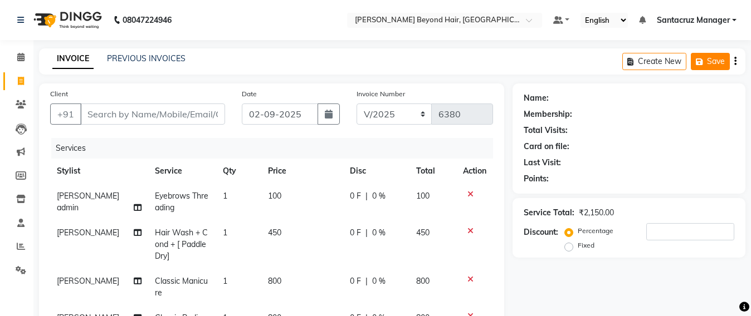
click at [701, 60] on icon "button" at bounding box center [701, 62] width 11 height 8
click at [114, 117] on input "Client" at bounding box center [152, 114] width 145 height 21
click at [181, 110] on input "Client" at bounding box center [152, 114] width 145 height 21
type input "j"
type input "0"
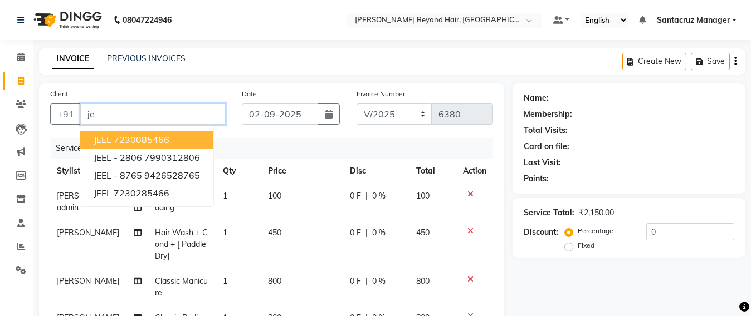
type input "j"
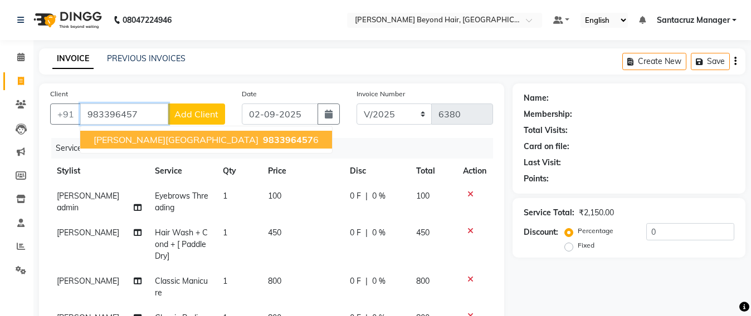
click at [120, 140] on span "[PERSON_NAME][GEOGRAPHIC_DATA]" at bounding box center [176, 139] width 165 height 11
type input "9833964576"
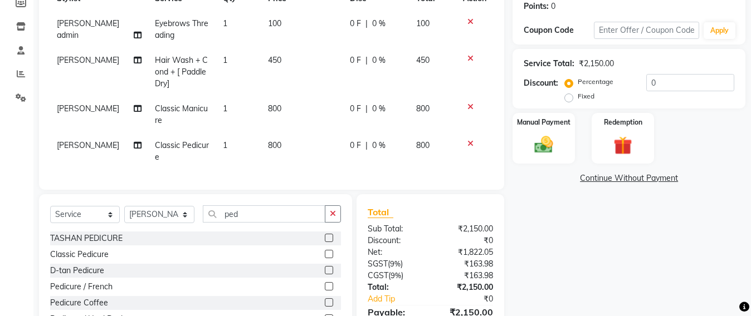
scroll to position [209, 0]
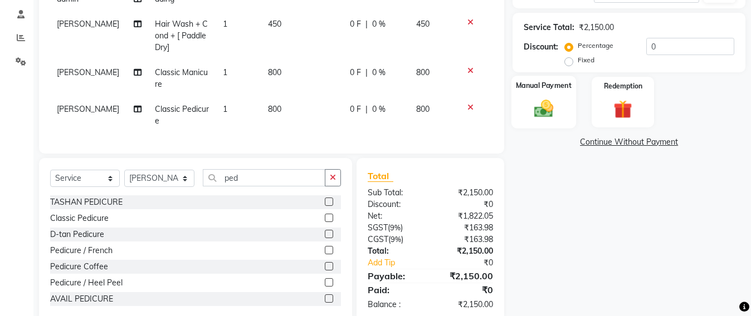
click at [530, 114] on img at bounding box center [543, 109] width 31 height 22
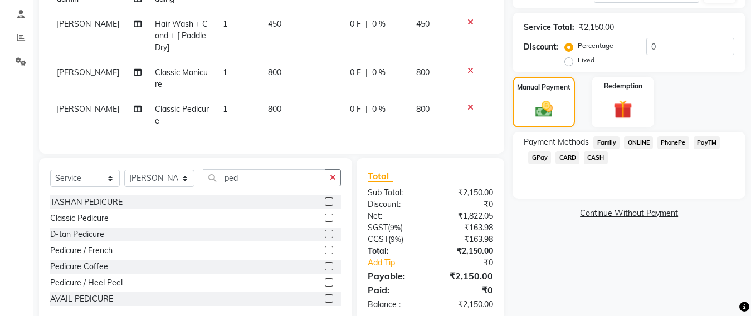
click at [544, 156] on span "GPay" at bounding box center [539, 158] width 23 height 13
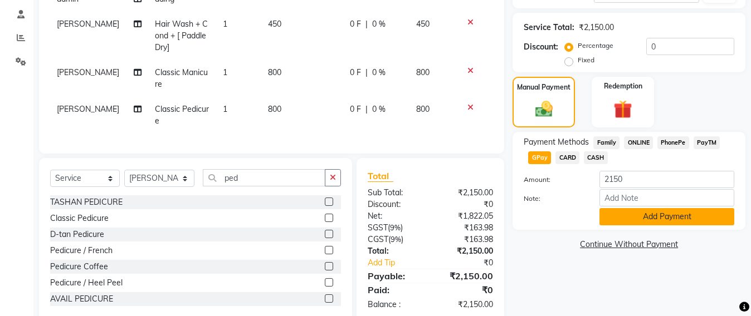
click at [669, 208] on button "Add Payment" at bounding box center [666, 216] width 135 height 17
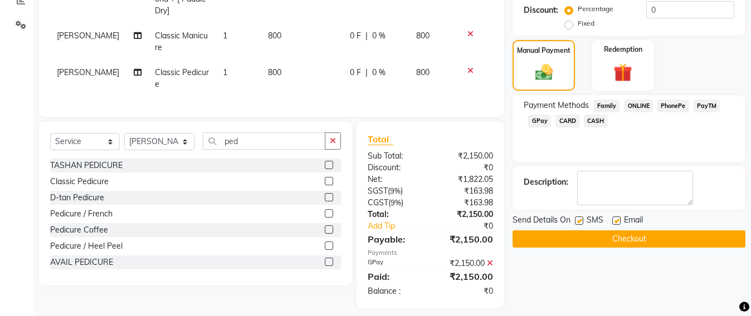
scroll to position [265, 0]
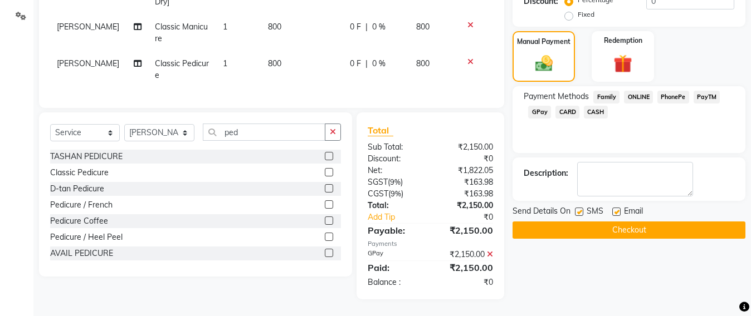
click at [631, 222] on button "Checkout" at bounding box center [629, 230] width 233 height 17
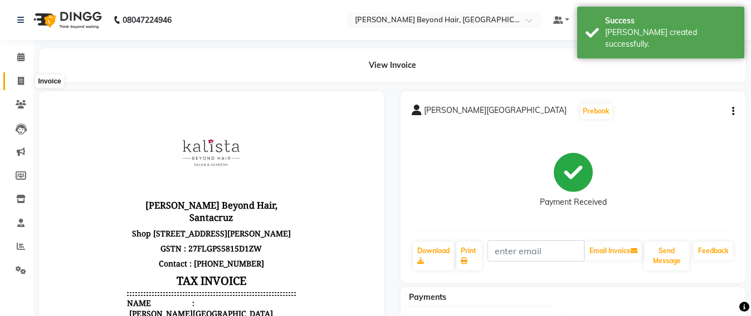
click at [12, 84] on span at bounding box center [21, 81] width 20 height 13
select select "service"
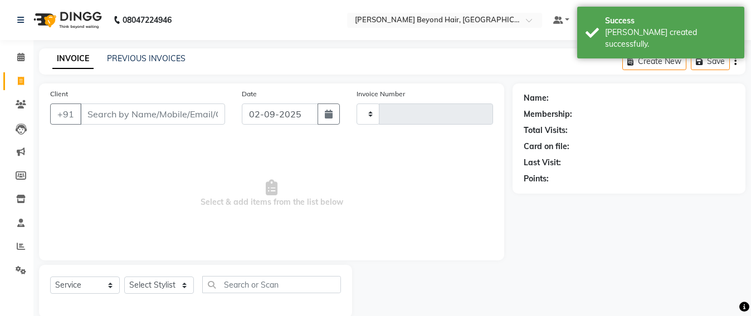
scroll to position [18, 0]
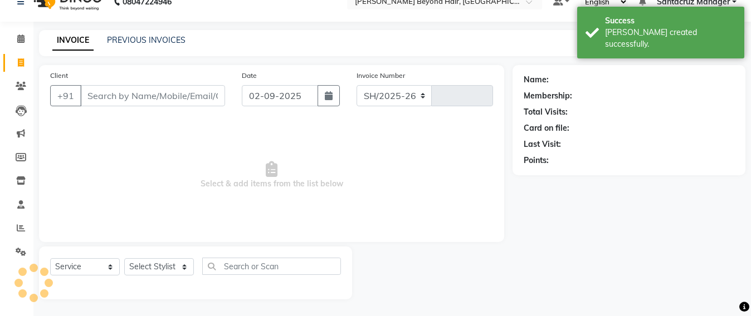
select select "6357"
type input "6381"
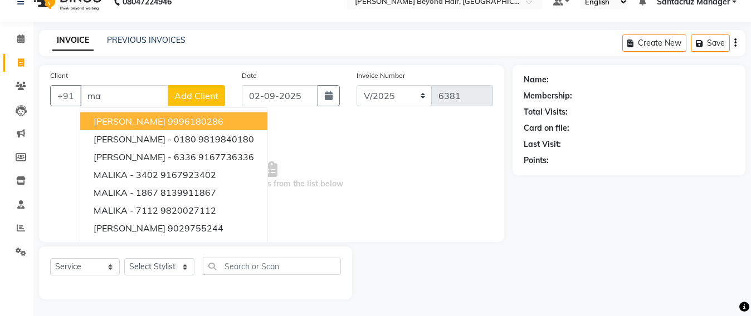
type input "m"
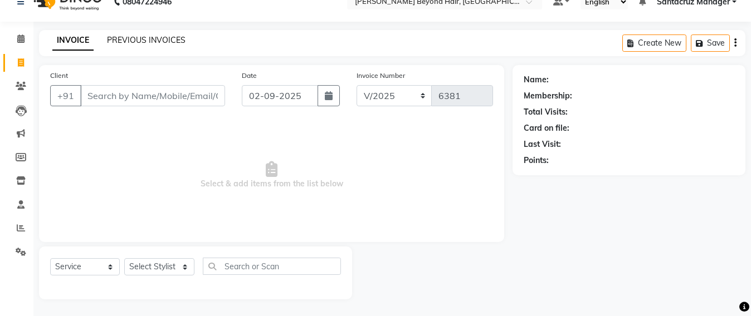
click at [152, 38] on link "PREVIOUS INVOICES" at bounding box center [146, 40] width 79 height 10
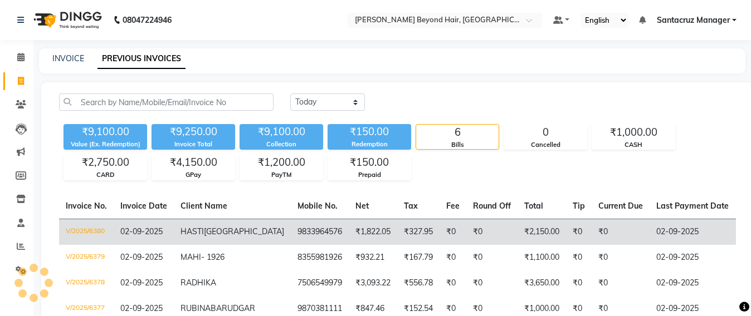
click at [349, 231] on td "₹1,822.05" at bounding box center [373, 232] width 48 height 26
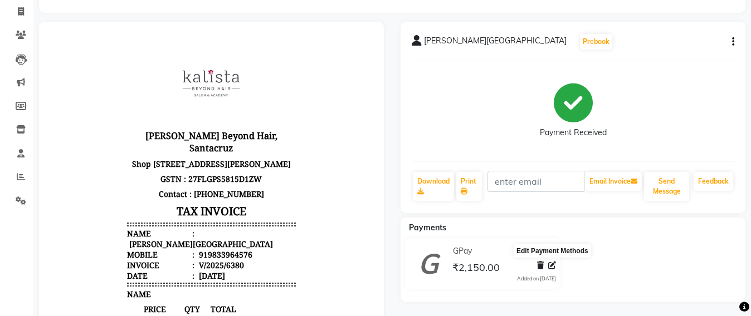
click at [551, 267] on icon at bounding box center [552, 266] width 8 height 8
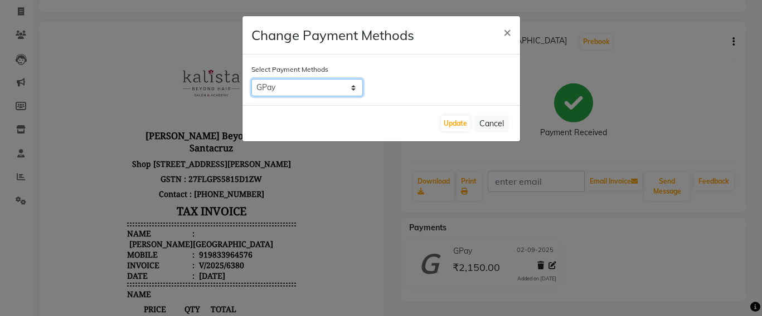
click at [358, 90] on select "Family ONLINE PhonePe PayTM GPay CARD CASH" at bounding box center [306, 87] width 111 height 17
select select "1"
click at [251, 79] on select "Family ONLINE PhonePe PayTM GPay CARD CASH" at bounding box center [306, 87] width 111 height 17
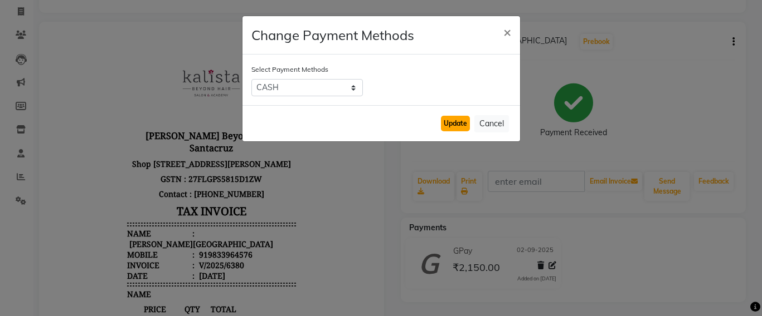
click at [455, 126] on button "Update" at bounding box center [455, 124] width 29 height 16
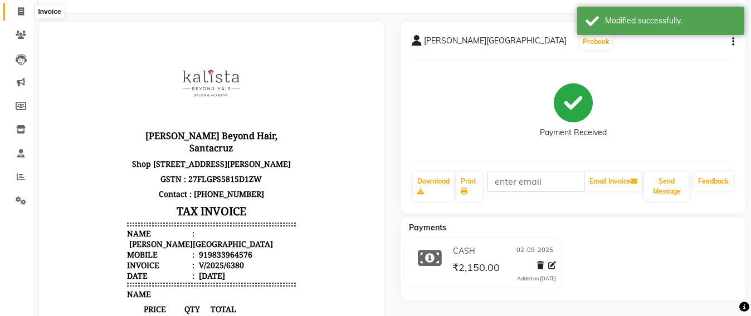
click at [22, 11] on icon at bounding box center [21, 11] width 6 height 8
select select "service"
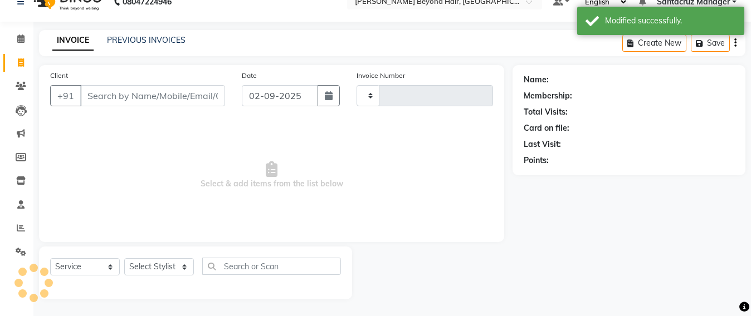
scroll to position [18, 0]
click at [125, 44] on link "PREVIOUS INVOICES" at bounding box center [146, 40] width 79 height 10
click at [129, 42] on div "08047224946 Select Location × Kalista Beyond Hair, Santacruz West Default Panel…" at bounding box center [375, 149] width 751 height 335
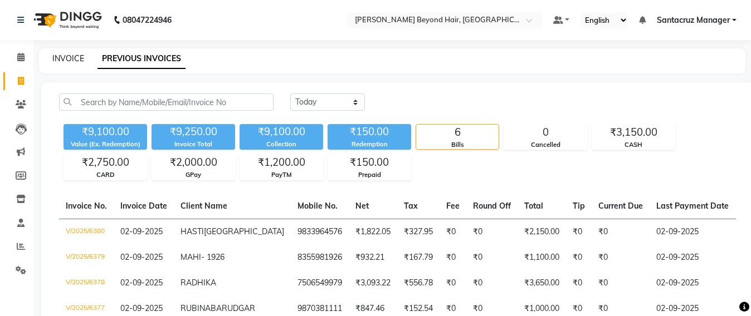
click at [67, 57] on link "INVOICE" at bounding box center [68, 58] width 32 height 10
select select "service"
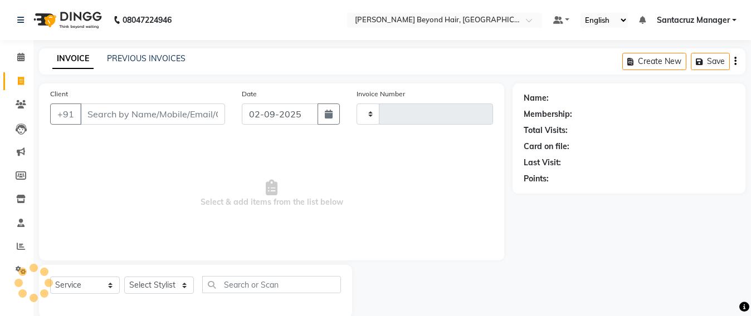
scroll to position [18, 0]
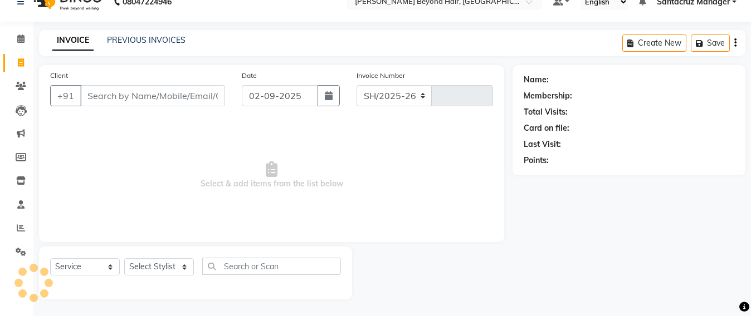
select select "6357"
type input "6381"
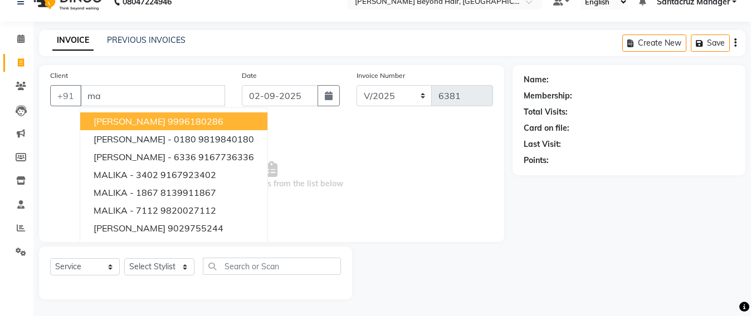
type input "m"
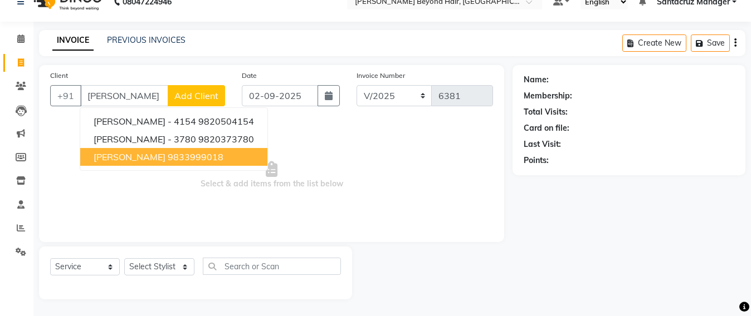
click at [102, 161] on span "MALVIKA DESAI" at bounding box center [130, 157] width 72 height 11
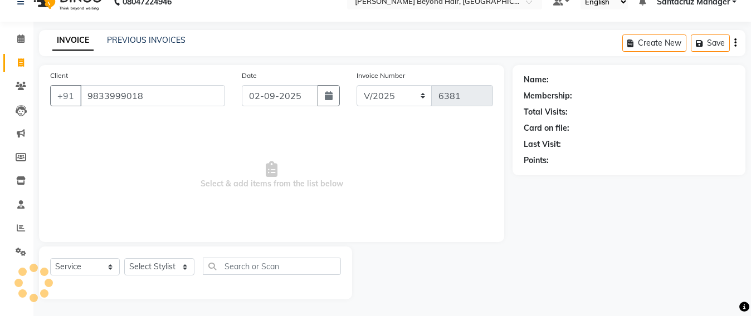
type input "9833999018"
click at [147, 273] on select "Select Stylist Admin [PERSON_NAME] Sankat [PERSON_NAME] [PERSON_NAME] [PERSON_N…" at bounding box center [159, 267] width 70 height 17
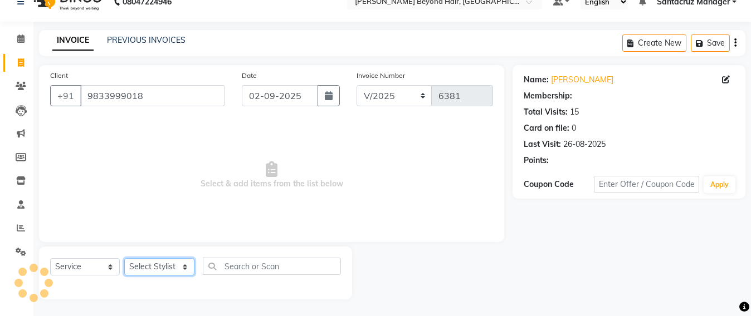
click at [147, 268] on select "Select Stylist Admin [PERSON_NAME] Sankat [PERSON_NAME] [PERSON_NAME] [PERSON_N…" at bounding box center [159, 267] width 70 height 17
click at [165, 262] on select "Select Stylist Admin [PERSON_NAME] Sankat [PERSON_NAME] [PERSON_NAME] [PERSON_N…" at bounding box center [159, 267] width 70 height 17
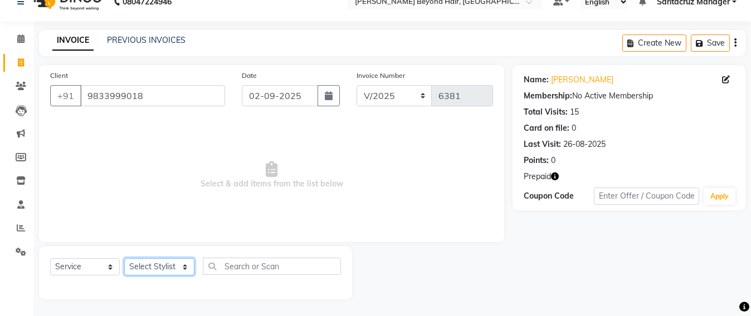
select select "59106"
click at [124, 259] on select "Select Stylist Admin [PERSON_NAME] Sankat [PERSON_NAME] [PERSON_NAME] [PERSON_N…" at bounding box center [159, 267] width 70 height 17
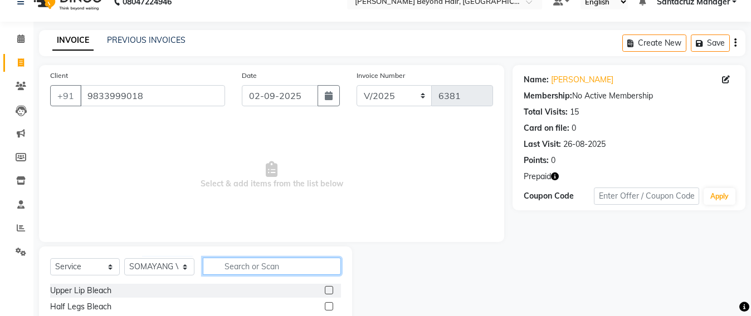
click at [225, 267] on input "text" at bounding box center [272, 266] width 138 height 17
type input "wash"
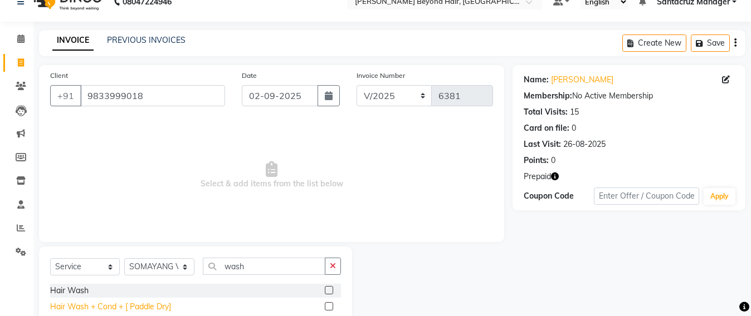
click at [161, 306] on div "Hair Wash + Cond + [ Paddle Dry]" at bounding box center [110, 307] width 121 height 12
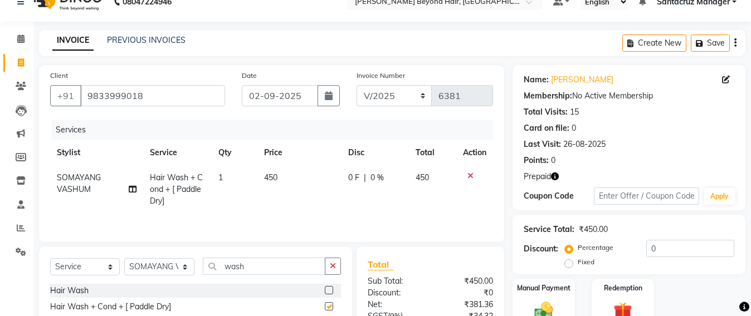
checkbox input "false"
click at [713, 43] on button "Save" at bounding box center [710, 43] width 39 height 17
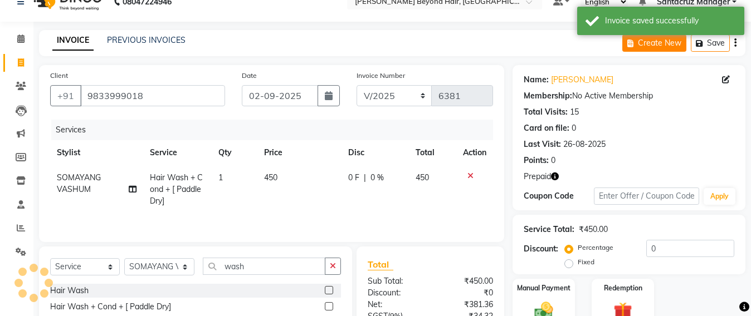
click at [641, 42] on button "Create New" at bounding box center [654, 43] width 64 height 17
select select "service"
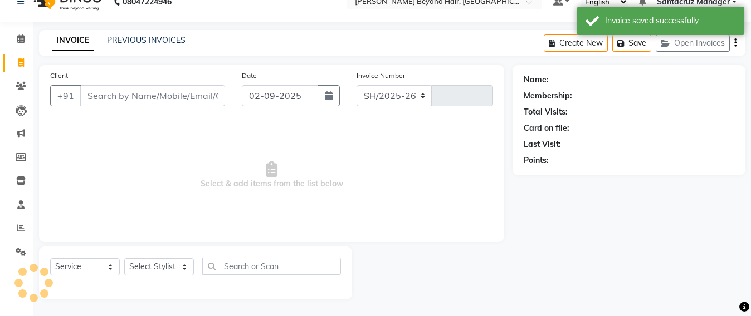
select select "6357"
type input "6381"
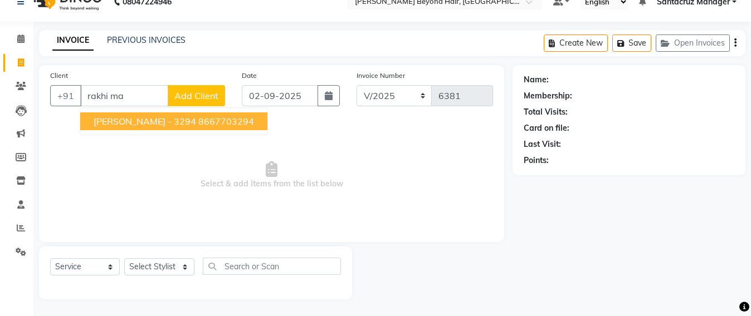
click at [201, 153] on span "Select & add items from the list below" at bounding box center [271, 175] width 443 height 111
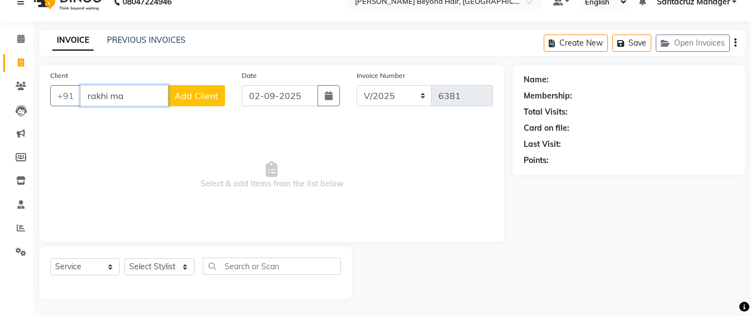
click at [129, 96] on input "rakhi ma" at bounding box center [124, 95] width 88 height 21
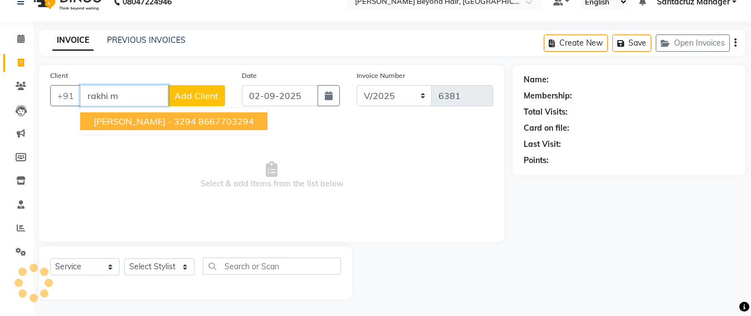
click at [109, 126] on span "RAKHI MATALIA - 3294" at bounding box center [145, 121] width 103 height 11
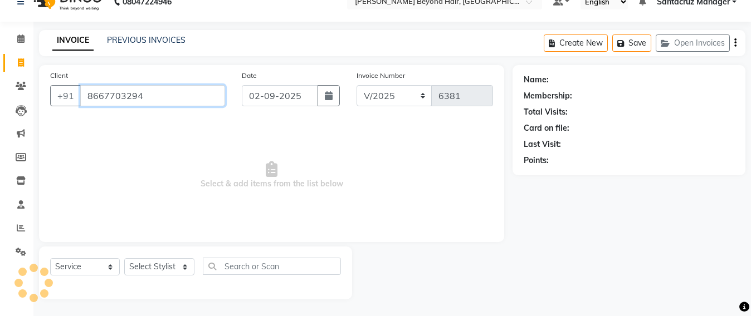
type input "8667703294"
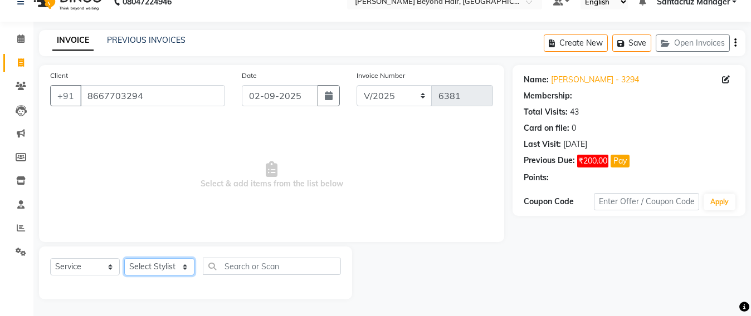
click at [153, 265] on select "Select Stylist Admin [PERSON_NAME] Sankat [PERSON_NAME] [PERSON_NAME] [PERSON_N…" at bounding box center [159, 267] width 70 height 17
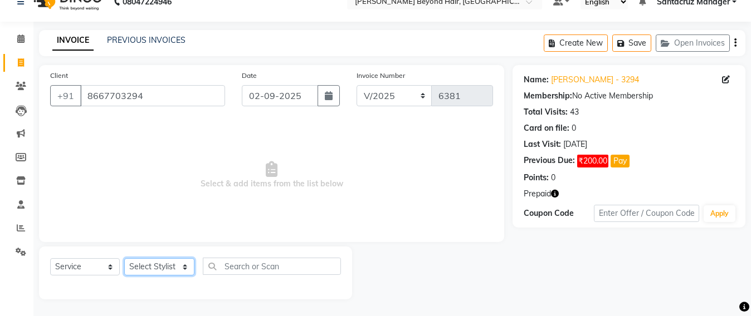
select select "48409"
click at [124, 259] on select "Select Stylist Admin [PERSON_NAME] Sankat [PERSON_NAME] [PERSON_NAME] [PERSON_N…" at bounding box center [159, 267] width 70 height 17
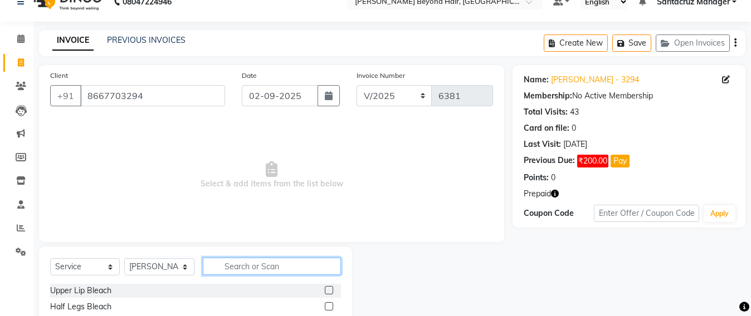
click at [224, 261] on input "text" at bounding box center [272, 266] width 138 height 17
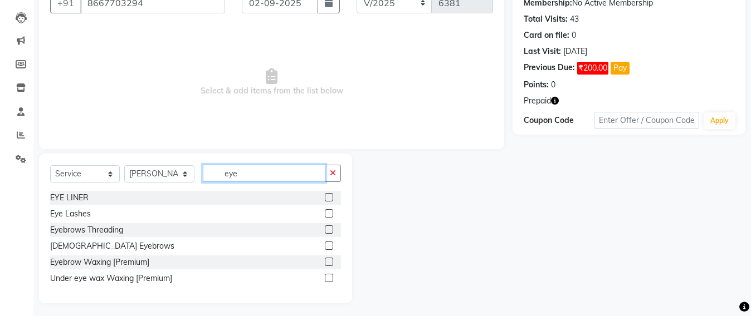
scroll to position [115, 0]
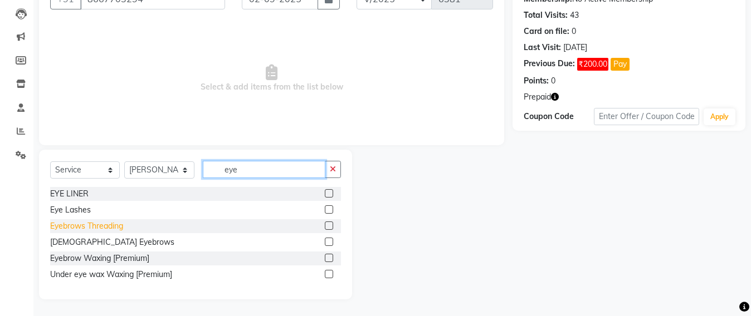
type input "eye"
click at [84, 229] on div "Eyebrows Threading" at bounding box center [86, 227] width 73 height 12
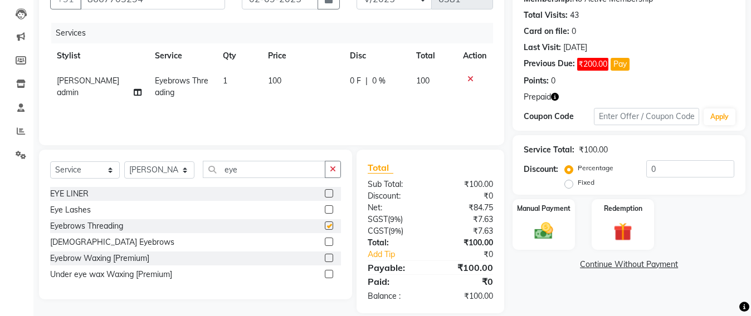
checkbox input "false"
click at [268, 176] on input "eye" at bounding box center [264, 169] width 123 height 17
type input "e"
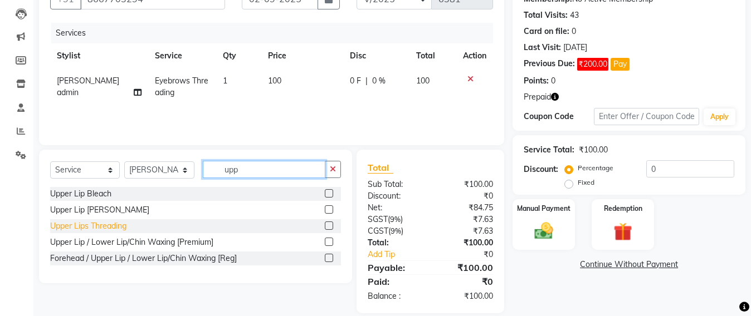
type input "upp"
click at [56, 226] on div "Upper Lips Threading" at bounding box center [88, 227] width 76 height 12
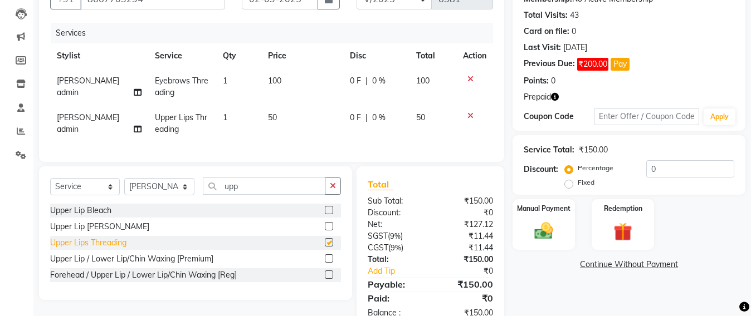
checkbox input "false"
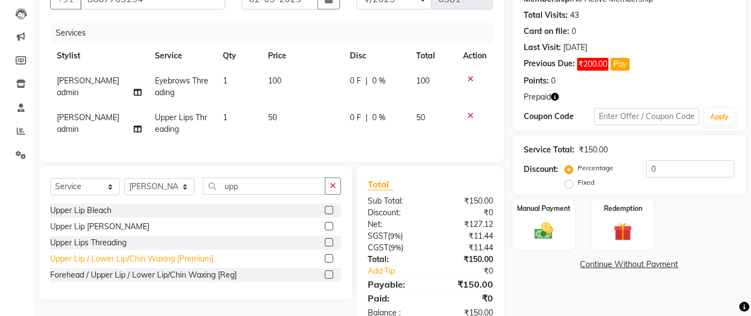
click at [74, 265] on div "Upper Lip / Lower Lip/Chin Waxing [Premium]" at bounding box center [131, 260] width 163 height 12
checkbox input "false"
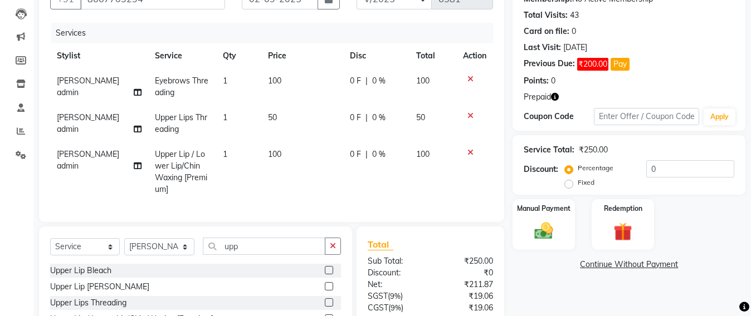
click at [467, 116] on icon at bounding box center [470, 116] width 6 height 8
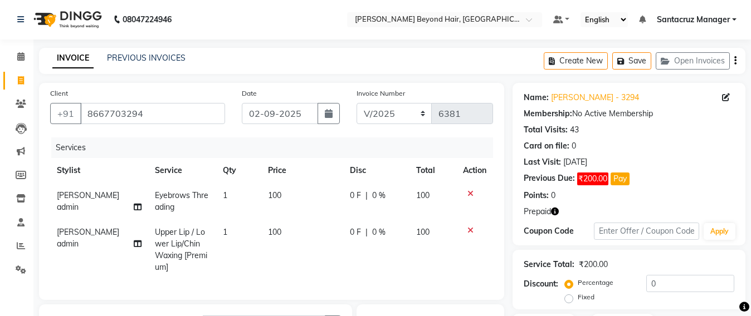
scroll to position [0, 0]
click at [642, 64] on button "Save" at bounding box center [631, 61] width 39 height 17
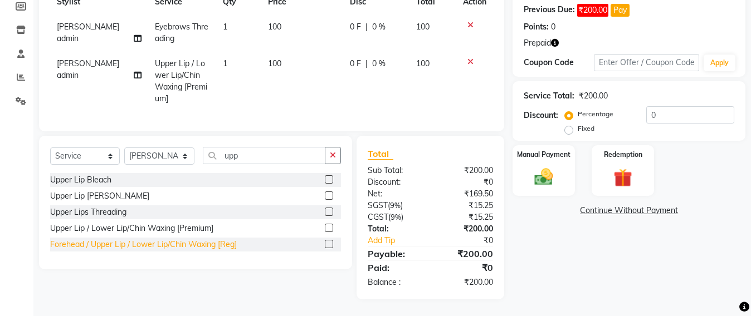
scroll to position [180, 0]
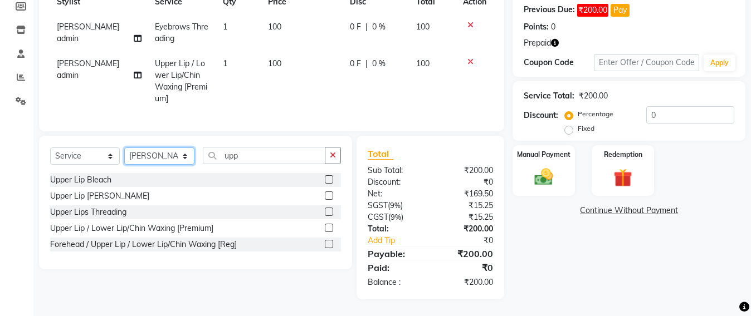
click at [166, 157] on select "Select Stylist Admin [PERSON_NAME] Sankat [PERSON_NAME] [PERSON_NAME] [PERSON_N…" at bounding box center [159, 156] width 70 height 17
select select "47916"
click at [124, 148] on select "Select Stylist Admin [PERSON_NAME] Sankat [PERSON_NAME] [PERSON_NAME] [PERSON_N…" at bounding box center [159, 156] width 70 height 17
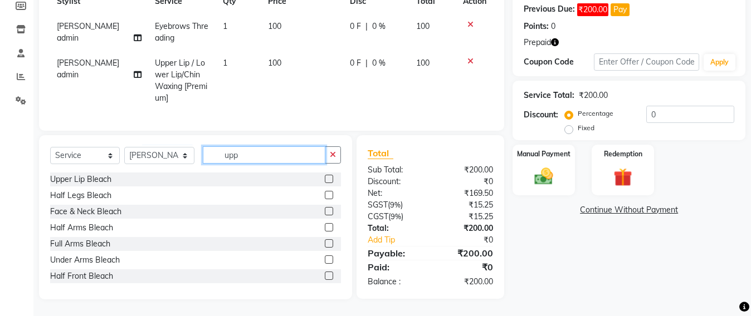
click at [255, 158] on input "upp" at bounding box center [264, 155] width 123 height 17
type input "u"
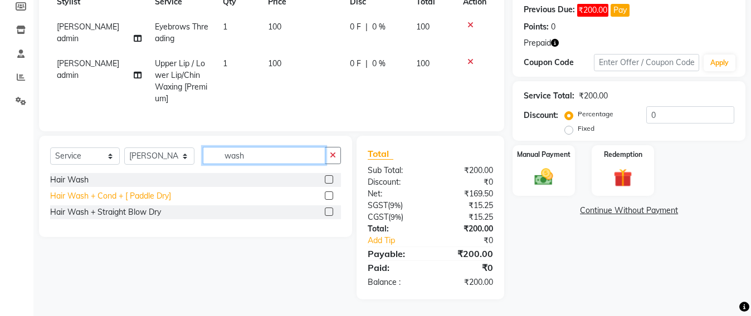
type input "wash"
click at [104, 201] on div "Hair Wash + Cond + [ Paddle Dry]" at bounding box center [110, 197] width 121 height 12
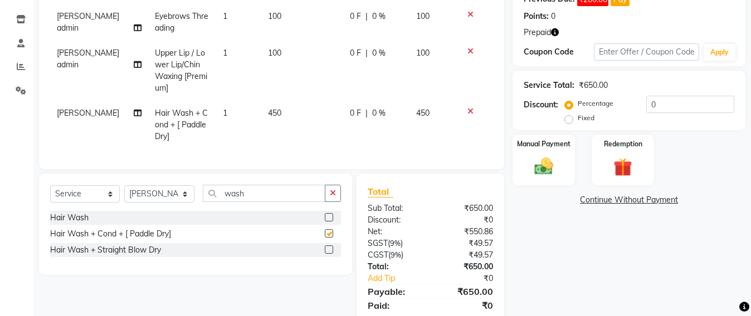
checkbox input "false"
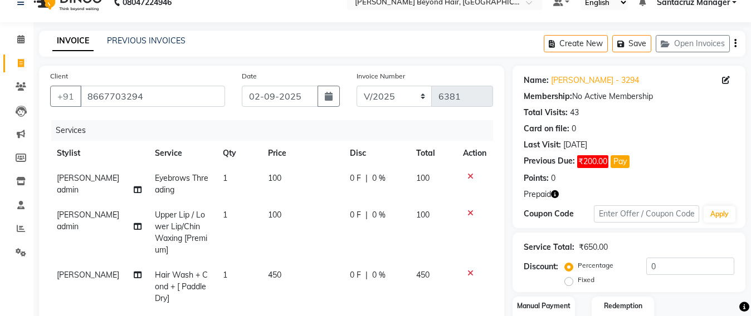
scroll to position [0, 0]
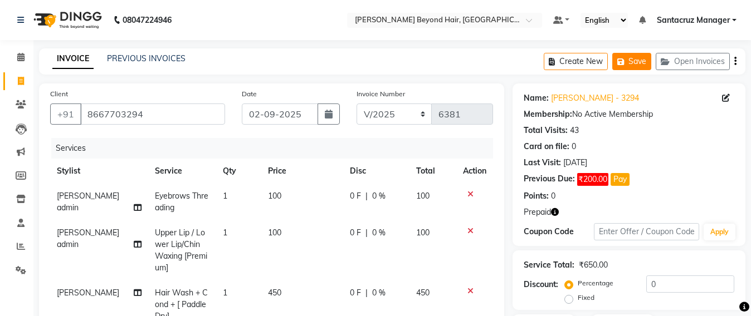
click at [640, 67] on button "Save" at bounding box center [631, 61] width 39 height 17
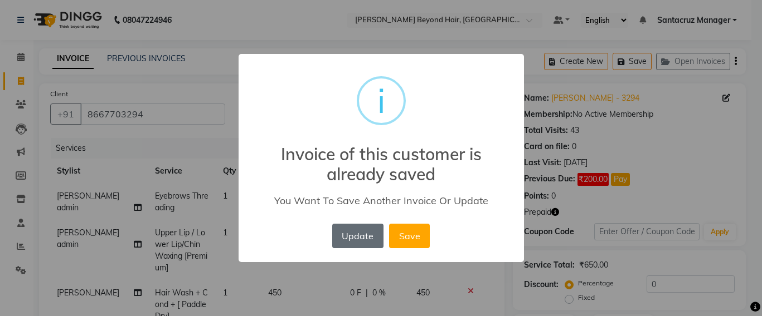
click at [345, 231] on button "Update" at bounding box center [357, 236] width 51 height 25
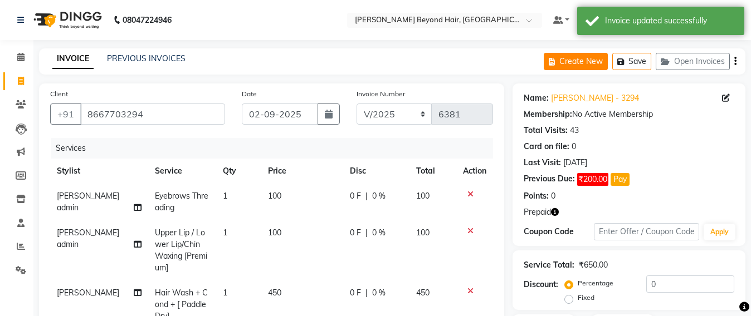
click at [579, 60] on button "Create New" at bounding box center [576, 61] width 64 height 17
select select "service"
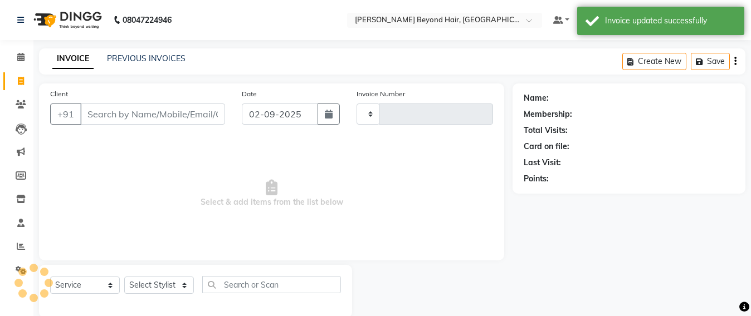
scroll to position [18, 0]
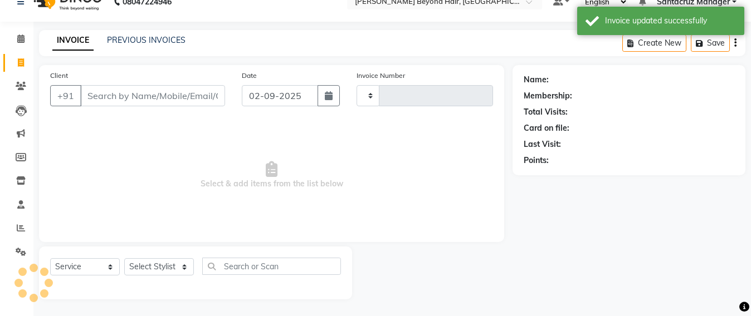
type input "6381"
select select "6357"
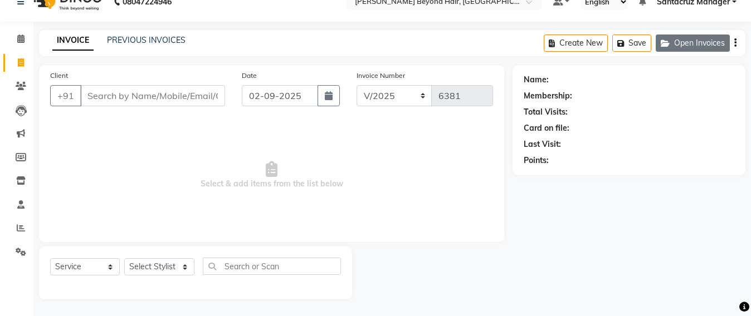
click at [686, 43] on button "Open Invoices" at bounding box center [693, 43] width 74 height 17
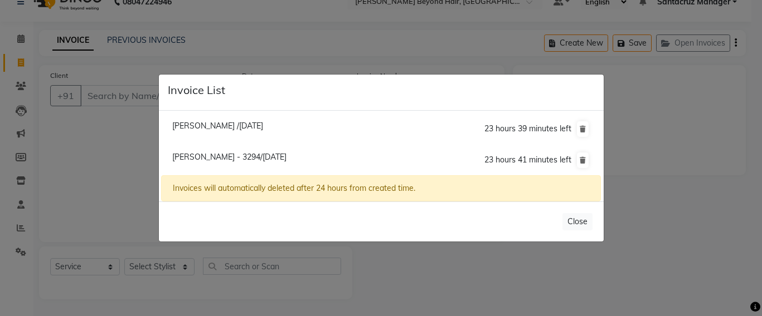
click at [264, 18] on ngb-modal-window "Invoice List Malvika Desai /02 September 2025 23 hours 39 minutes left Rakhi Ma…" at bounding box center [381, 158] width 762 height 316
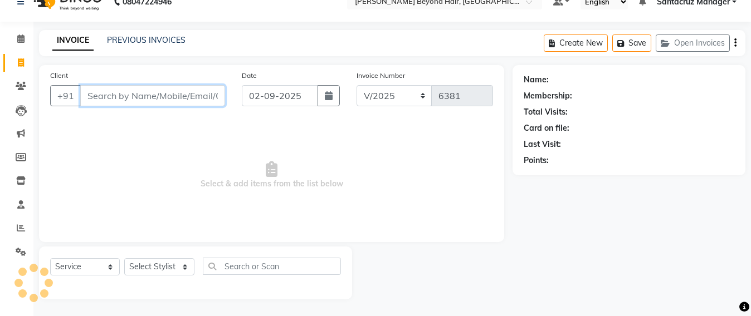
click at [120, 96] on input "Client" at bounding box center [152, 95] width 145 height 21
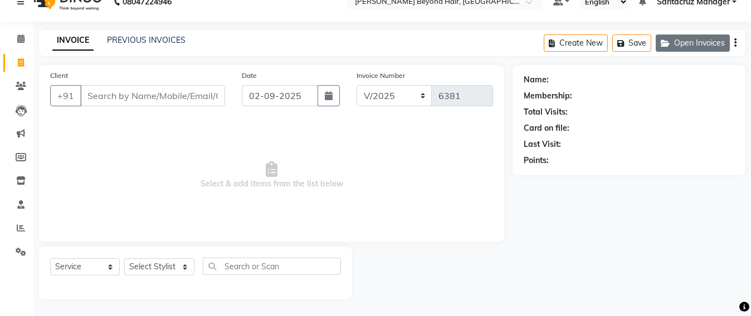
click at [684, 42] on button "Open Invoices" at bounding box center [693, 43] width 74 height 17
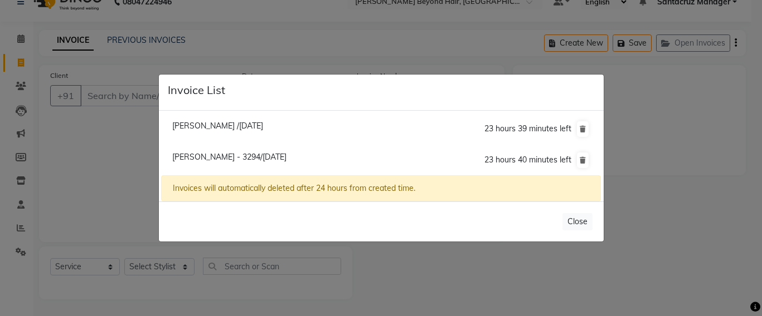
click at [243, 129] on span "Malvika Desai /02 September 2025" at bounding box center [217, 126] width 91 height 10
type input "9833999018"
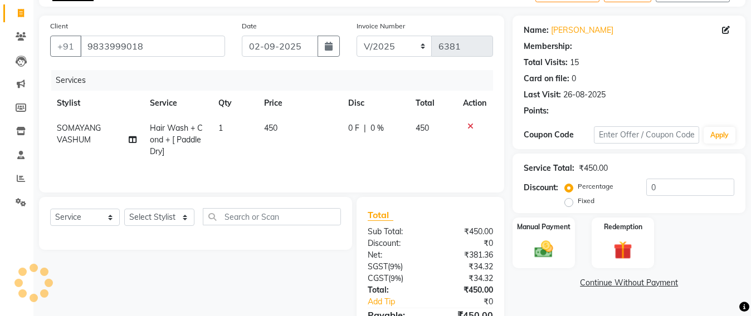
scroll to position [131, 0]
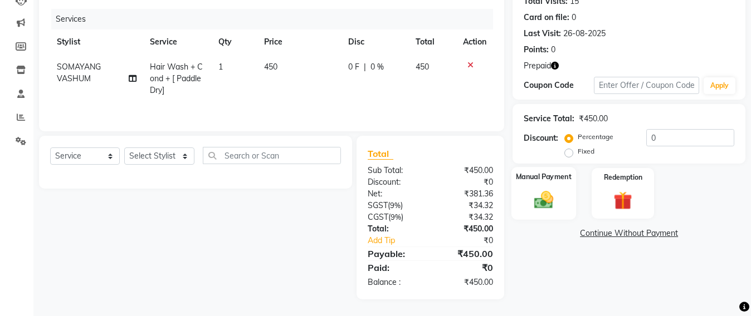
click at [540, 200] on img at bounding box center [543, 200] width 31 height 22
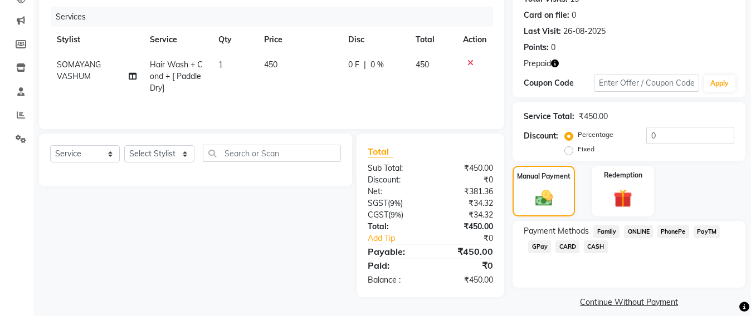
click at [590, 247] on span "CASH" at bounding box center [596, 247] width 24 height 13
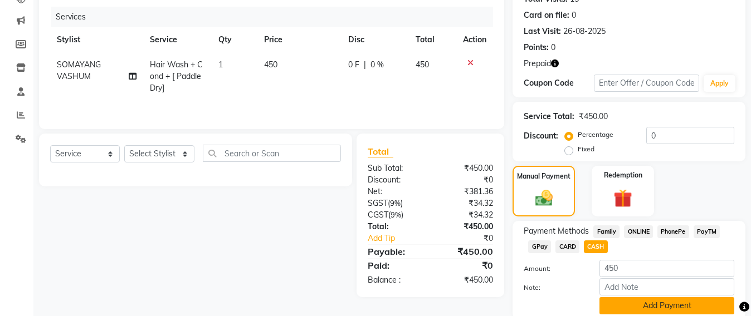
click at [680, 308] on button "Add Payment" at bounding box center [666, 306] width 135 height 17
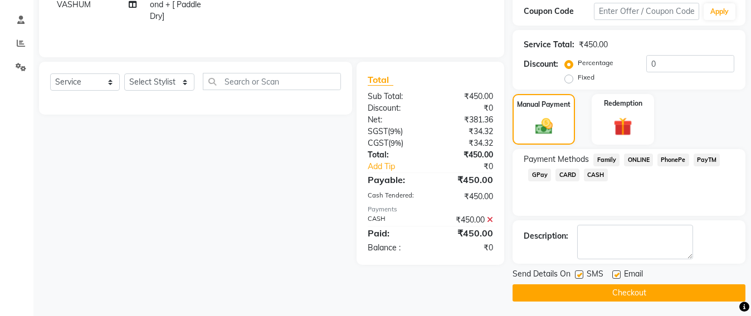
scroll to position [206, 0]
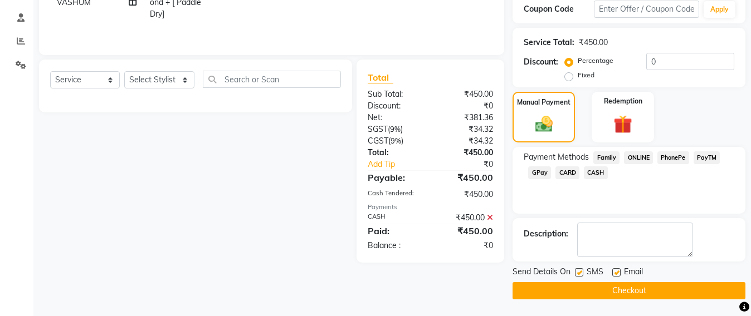
click at [617, 291] on button "Checkout" at bounding box center [629, 290] width 233 height 17
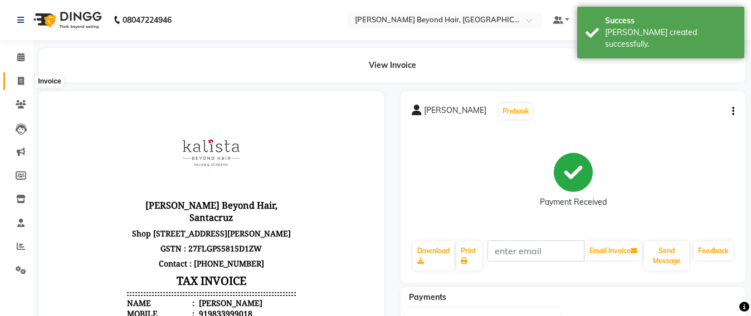
click at [20, 84] on icon at bounding box center [21, 81] width 6 height 8
select select "service"
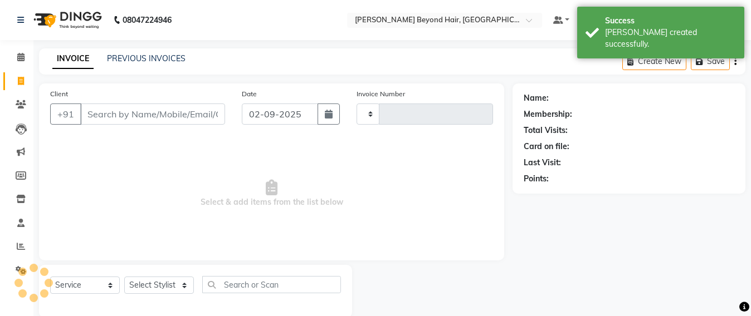
scroll to position [18, 0]
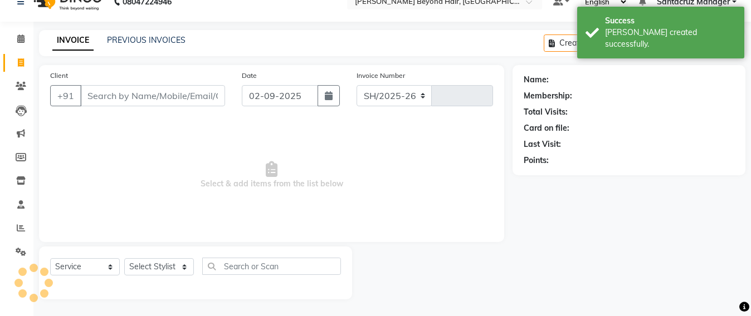
select select "6357"
type input "6382"
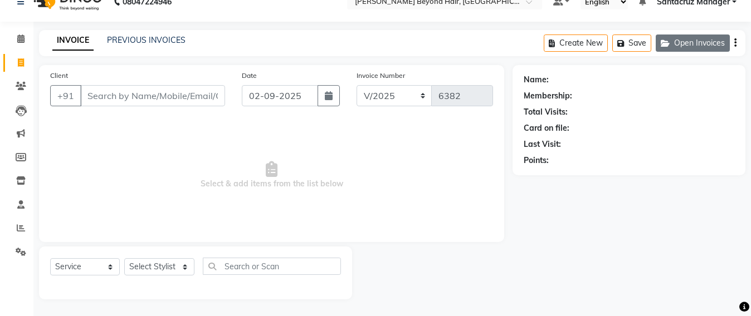
click at [708, 41] on button "Open Invoices" at bounding box center [693, 43] width 74 height 17
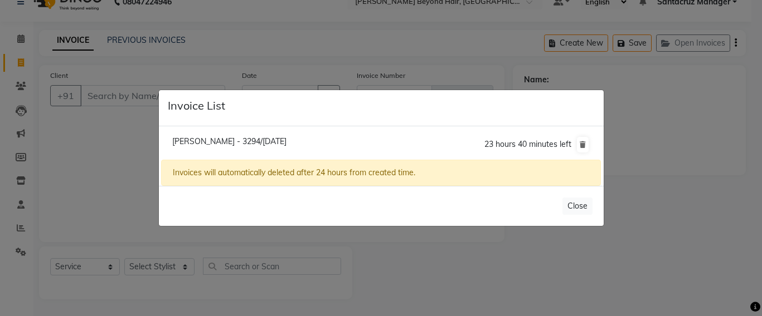
click at [269, 52] on ngb-modal-window "Invoice List Rakhi Matalia - 3294/02 September 2025 23 hours 40 minutes left In…" at bounding box center [381, 158] width 762 height 316
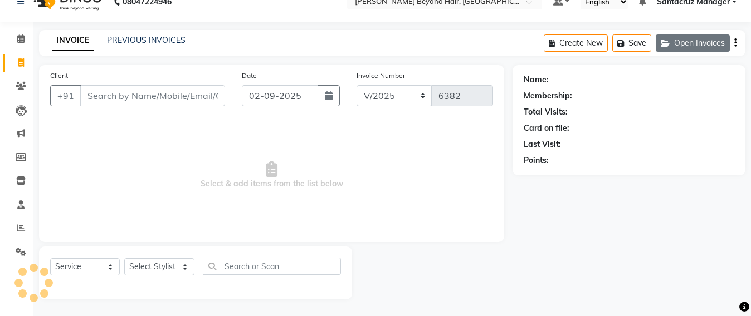
click at [690, 45] on button "Open Invoices" at bounding box center [693, 43] width 74 height 17
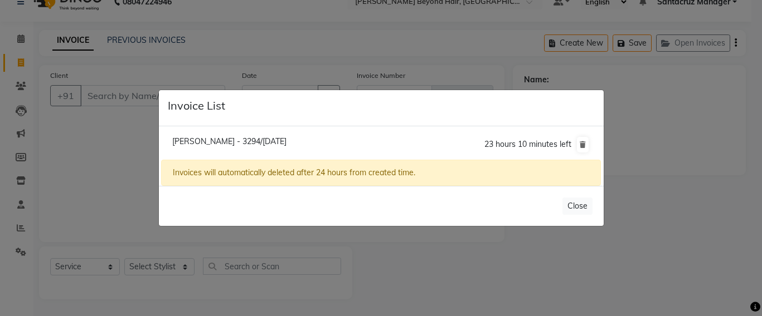
click at [286, 142] on span "Rakhi Matalia - 3294/02 September 2025" at bounding box center [229, 142] width 114 height 10
type input "8667703294"
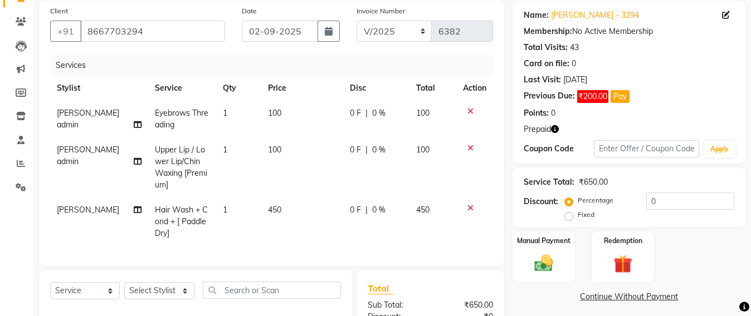
scroll to position [228, 0]
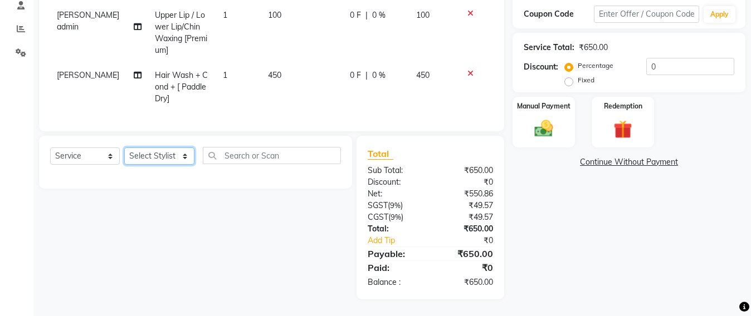
drag, startPoint x: 170, startPoint y: 157, endPoint x: 168, endPoint y: 150, distance: 6.7
click at [170, 157] on select "Select Stylist Admin [PERSON_NAME] Sankat [PERSON_NAME] [PERSON_NAME] [PERSON_N…" at bounding box center [159, 156] width 70 height 17
select select "48409"
click at [124, 148] on select "Select Stylist Admin [PERSON_NAME] Sankat [PERSON_NAME] [PERSON_NAME] [PERSON_N…" at bounding box center [159, 156] width 70 height 17
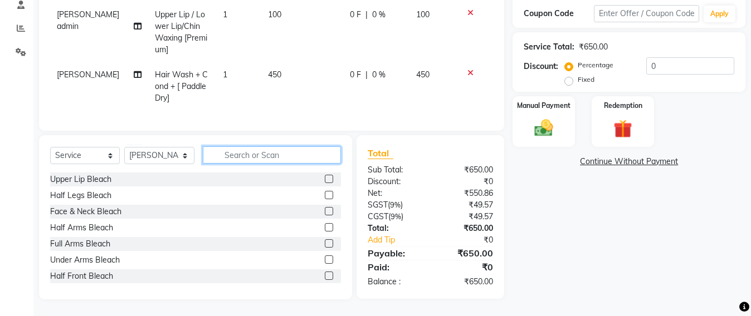
click at [240, 163] on input "text" at bounding box center [272, 155] width 138 height 17
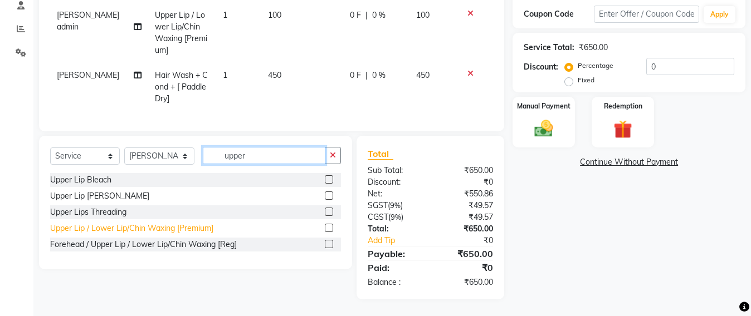
type input "upper"
click at [150, 225] on div "Upper Lip / Lower Lip/Chin Waxing [Premium]" at bounding box center [131, 229] width 163 height 12
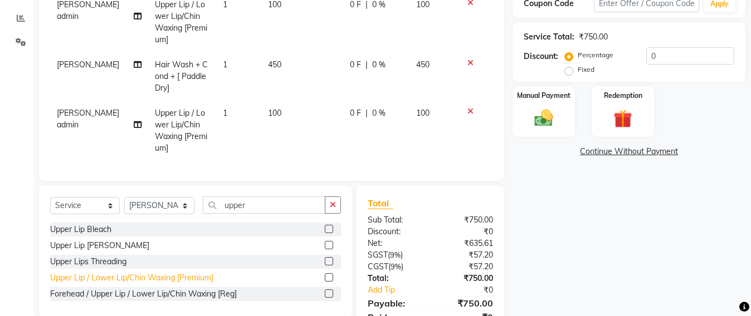
click at [138, 284] on div "Upper Lip / Lower Lip/Chin Waxing [Premium]" at bounding box center [131, 278] width 163 height 12
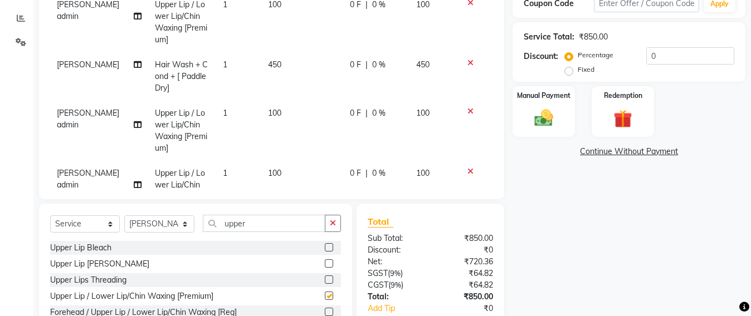
checkbox input "false"
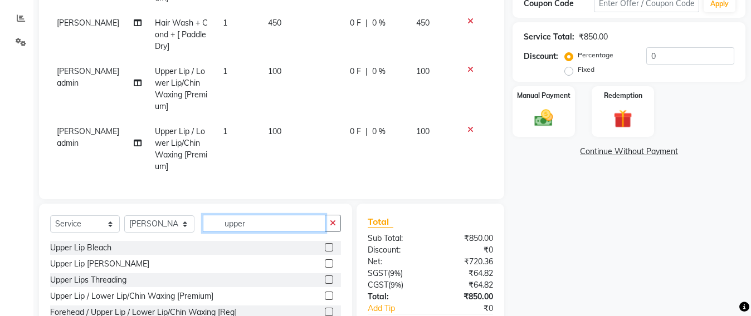
click at [250, 223] on input "upper" at bounding box center [264, 223] width 123 height 17
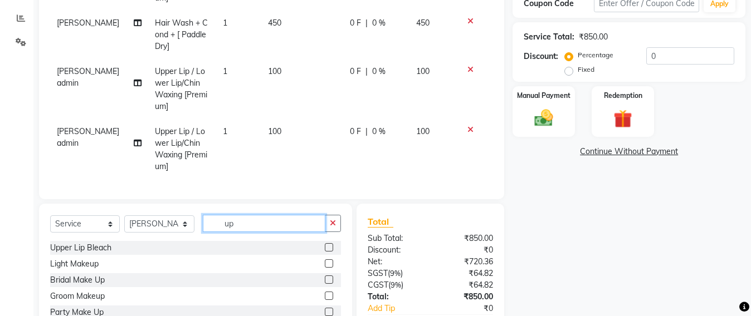
type input "u"
type input "nose"
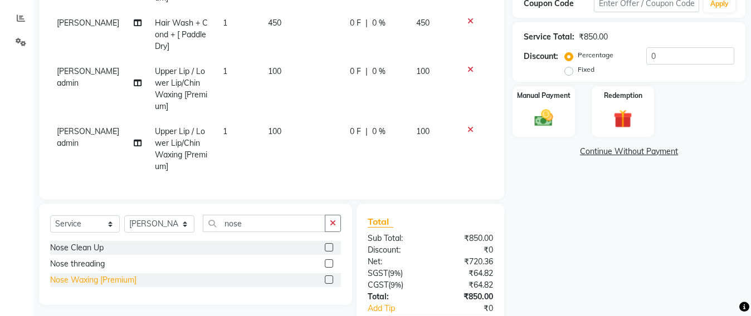
click at [60, 279] on div "Nose Waxing [Premium]" at bounding box center [93, 281] width 86 height 12
checkbox input "false"
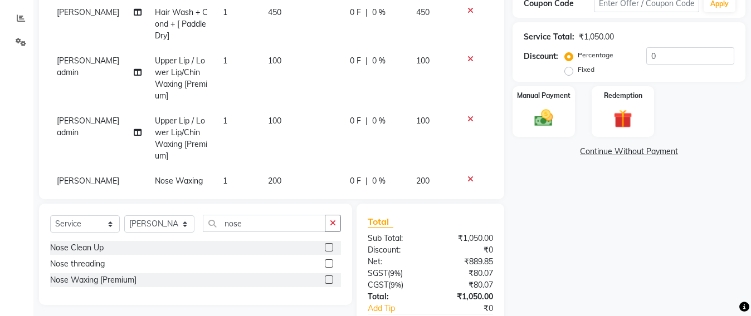
scroll to position [89, 0]
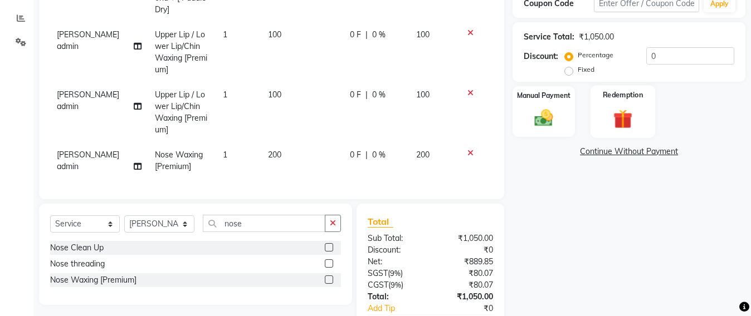
click at [625, 120] on img at bounding box center [622, 119] width 31 height 24
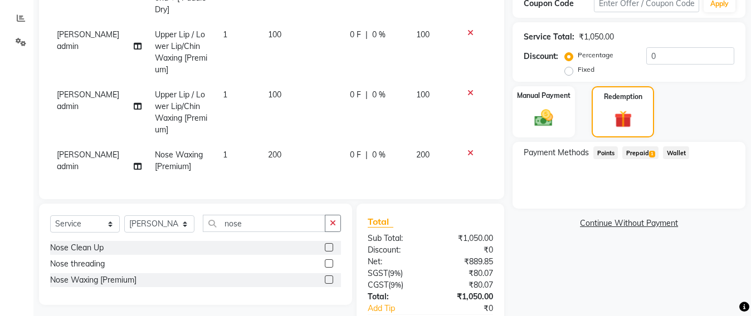
click at [646, 157] on span "Prepaid 1" at bounding box center [640, 153] width 36 height 13
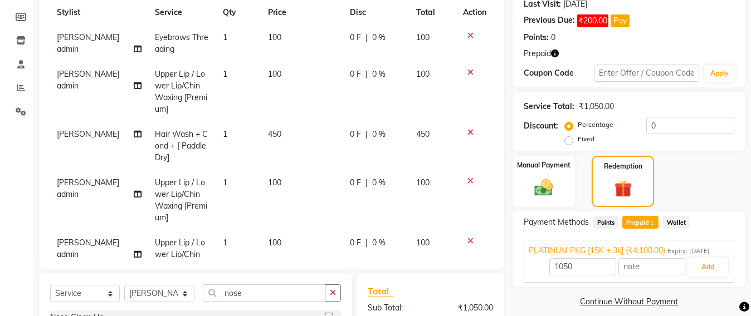
scroll to position [70, 0]
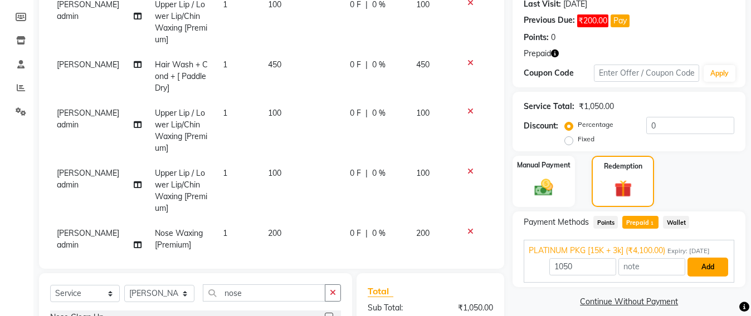
click at [716, 272] on button "Add" at bounding box center [708, 267] width 41 height 19
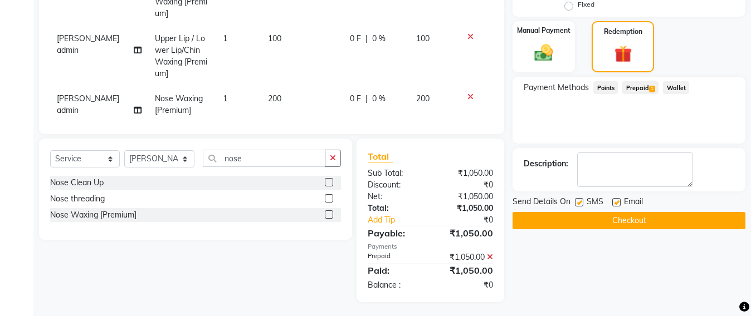
scroll to position [296, 0]
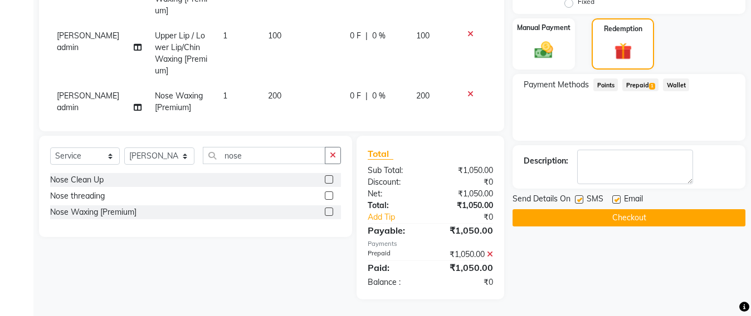
click at [628, 220] on button "Checkout" at bounding box center [629, 217] width 233 height 17
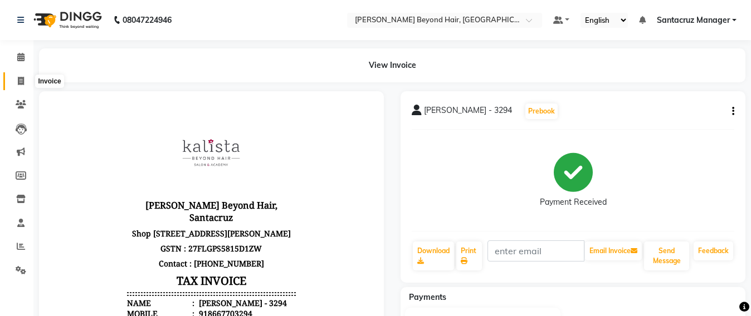
click at [18, 83] on icon at bounding box center [21, 81] width 6 height 8
select select "service"
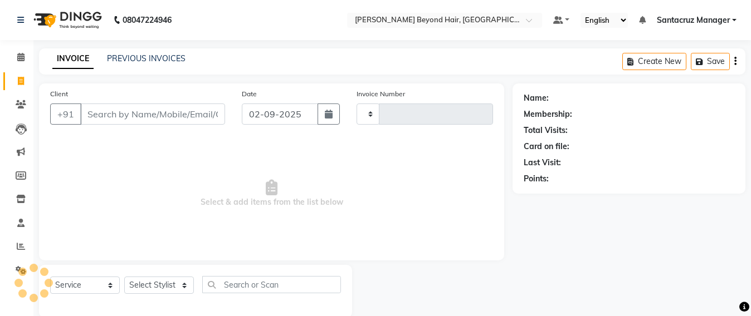
scroll to position [18, 0]
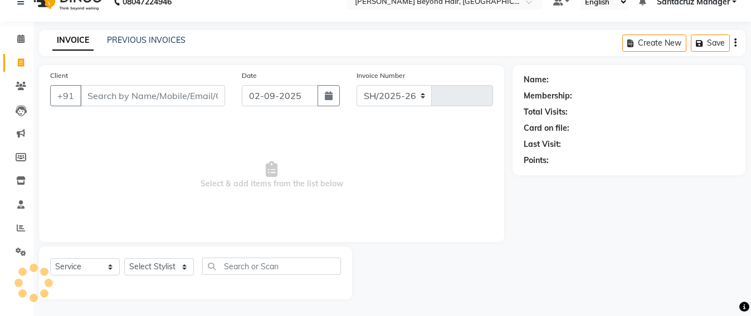
select select "6357"
type input "6383"
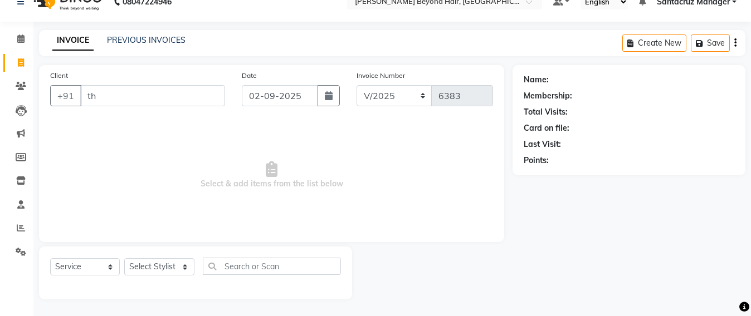
type input "t"
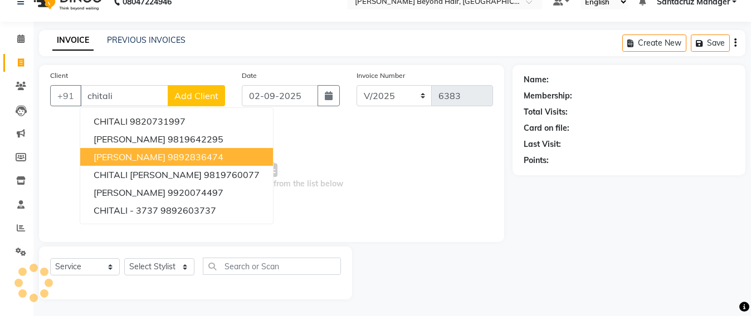
click at [200, 159] on ngb-highlight "9892836474" at bounding box center [196, 157] width 56 height 11
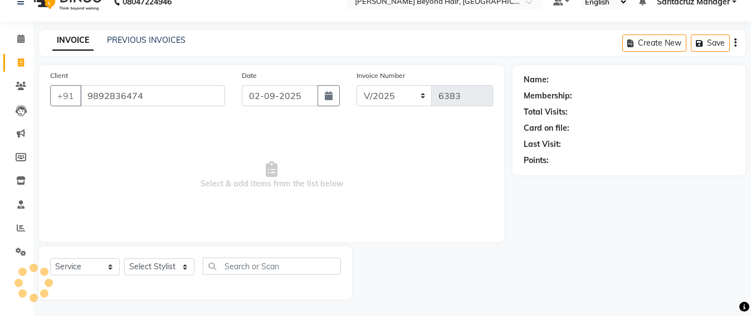
type input "9892836474"
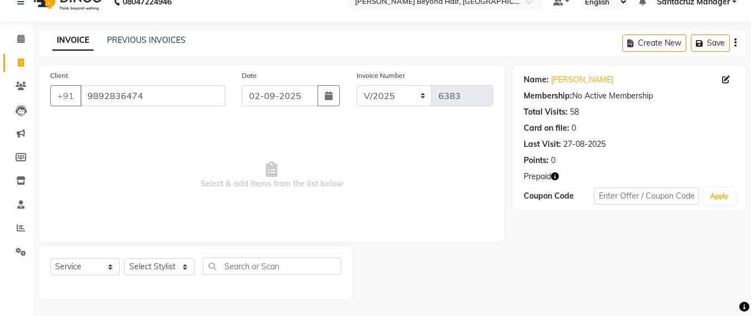
click at [555, 179] on icon "button" at bounding box center [555, 177] width 8 height 8
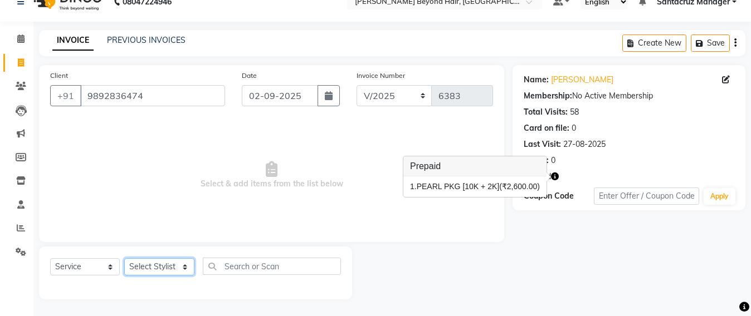
click at [164, 265] on select "Select Stylist Admin [PERSON_NAME] Sankat [PERSON_NAME] [PERSON_NAME] [PERSON_N…" at bounding box center [159, 267] width 70 height 17
select select "47842"
click at [124, 259] on select "Select Stylist Admin [PERSON_NAME] Sankat [PERSON_NAME] [PERSON_NAME] [PERSON_N…" at bounding box center [159, 267] width 70 height 17
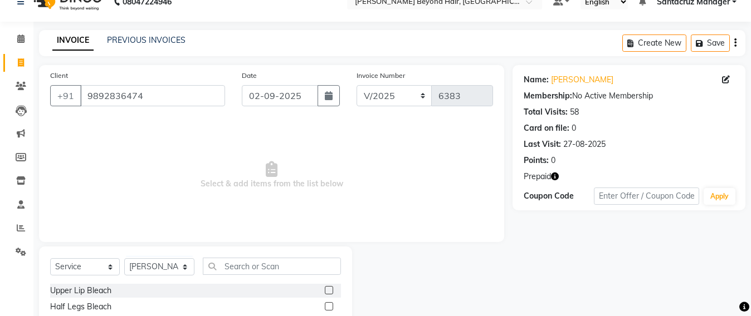
click at [557, 173] on icon "button" at bounding box center [555, 177] width 8 height 8
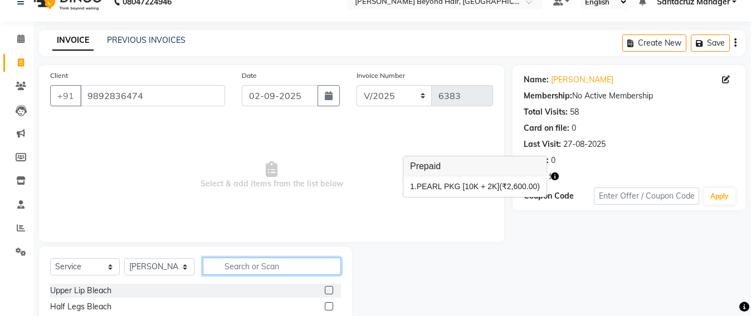
click at [220, 264] on input "text" at bounding box center [272, 266] width 138 height 17
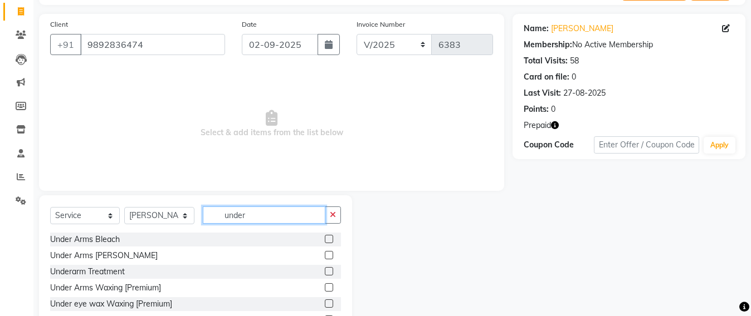
scroll to position [130, 0]
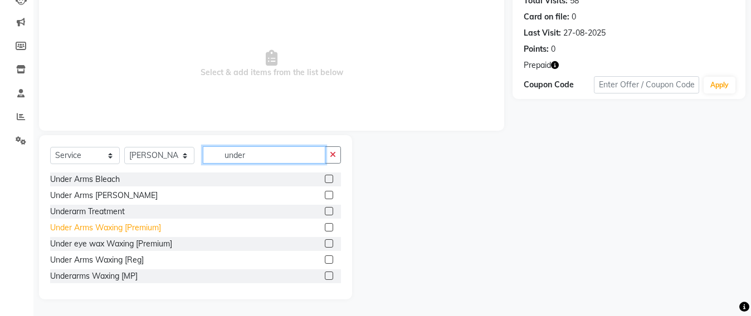
type input "under"
click at [95, 228] on div "Under Arms Waxing [Premium]" at bounding box center [105, 228] width 111 height 12
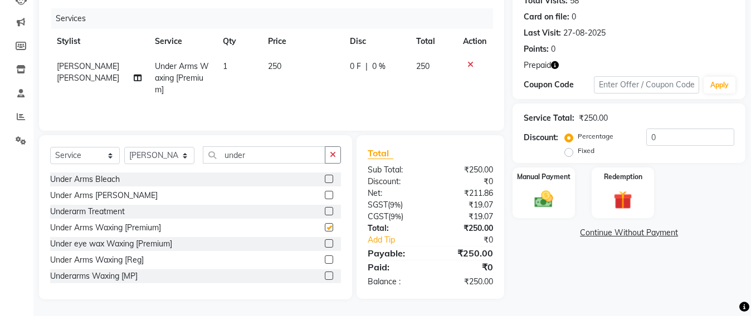
checkbox input "false"
click at [615, 201] on img at bounding box center [622, 200] width 31 height 24
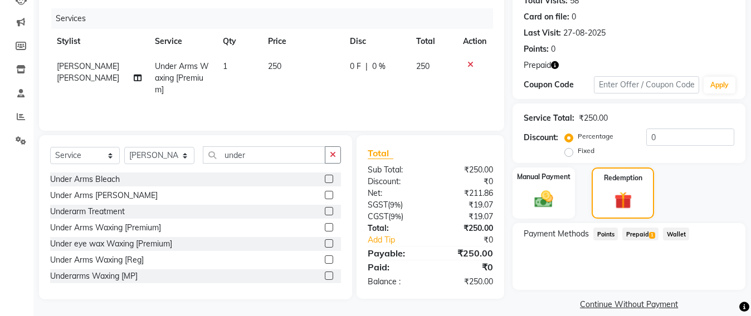
click at [636, 234] on span "Prepaid 1" at bounding box center [640, 234] width 36 height 13
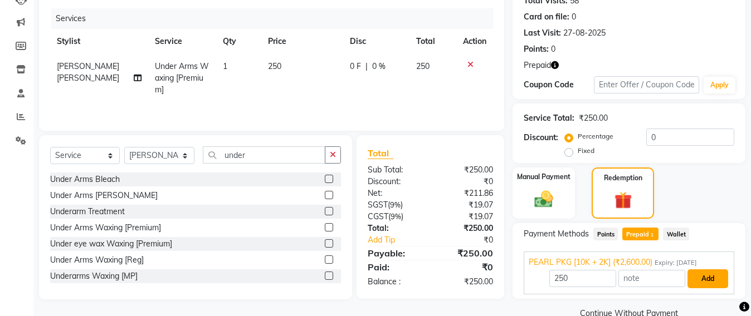
click at [715, 272] on button "Add" at bounding box center [708, 279] width 41 height 19
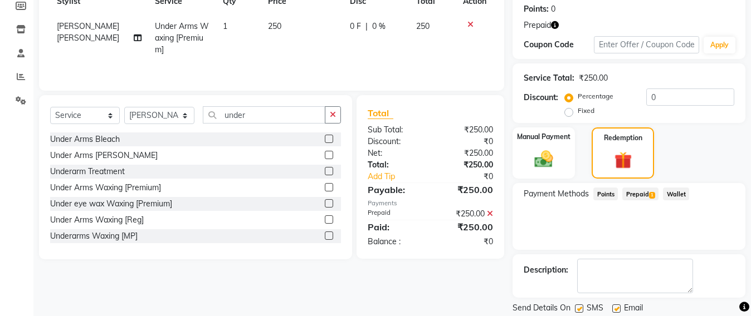
scroll to position [206, 0]
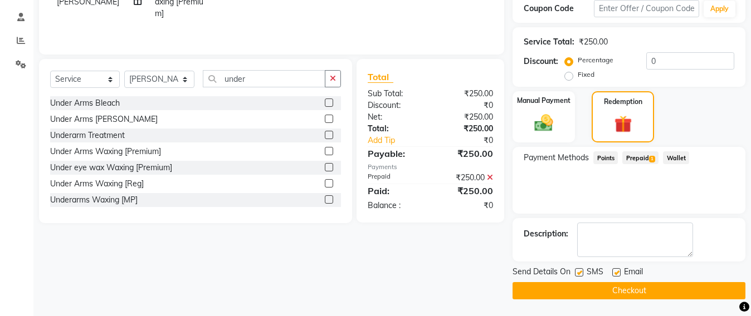
click at [635, 295] on button "Checkout" at bounding box center [629, 290] width 233 height 17
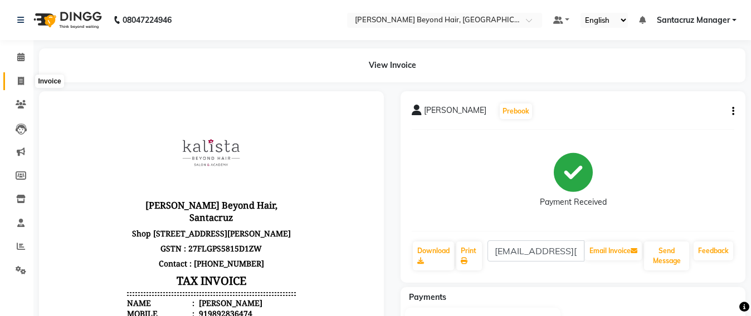
click at [17, 85] on span at bounding box center [21, 81] width 20 height 13
select select "service"
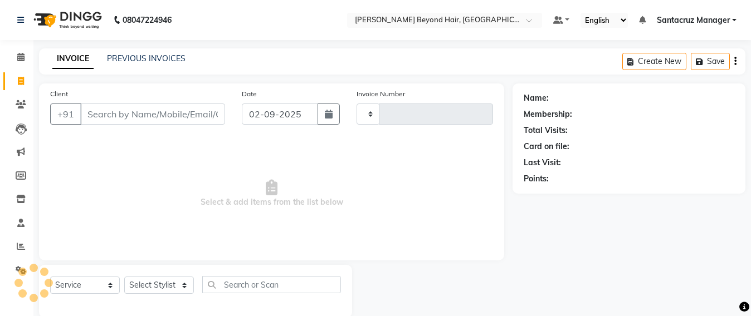
scroll to position [18, 0]
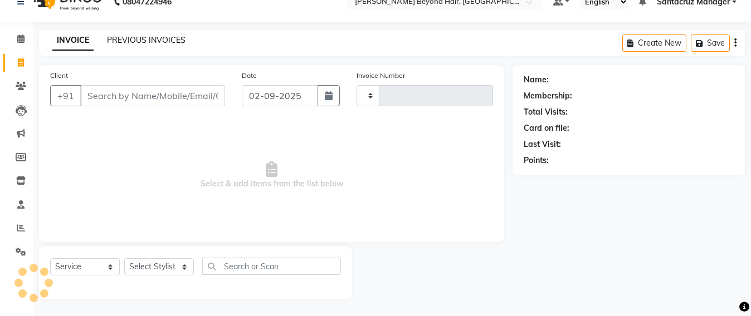
click at [148, 42] on link "PREVIOUS INVOICES" at bounding box center [146, 40] width 79 height 10
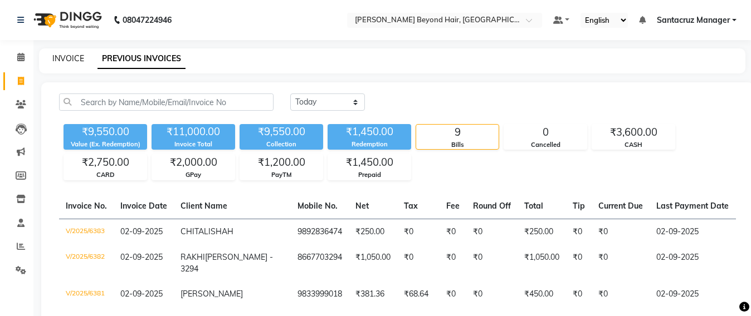
click at [62, 62] on link "INVOICE" at bounding box center [68, 58] width 32 height 10
select select "service"
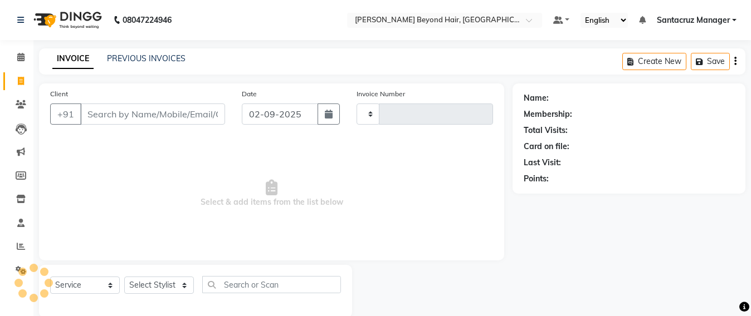
scroll to position [18, 0]
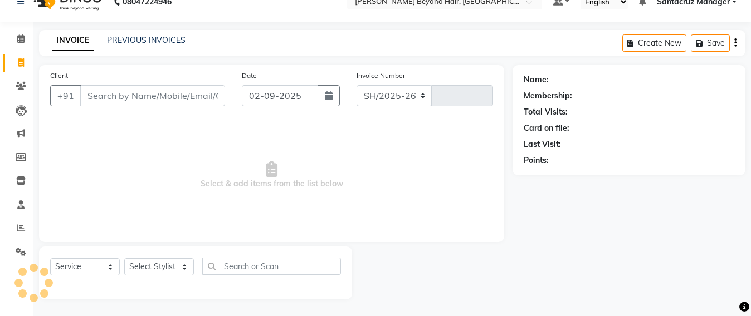
select select "6357"
type input "6384"
click at [16, 237] on li "Reports" at bounding box center [16, 229] width 33 height 24
click at [13, 228] on span at bounding box center [21, 228] width 20 height 13
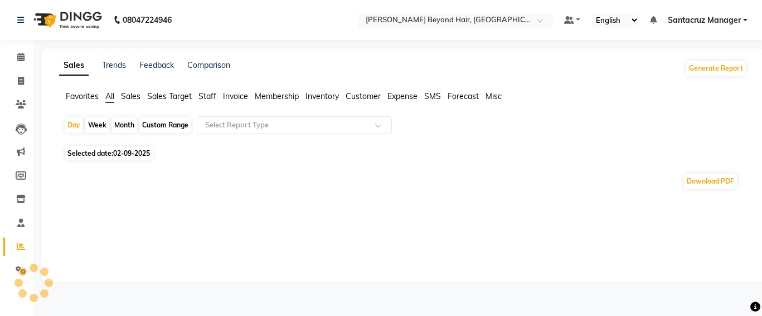
click at [209, 96] on span "Staff" at bounding box center [207, 96] width 18 height 10
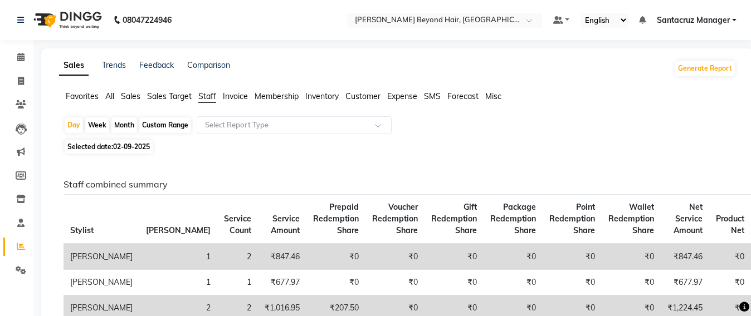
click at [164, 126] on div "Custom Range" at bounding box center [165, 126] width 52 height 16
select select "9"
select select "2025"
click at [142, 147] on span "02-09-2025" at bounding box center [131, 147] width 37 height 8
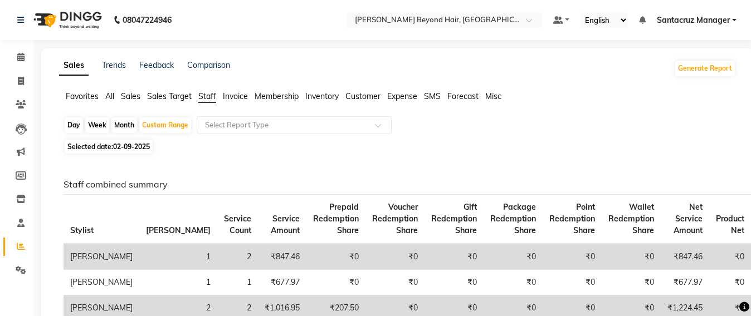
select select "9"
select select "2025"
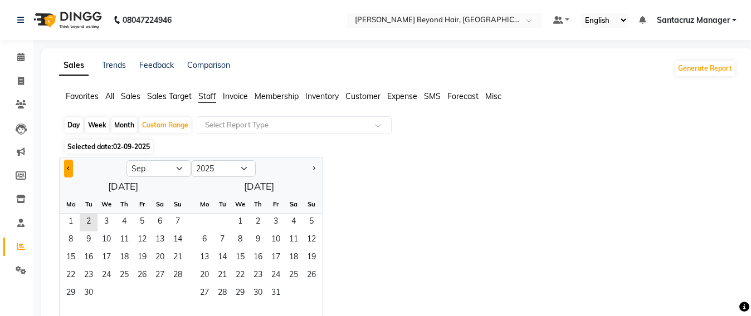
click at [69, 172] on button "Previous month" at bounding box center [68, 169] width 9 height 18
select select "8"
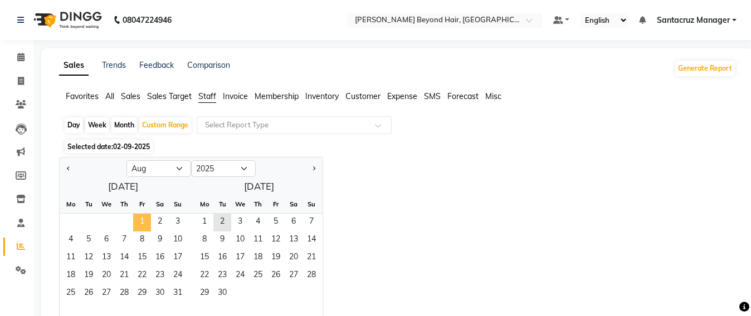
click at [144, 220] on span "1" at bounding box center [142, 223] width 18 height 18
click at [175, 296] on span "31" at bounding box center [178, 294] width 18 height 18
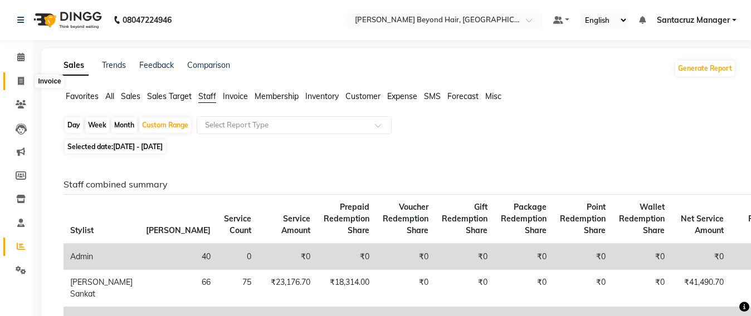
click at [16, 82] on span at bounding box center [21, 81] width 20 height 13
select select "service"
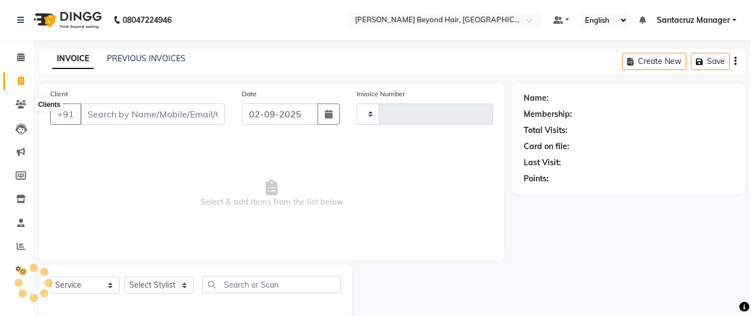
scroll to position [18, 0]
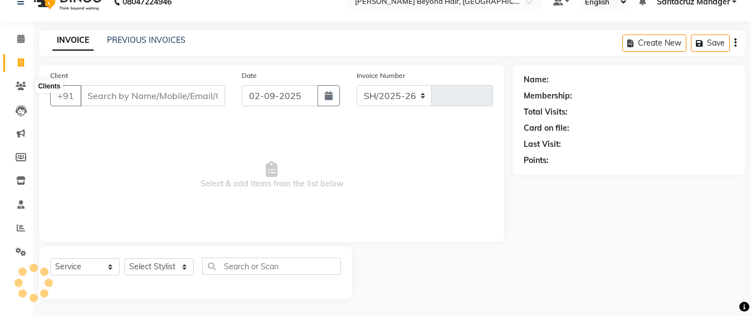
select select "6357"
type input "6384"
